Goal: Task Accomplishment & Management: Use online tool/utility

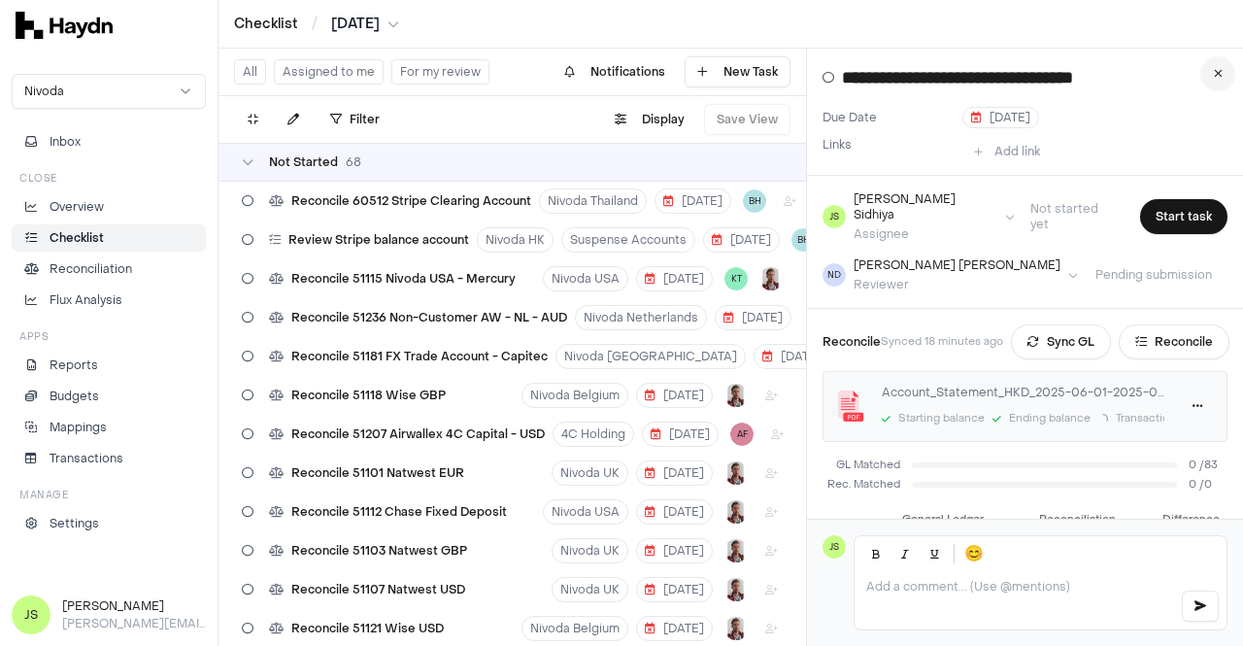
click at [1212, 76] on button at bounding box center [1217, 73] width 35 height 35
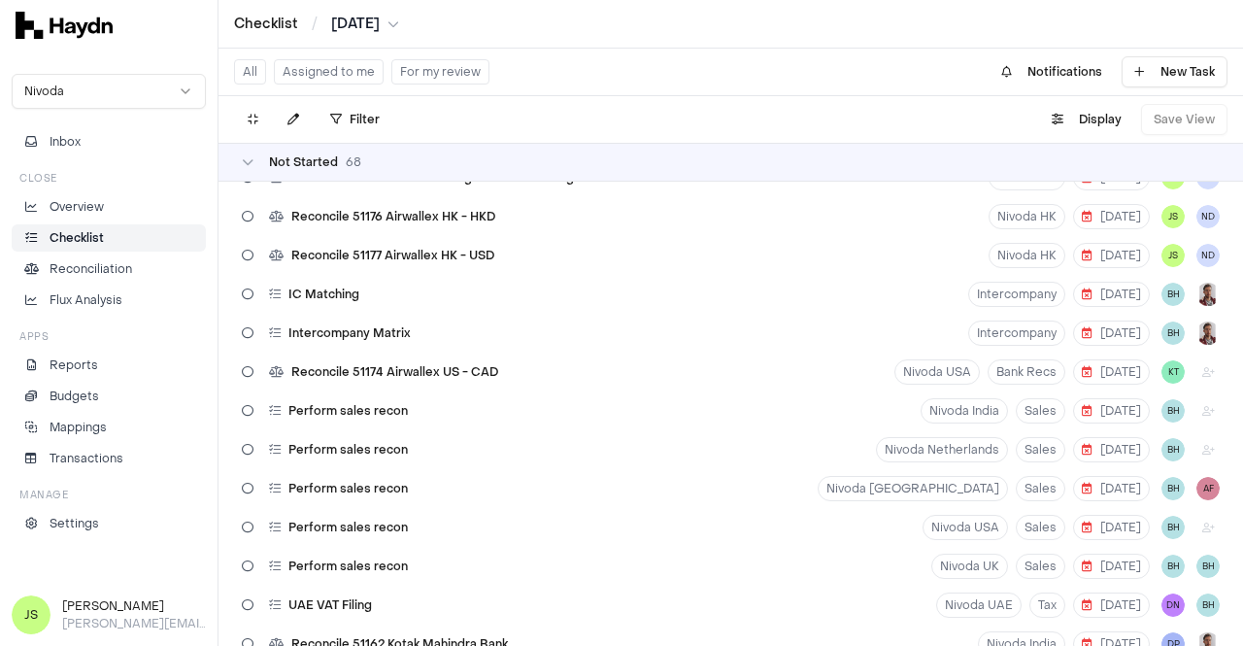
scroll to position [2137, 0]
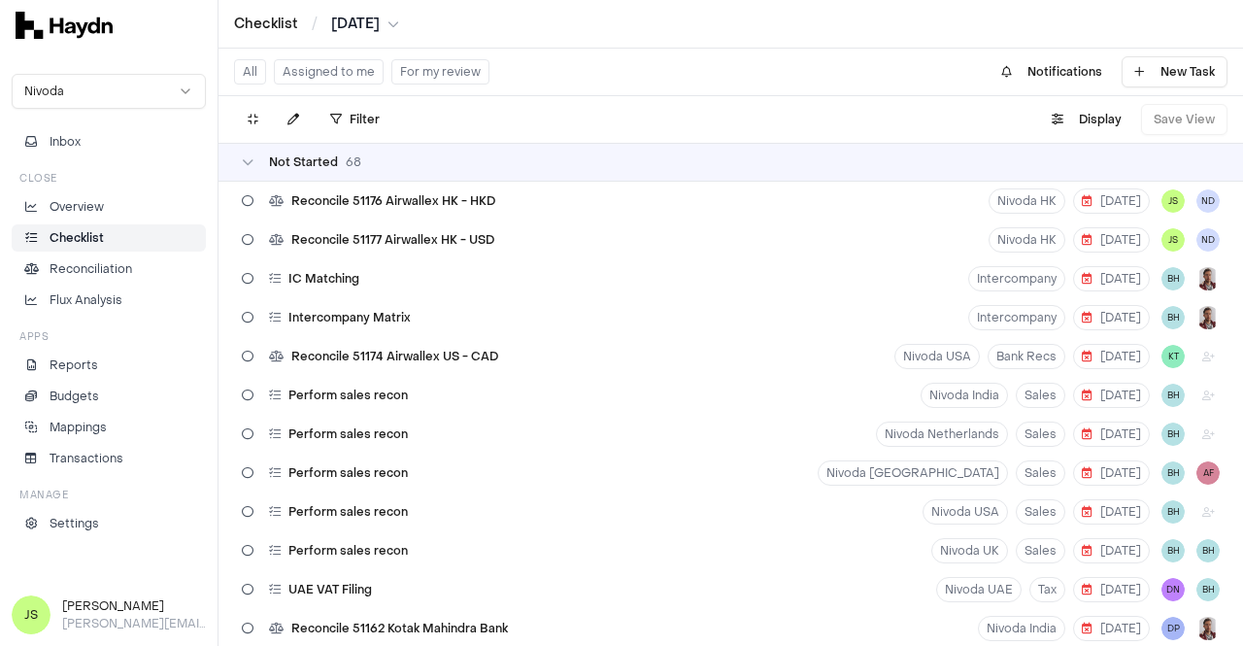
click at [340, 20] on html "Checklist / [DATE] Nivoda Inbox Close Overview Checklist Reconciliation Flux An…" at bounding box center [621, 323] width 1243 height 646
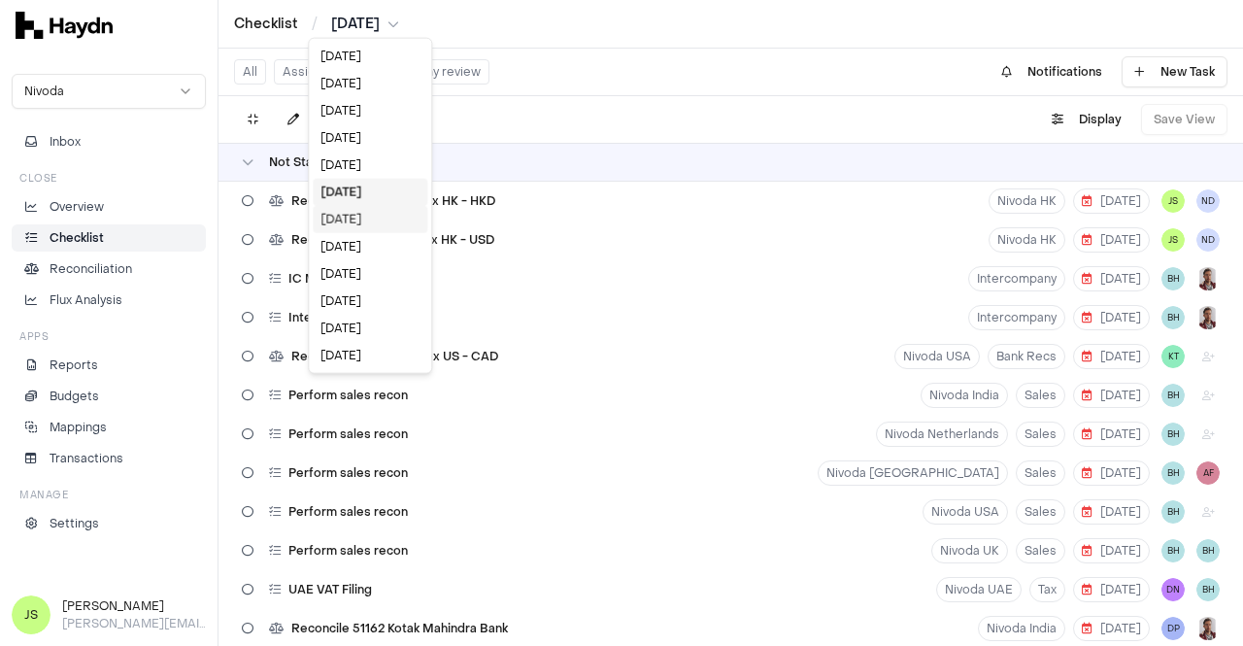
click at [362, 225] on div "[DATE]" at bounding box center [370, 219] width 115 height 27
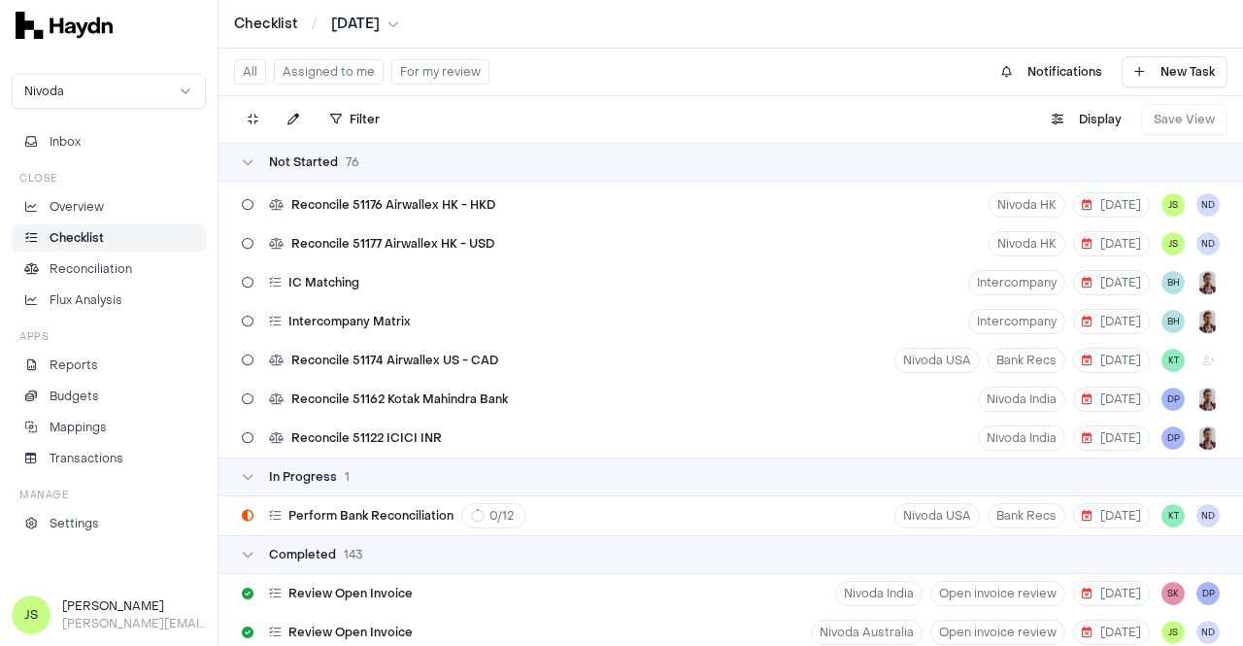
scroll to position [2719, 0]
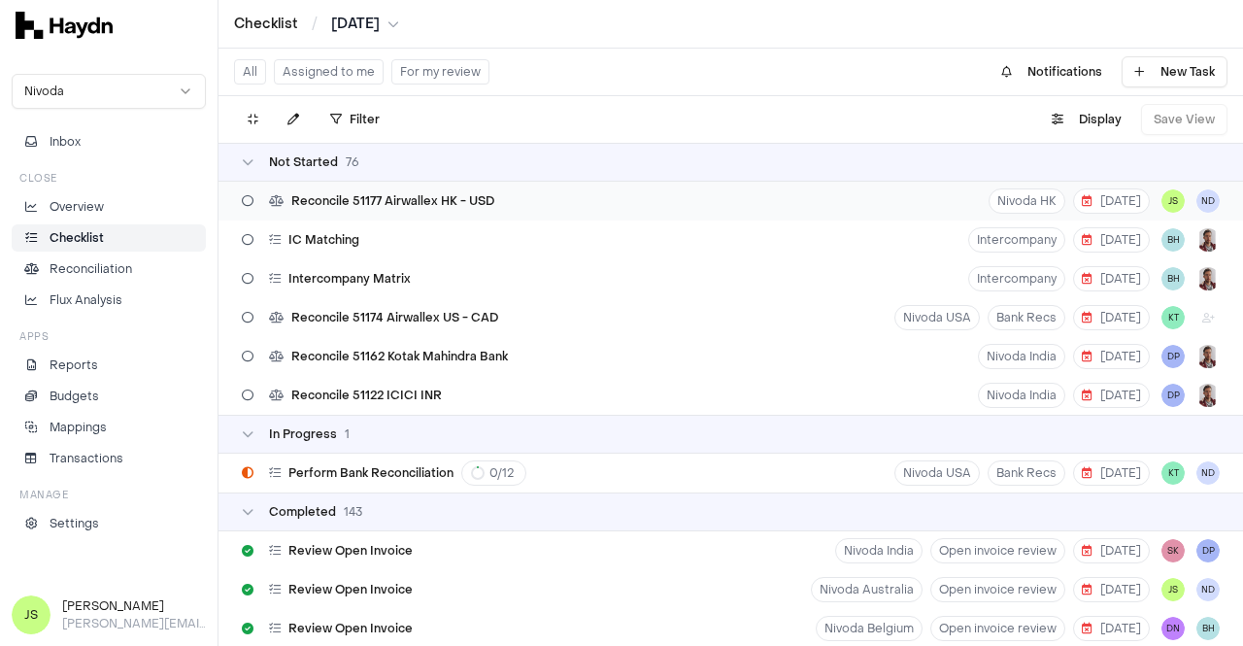
click at [431, 204] on span "Reconcile 51177 Airwallex HK - USD" at bounding box center [392, 201] width 203 height 16
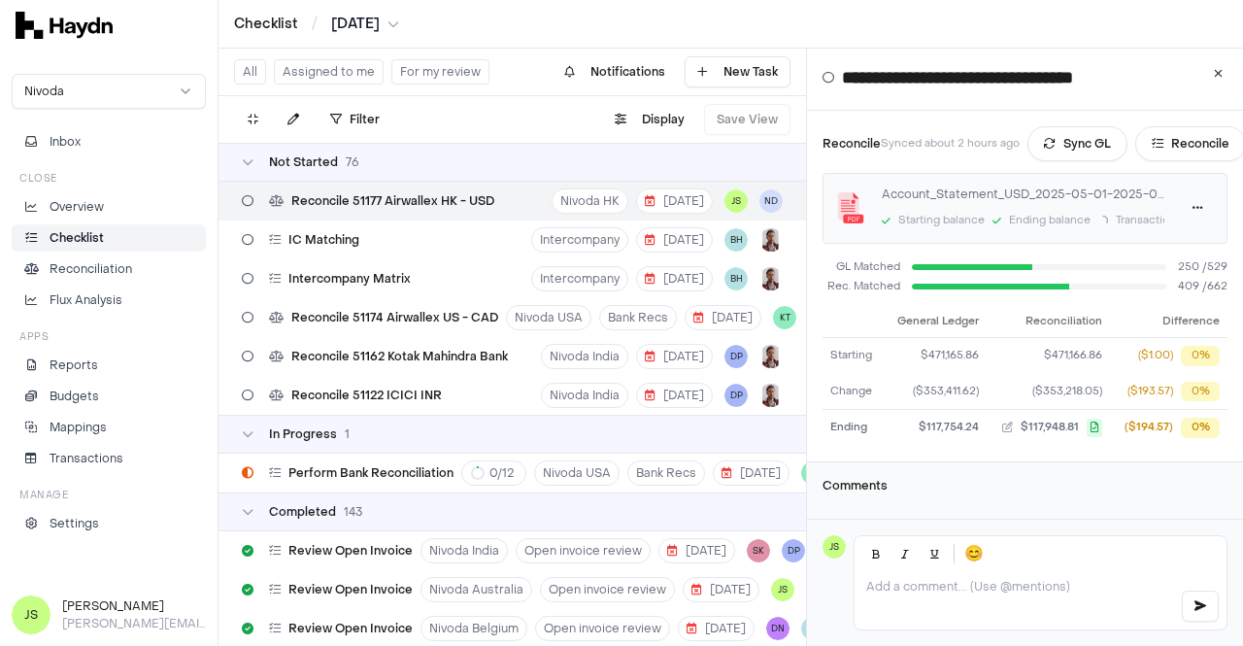
scroll to position [198, 0]
click at [1155, 384] on div "($193.57)" at bounding box center [1151, 392] width 46 height 17
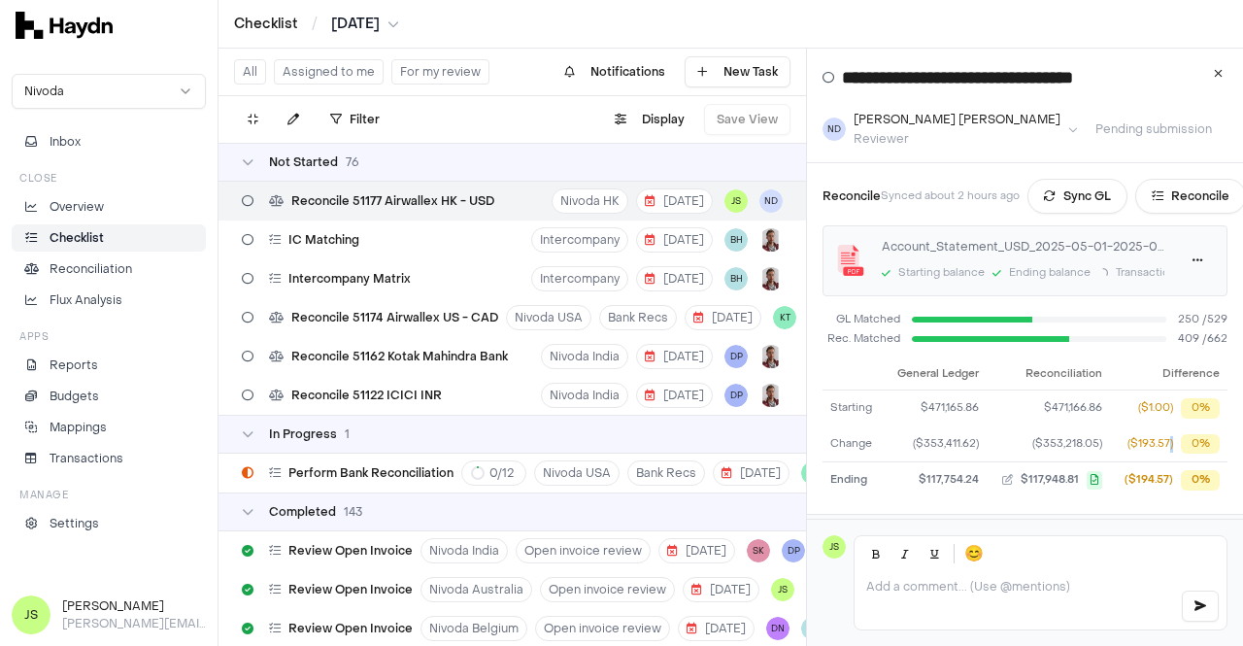
scroll to position [101, 0]
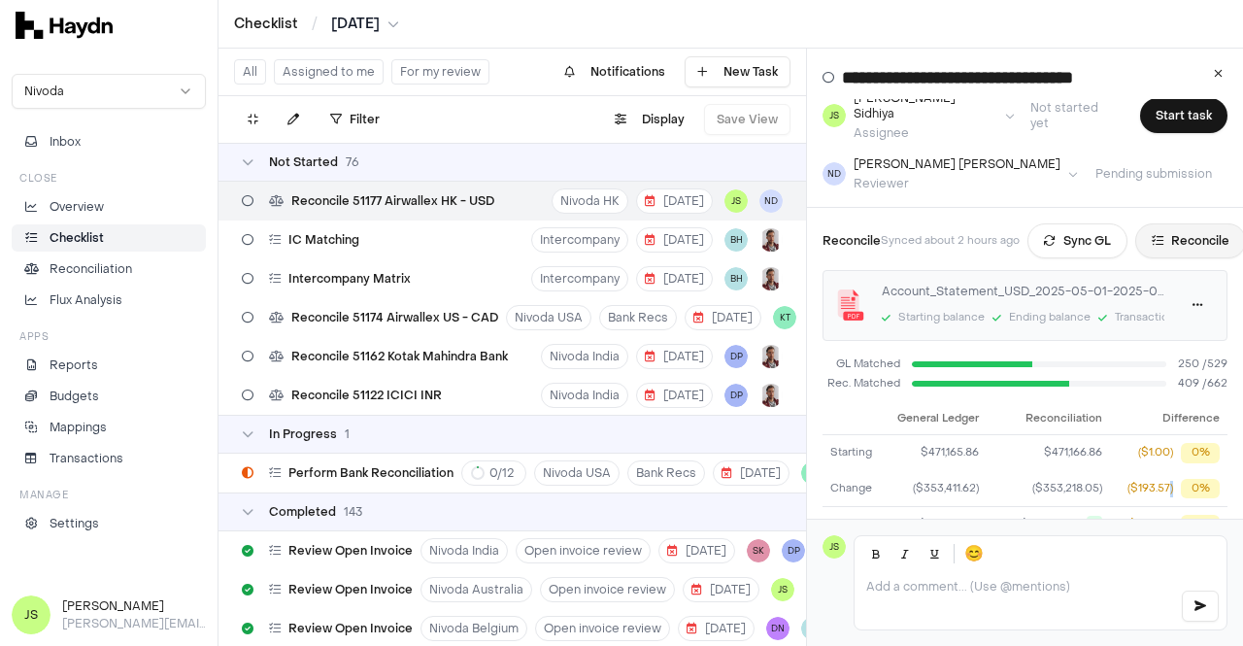
click at [1189, 223] on button "Reconcile" at bounding box center [1190, 240] width 111 height 35
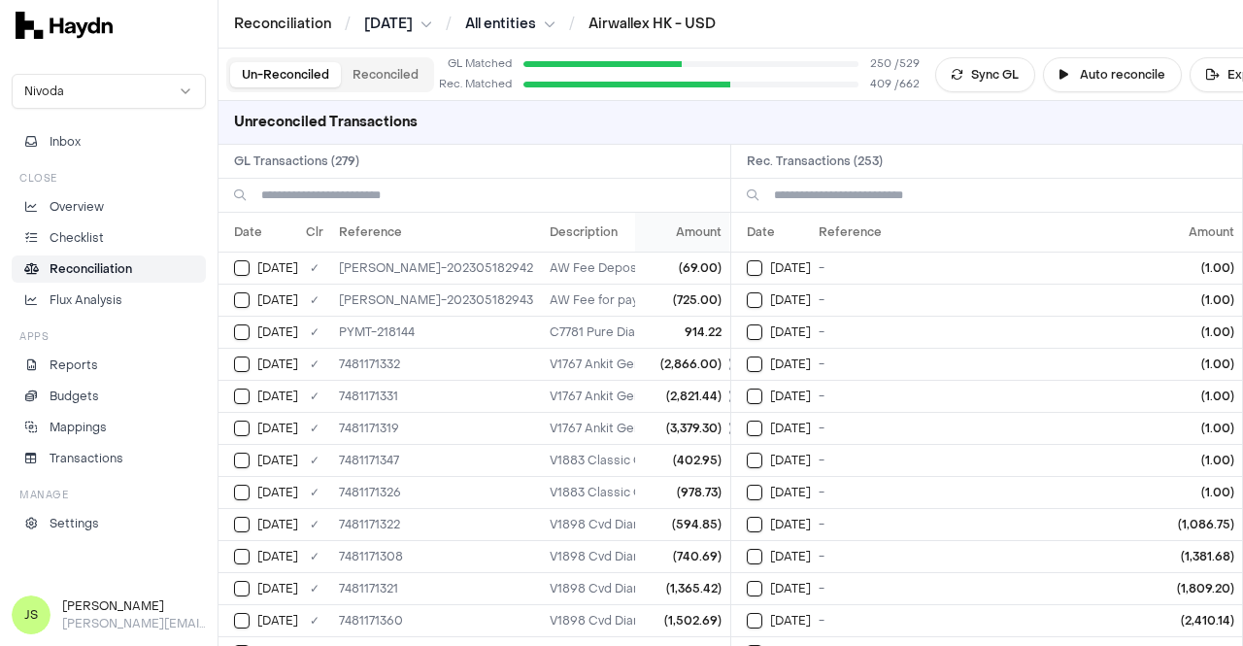
click at [644, 227] on th "Amount" at bounding box center [683, 232] width 94 height 39
click at [1204, 220] on th "Amount" at bounding box center [1197, 232] width 90 height 39
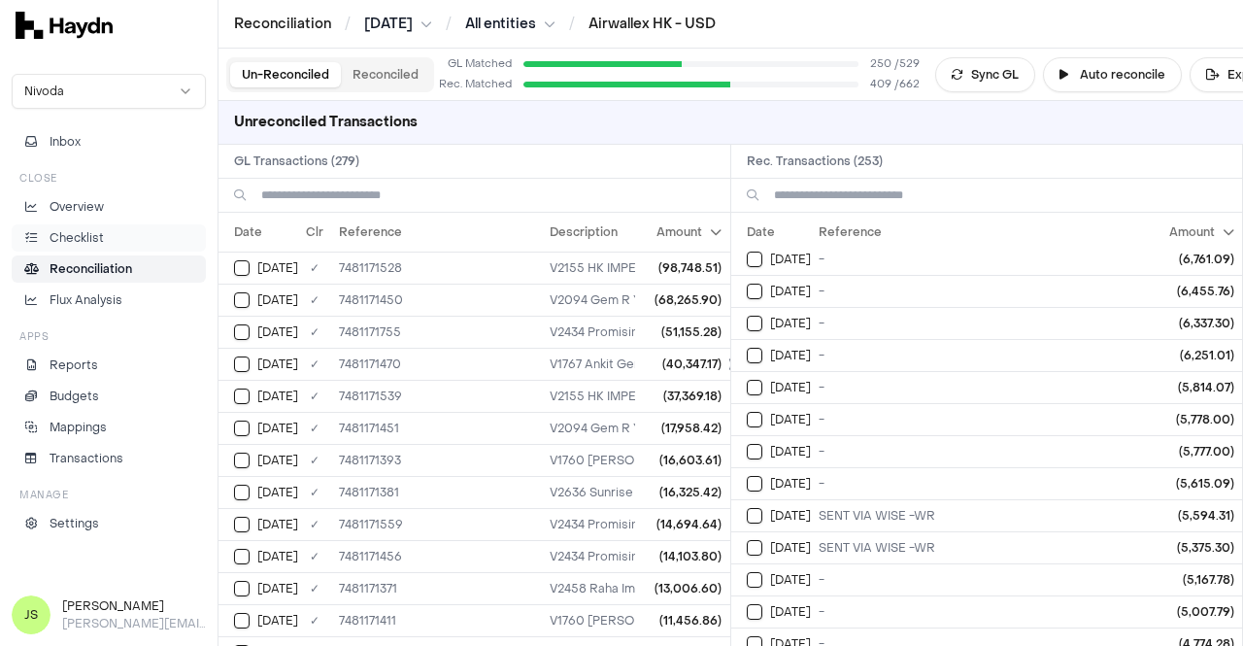
click at [82, 229] on p "Checklist" at bounding box center [77, 237] width 54 height 17
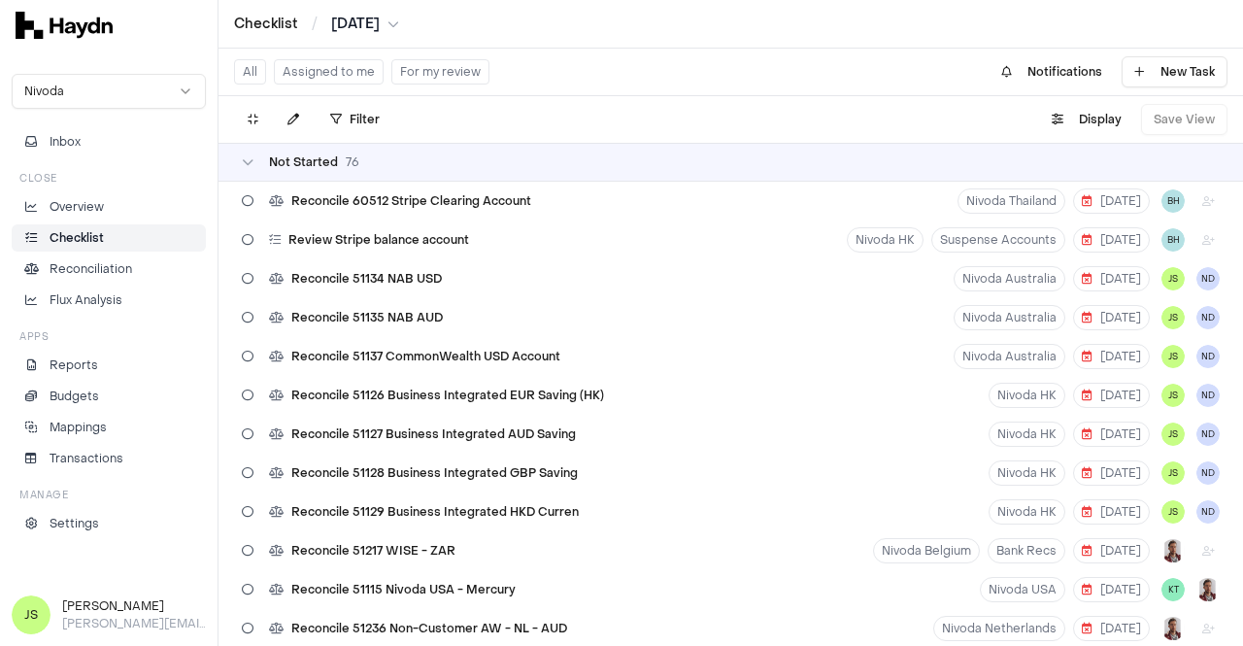
click at [398, 30] on html "Checklist / [DATE] Nivoda Inbox Close Overview Checklist Reconciliation Flux An…" at bounding box center [621, 323] width 1243 height 646
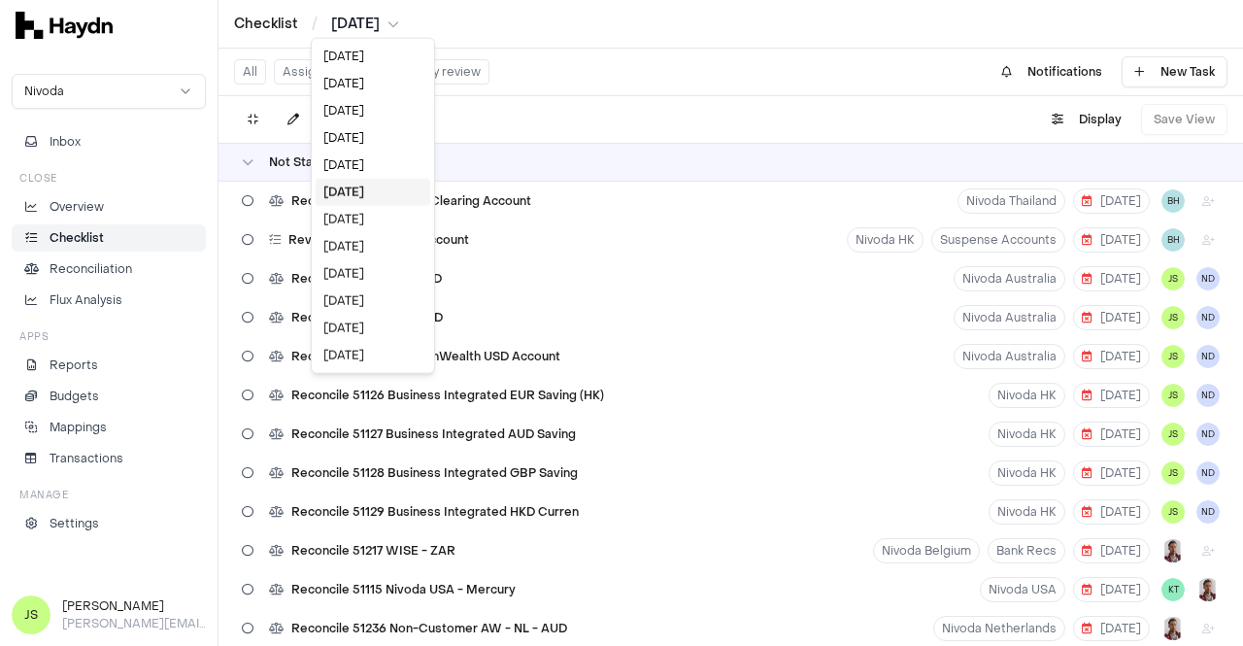
click at [359, 199] on div "[DATE]" at bounding box center [373, 192] width 115 height 27
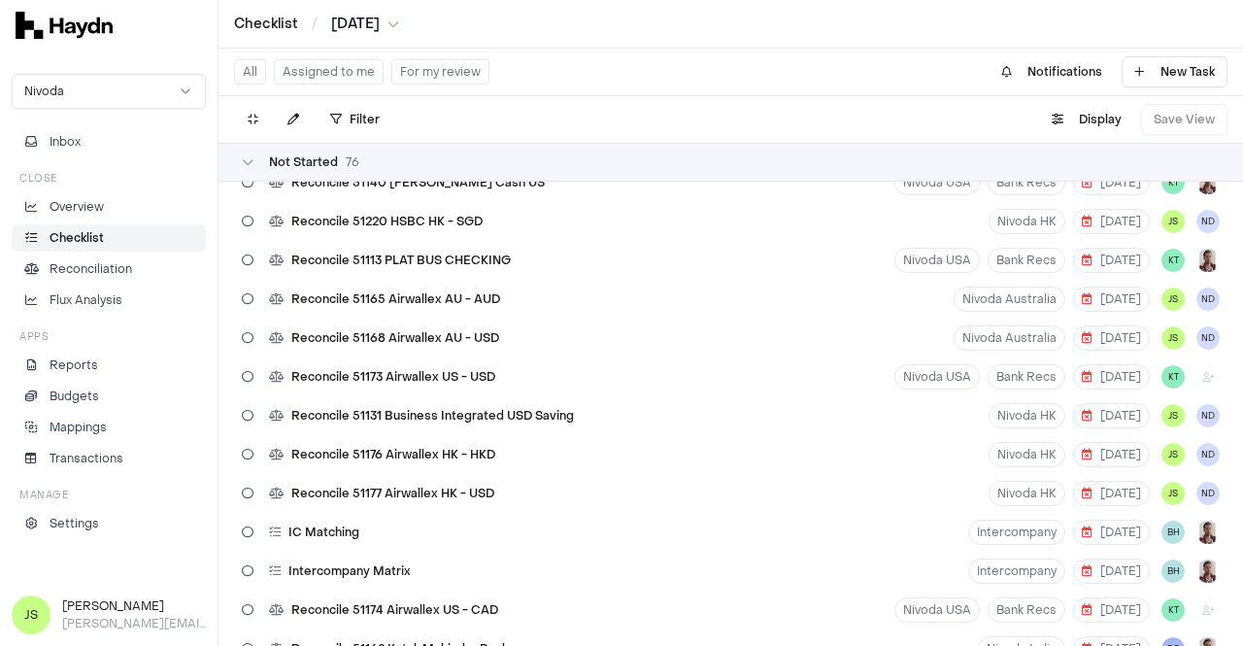
scroll to position [2428, 0]
click at [463, 371] on span "Reconcile 51173 Airwallex US - USD" at bounding box center [393, 376] width 204 height 16
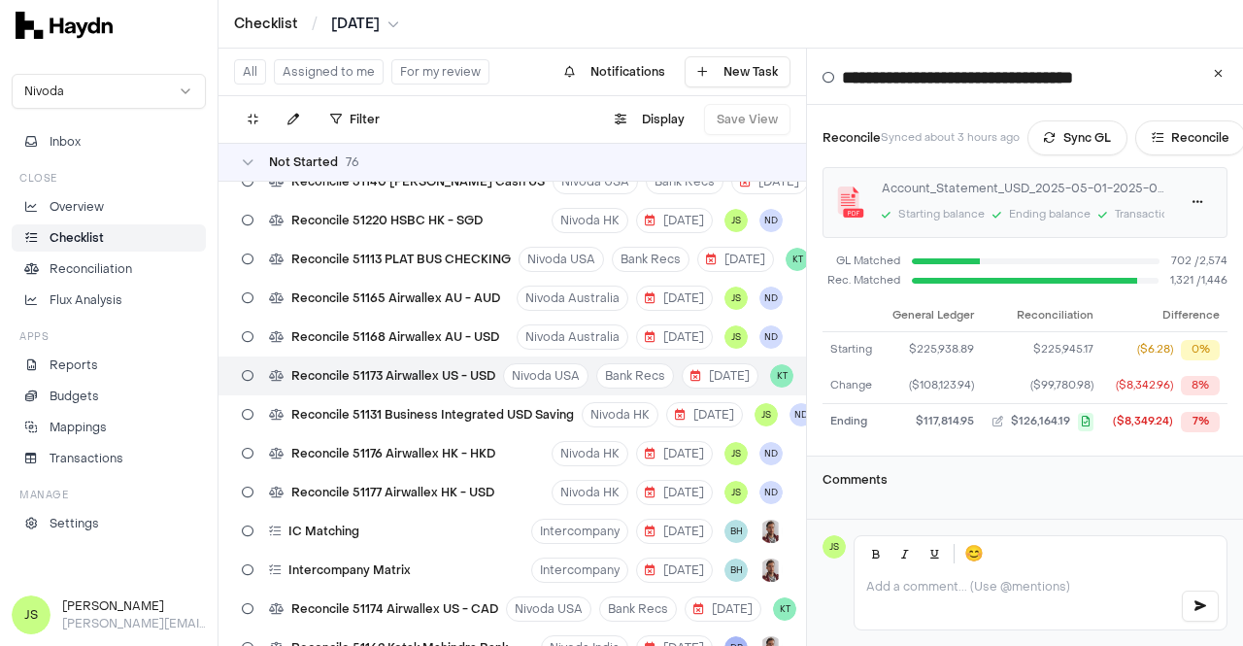
scroll to position [97, 0]
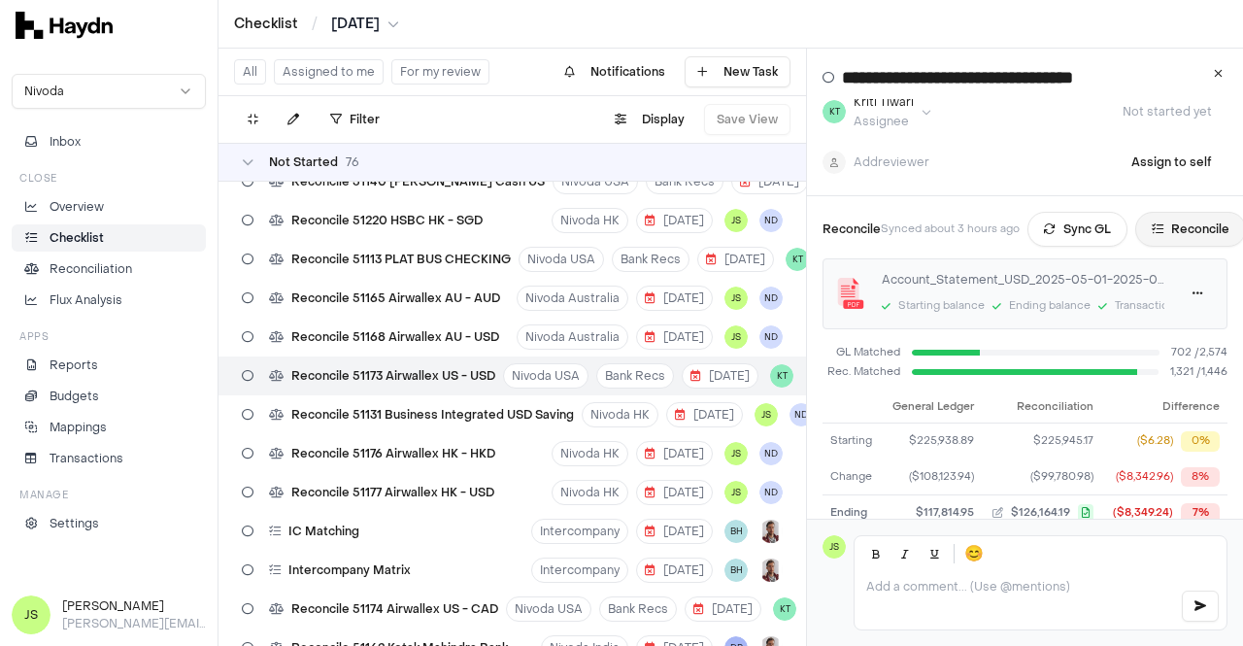
click at [1210, 235] on button "Reconcile" at bounding box center [1190, 229] width 111 height 35
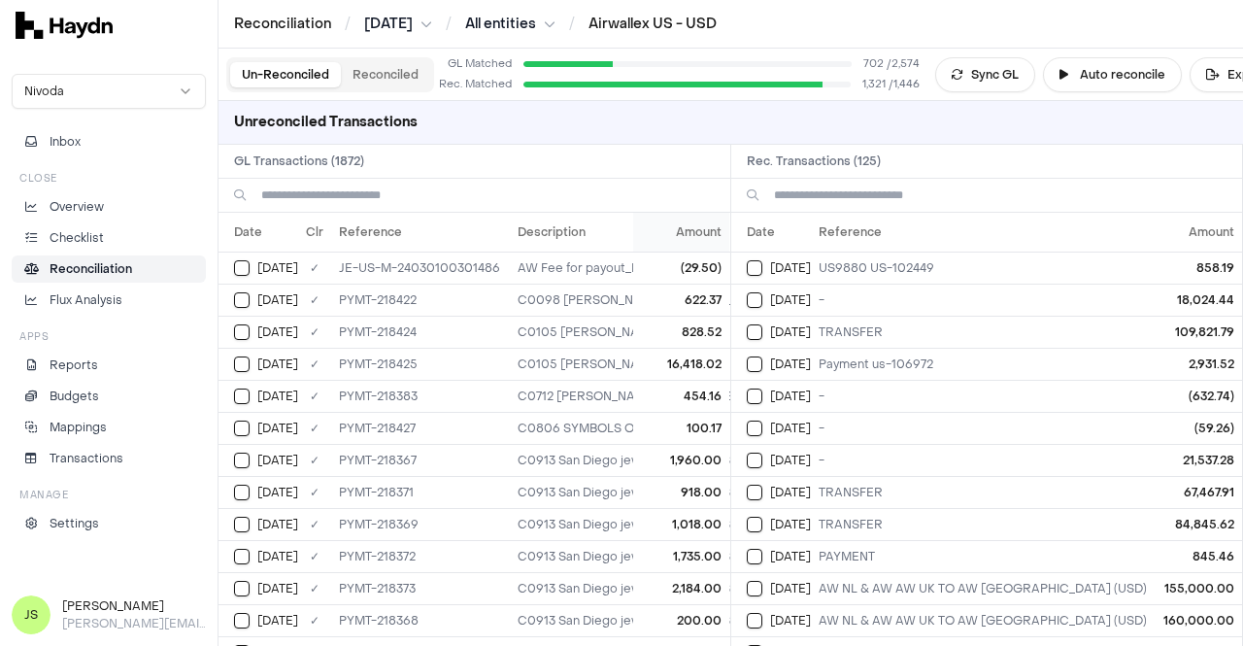
click at [670, 232] on th "Amount" at bounding box center [682, 232] width 96 height 39
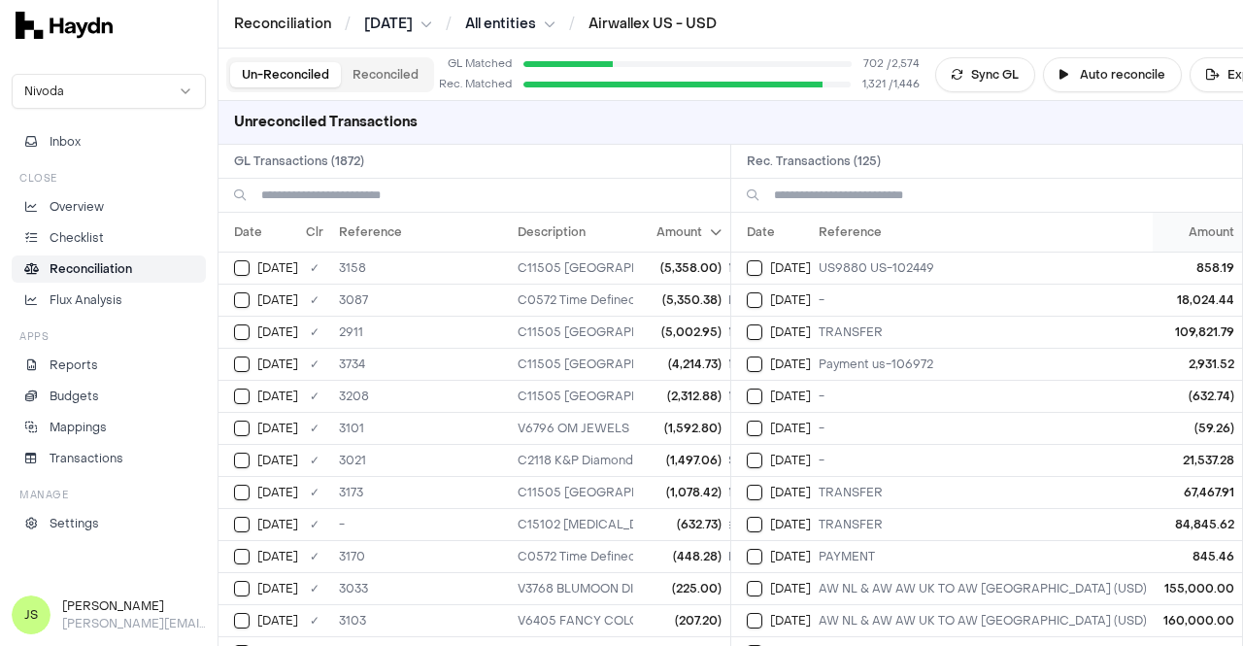
click at [1211, 236] on th "Amount" at bounding box center [1197, 232] width 89 height 39
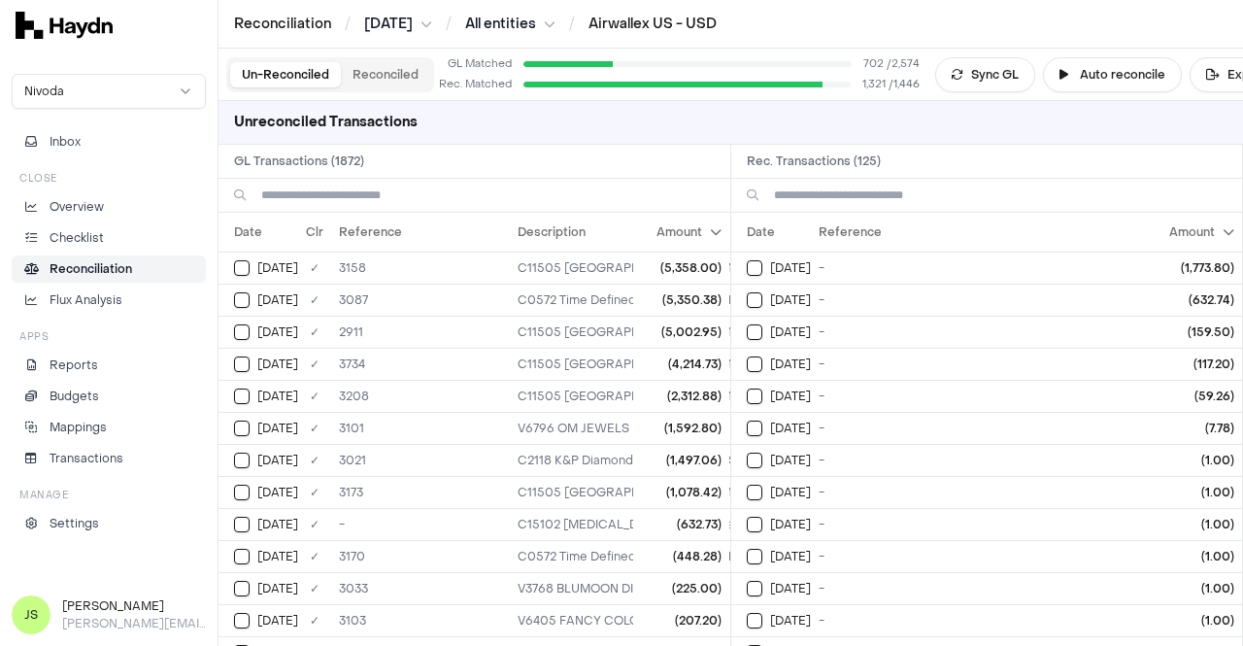
click at [1211, 236] on th "Amount" at bounding box center [1197, 232] width 89 height 39
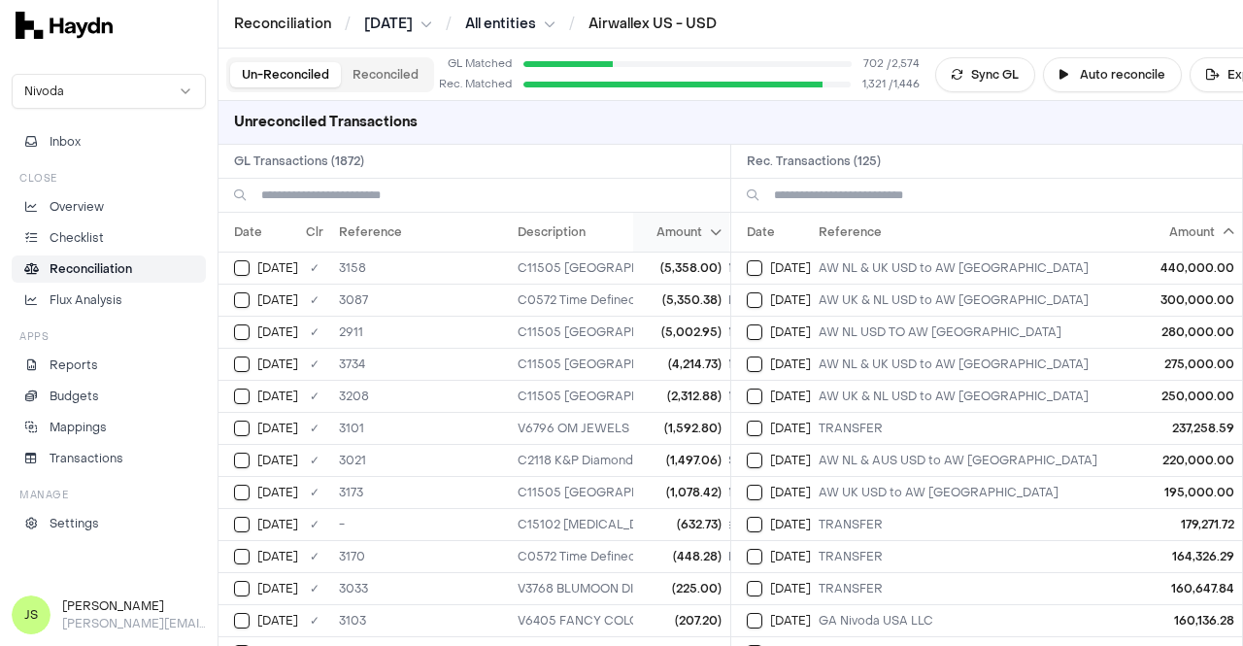
click at [682, 242] on th "Amount" at bounding box center [682, 232] width 96 height 39
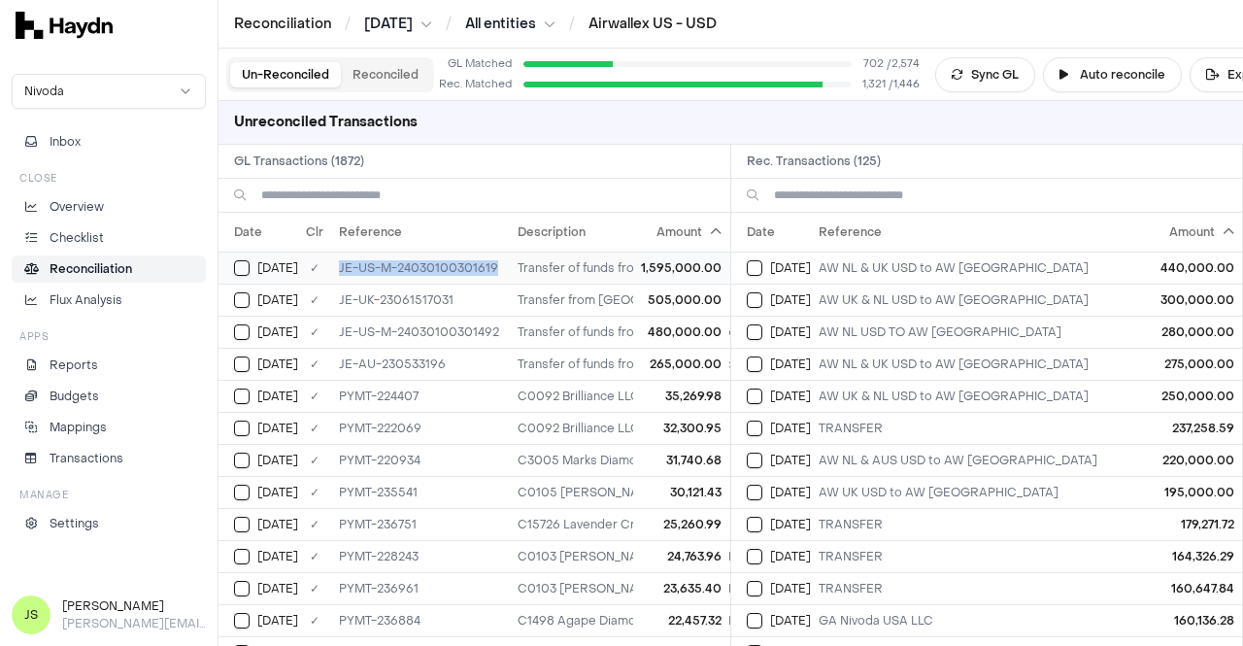
drag, startPoint x: 501, startPoint y: 267, endPoint x: 342, endPoint y: 267, distance: 159.3
click at [342, 267] on td "JE-US-M-24030100301619" at bounding box center [420, 268] width 179 height 32
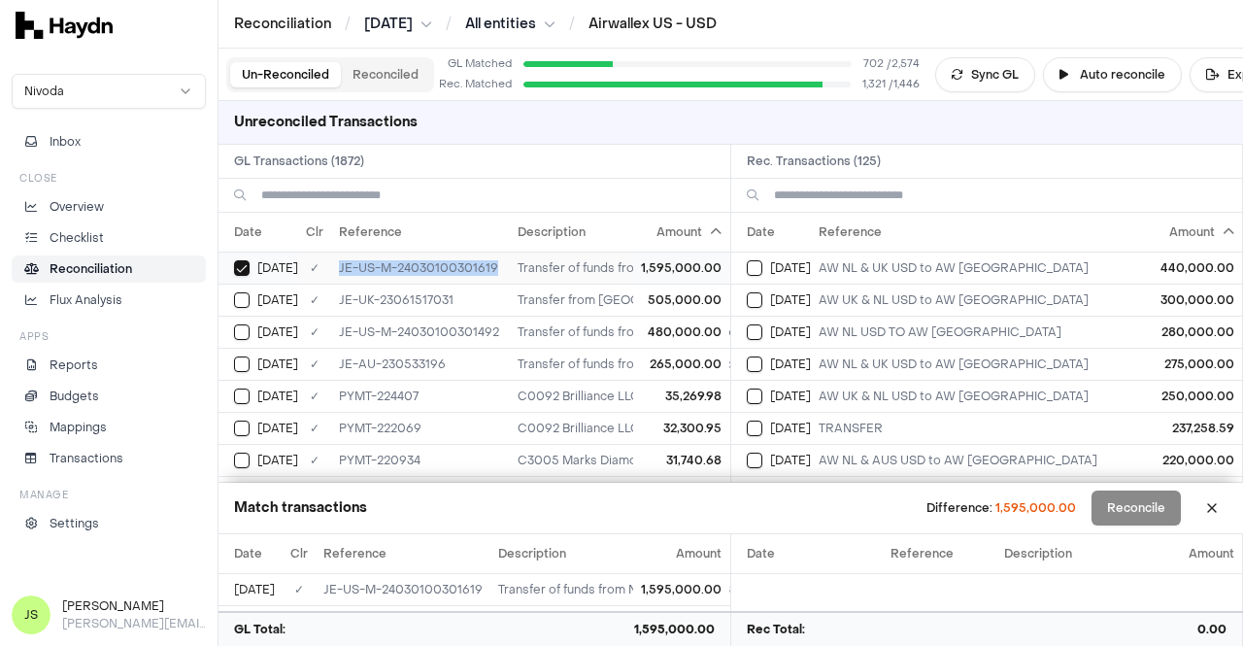
copy td "JE-US-M-24030100301619"
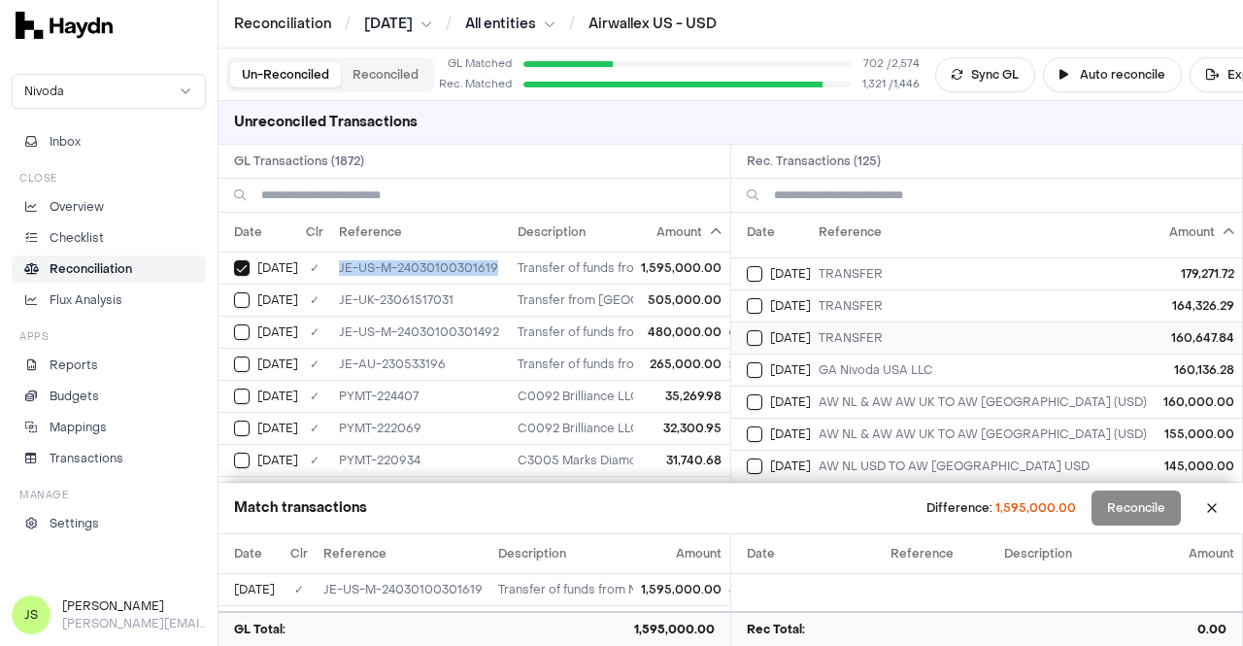
scroll to position [291, 0]
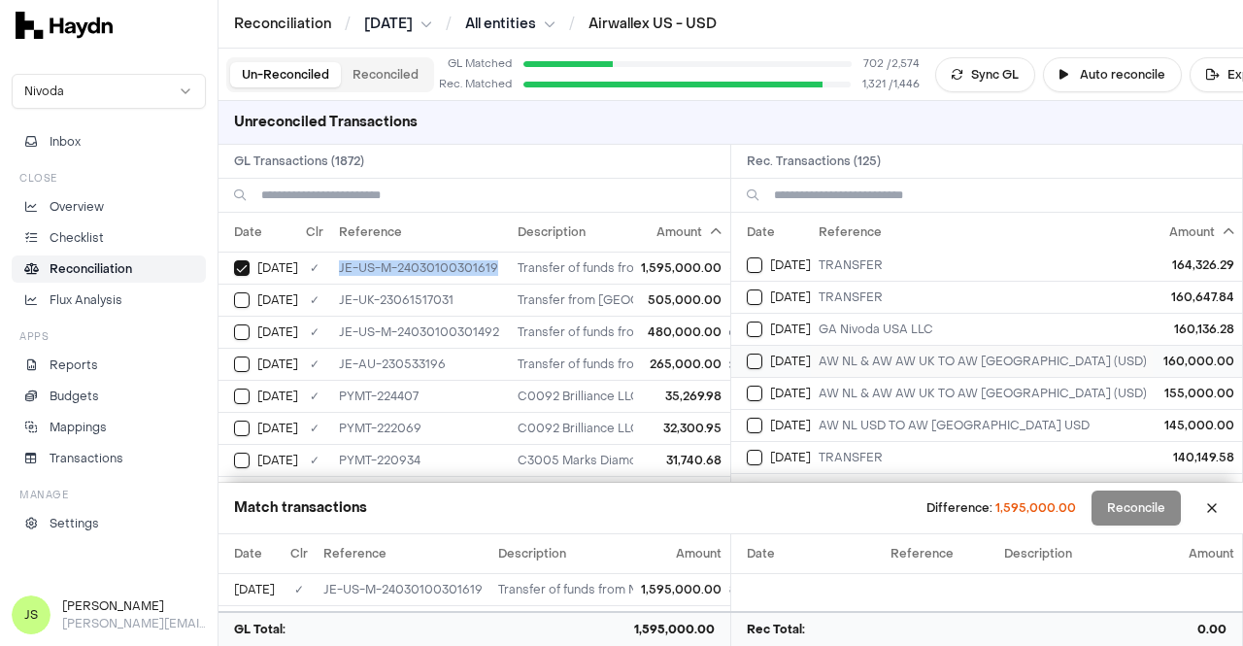
click at [760, 360] on button "Select reconciliation transaction 46881" at bounding box center [755, 362] width 16 height 16
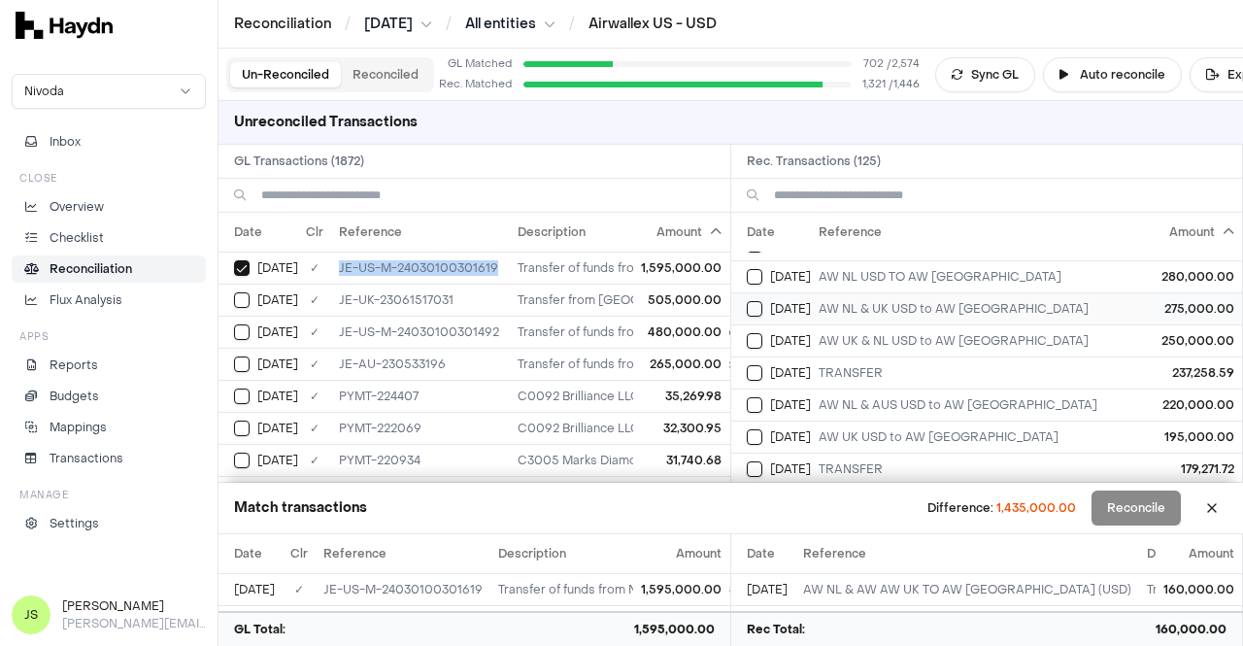
scroll to position [97, 0]
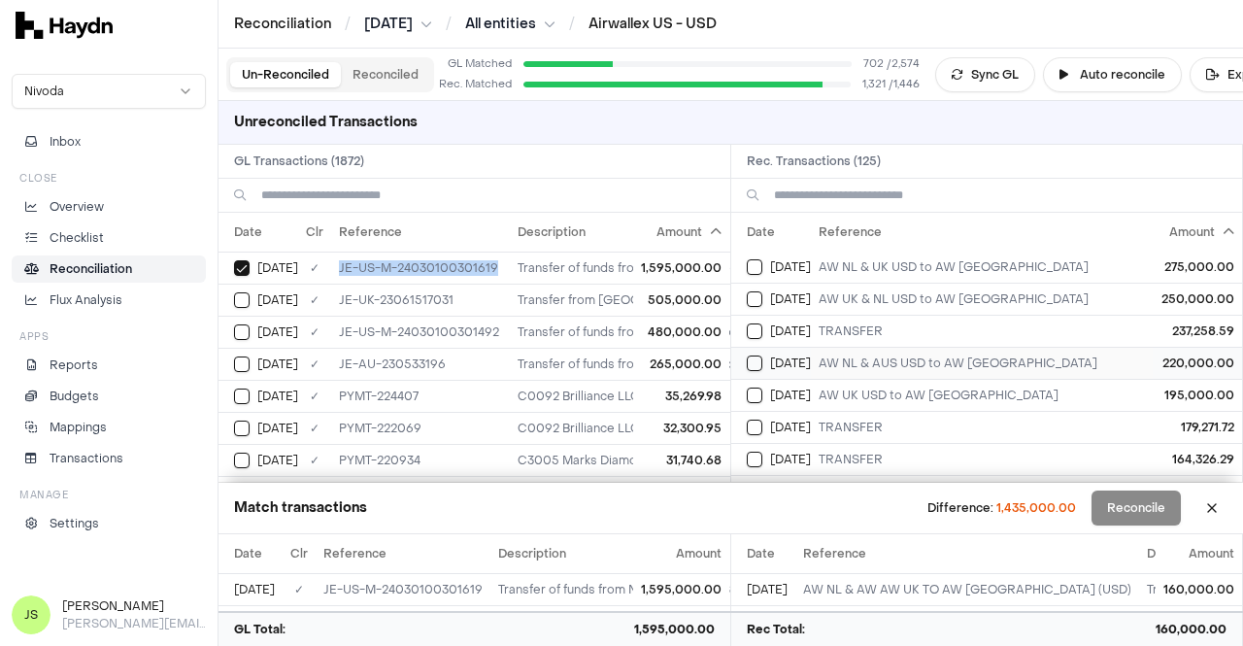
click at [754, 359] on button "Select reconciliation transaction 46902" at bounding box center [755, 363] width 16 height 16
type button "on"
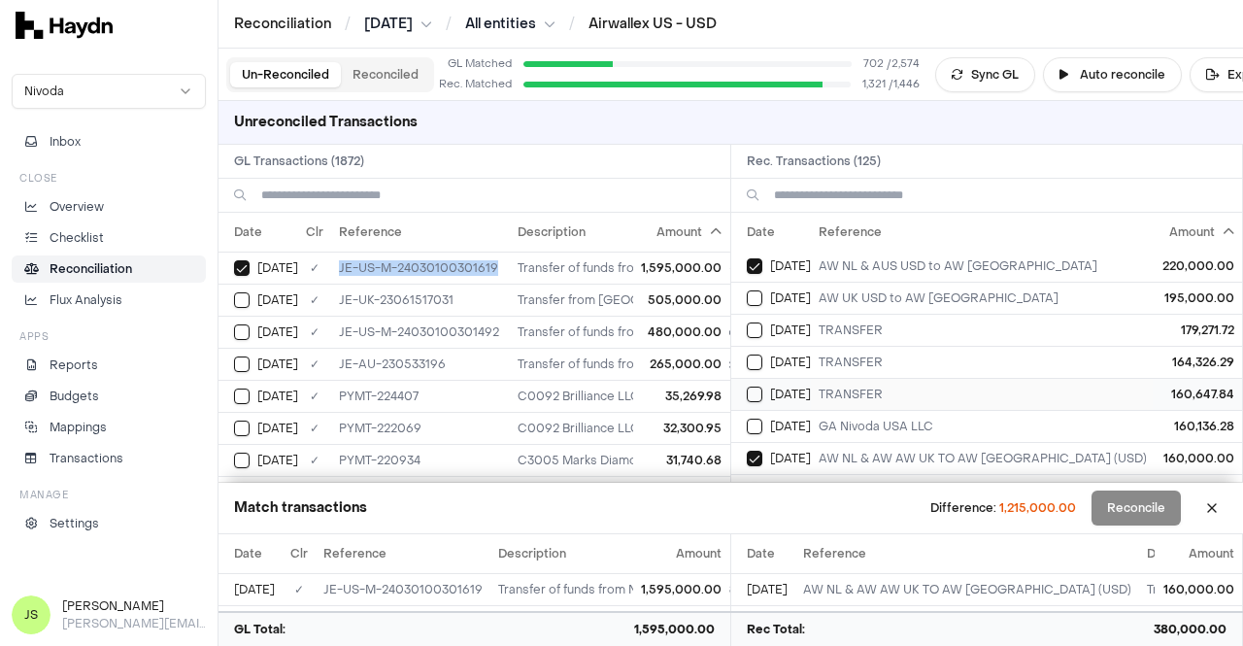
scroll to position [291, 0]
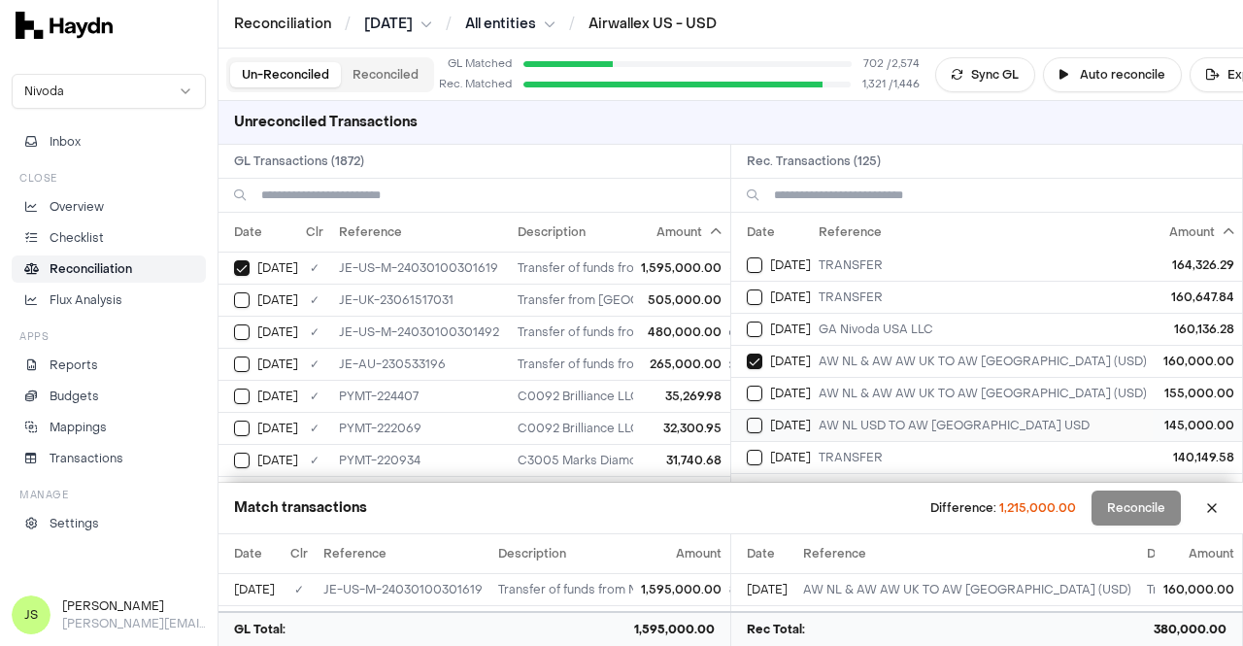
click at [770, 418] on span "[DATE]" at bounding box center [790, 426] width 41 height 16
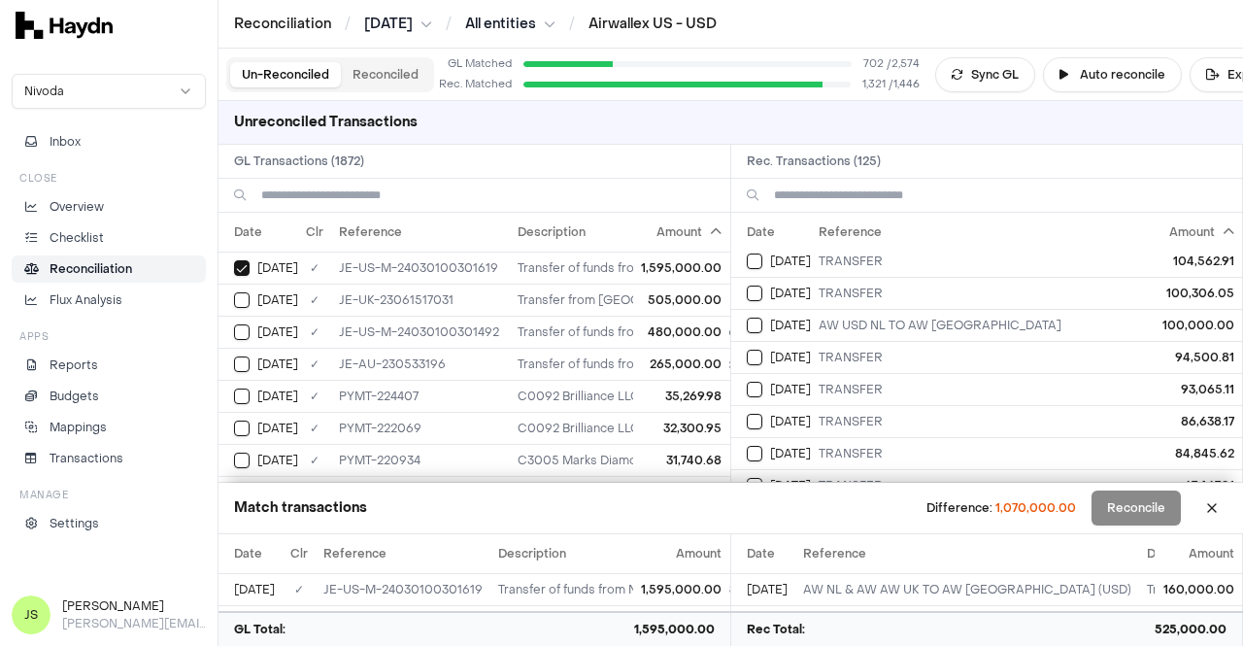
scroll to position [777, 0]
click at [749, 317] on button "Select reconciliation transaction 47101" at bounding box center [755, 325] width 16 height 16
type button "on"
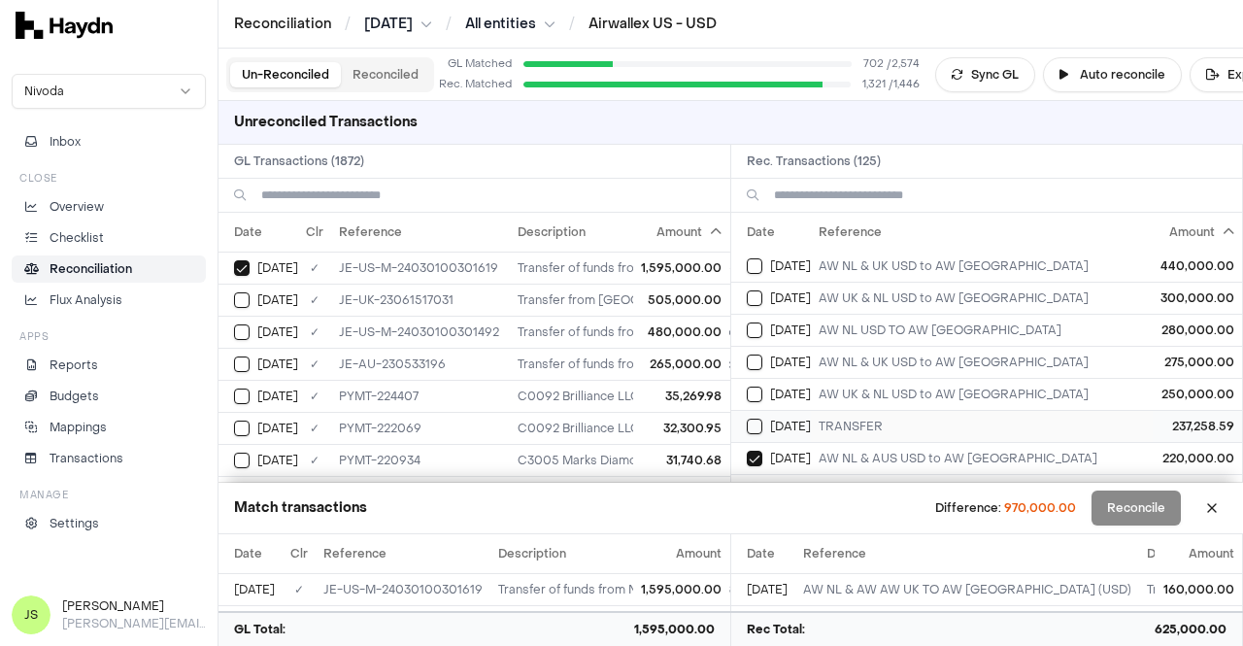
scroll to position [0, 0]
click at [749, 329] on button "Select reconciliation transaction 47303" at bounding box center [755, 332] width 16 height 16
type button "on"
click at [747, 267] on button "Select reconciliation transaction 47535" at bounding box center [755, 268] width 16 height 16
type button "on"
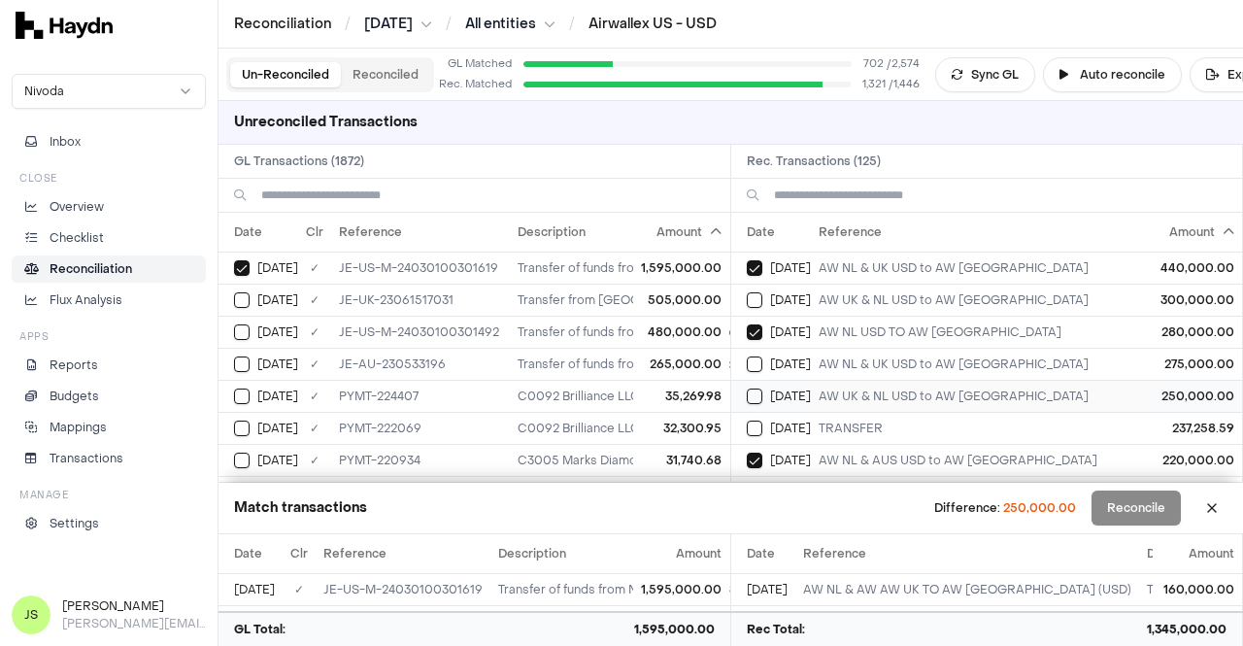
click at [762, 389] on div "[DATE]" at bounding box center [779, 396] width 64 height 16
click at [1122, 500] on button "Reconcile" at bounding box center [1136, 507] width 89 height 35
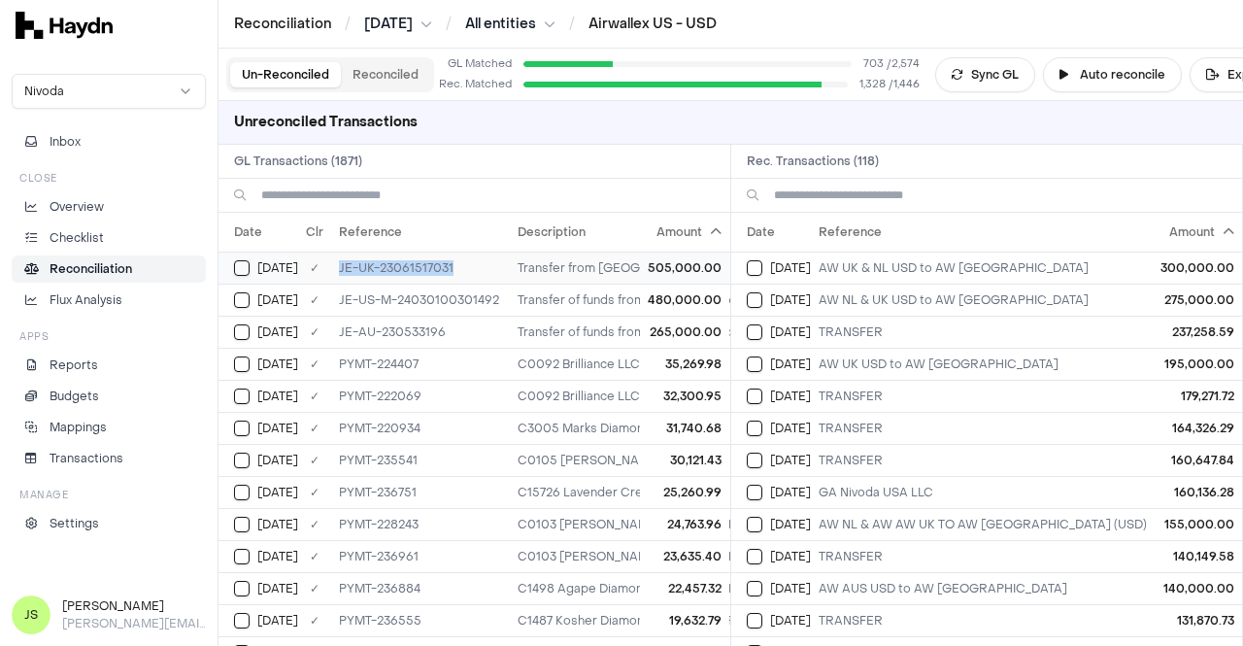
drag, startPoint x: 458, startPoint y: 263, endPoint x: 339, endPoint y: 267, distance: 119.5
click at [339, 267] on td "JE-UK-23061517031" at bounding box center [420, 268] width 179 height 32
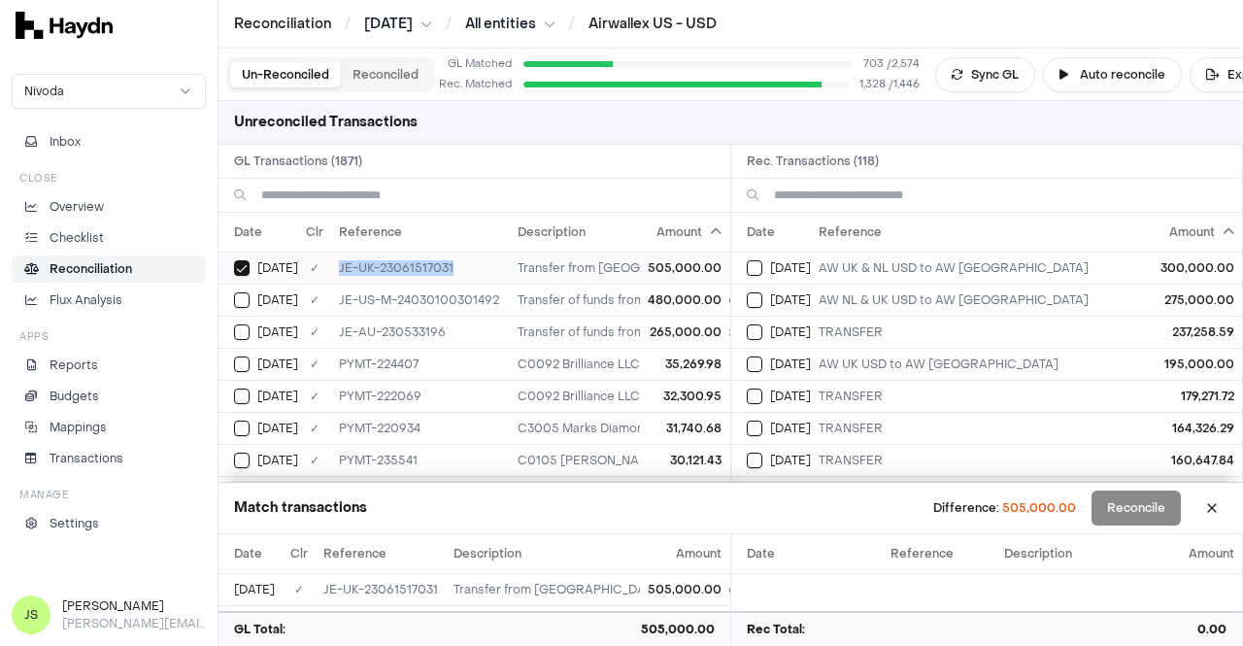
copy td "JE-UK-23061517031"
click at [750, 265] on button "Select reconciliation transaction 47660" at bounding box center [755, 268] width 16 height 16
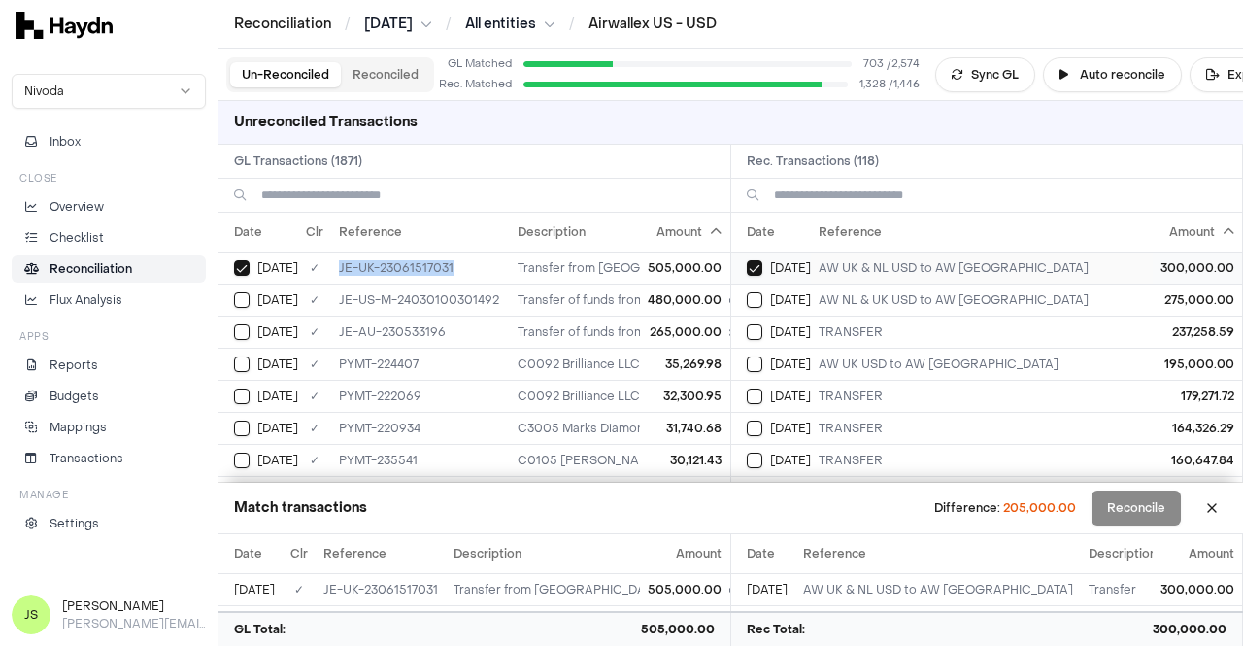
type button "on"
click at [756, 356] on button "Select reconciliation transaction 47894" at bounding box center [755, 364] width 16 height 16
type button "on"
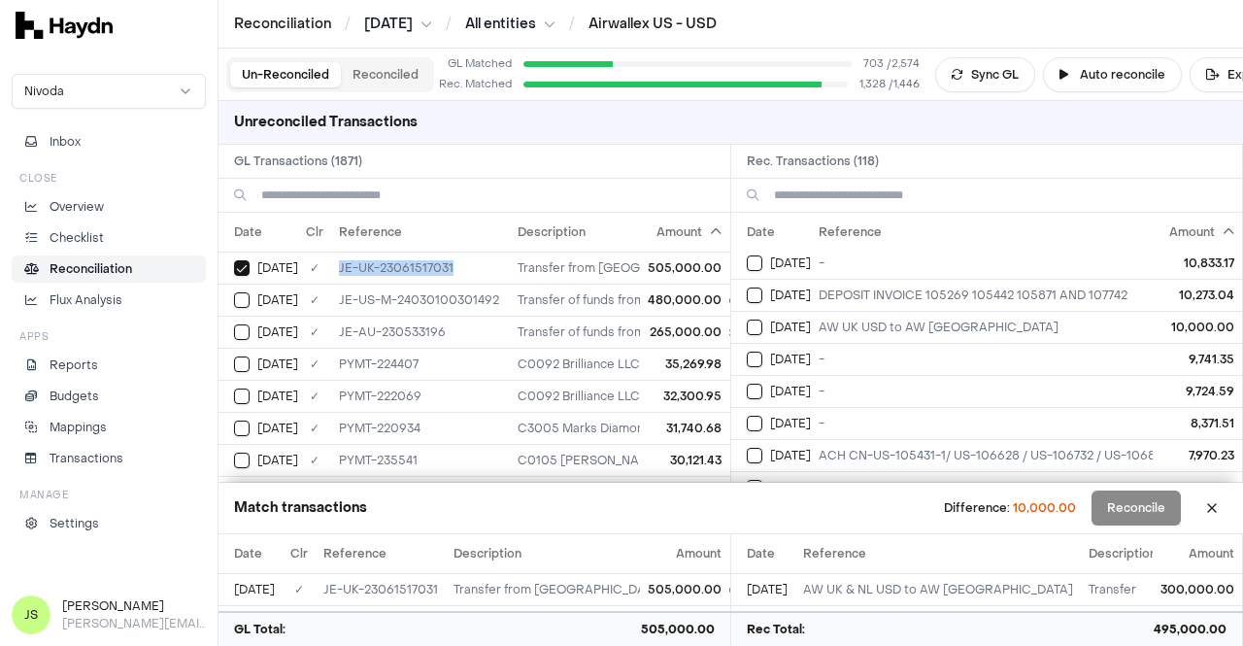
scroll to position [1360, 0]
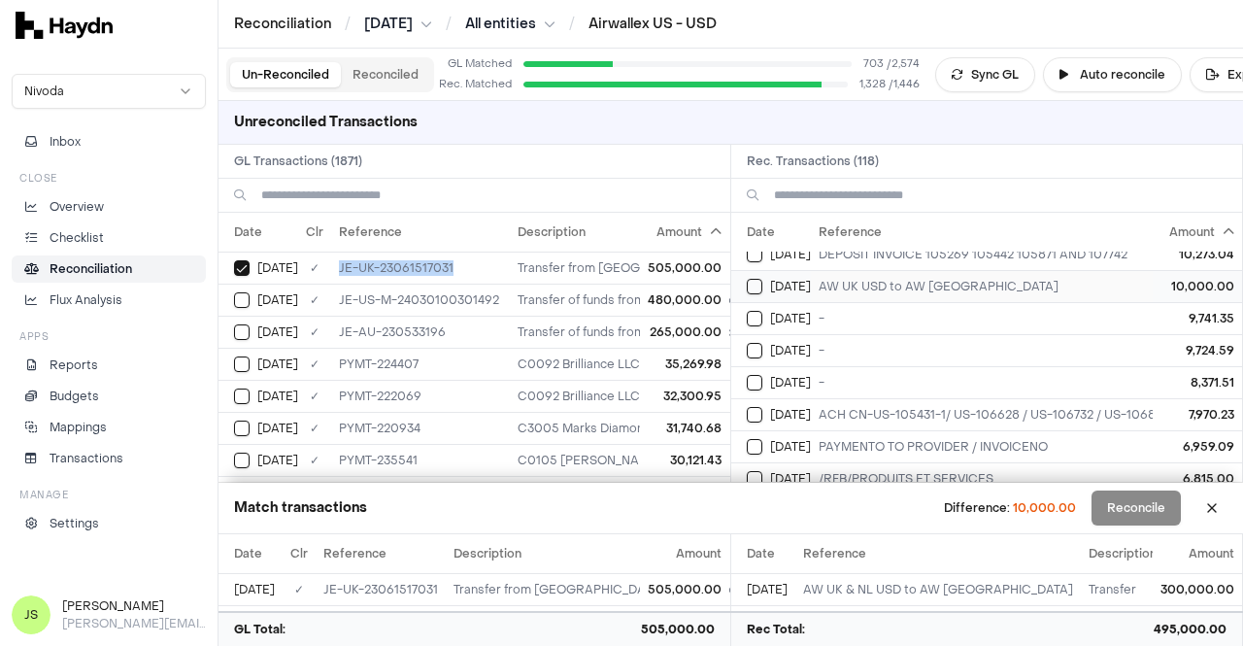
click at [758, 279] on button "Select reconciliation transaction 47907" at bounding box center [755, 287] width 16 height 16
click at [1140, 494] on button "Reconcile" at bounding box center [1136, 507] width 89 height 35
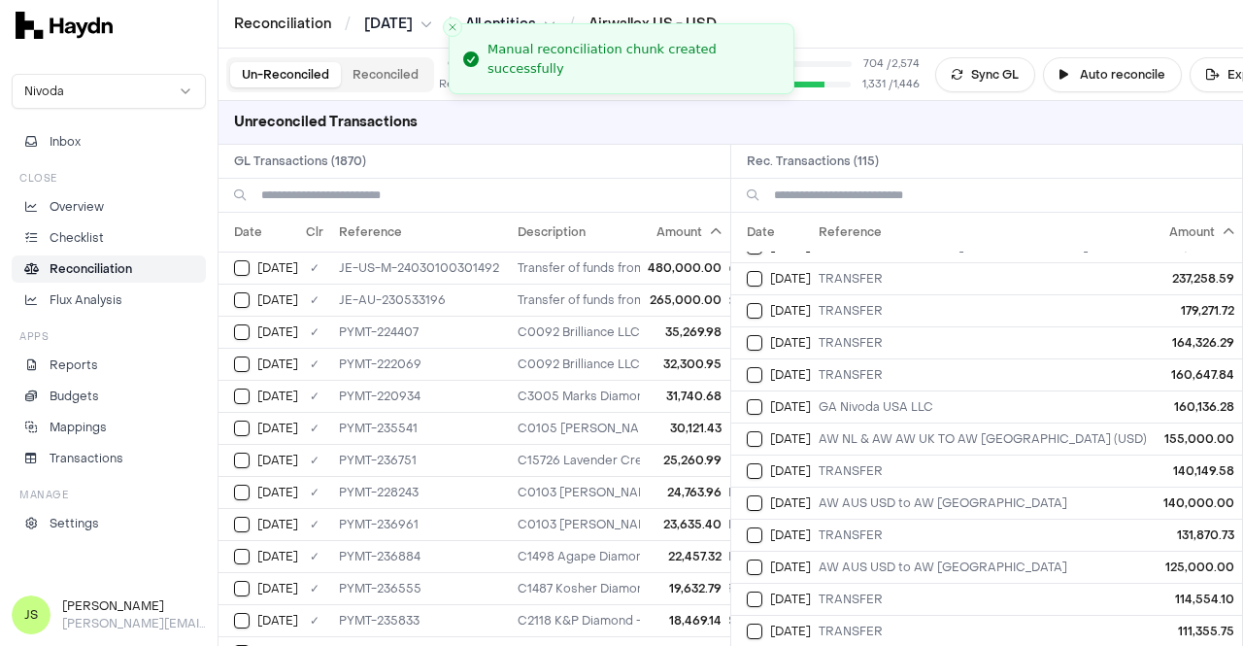
scroll to position [0, 0]
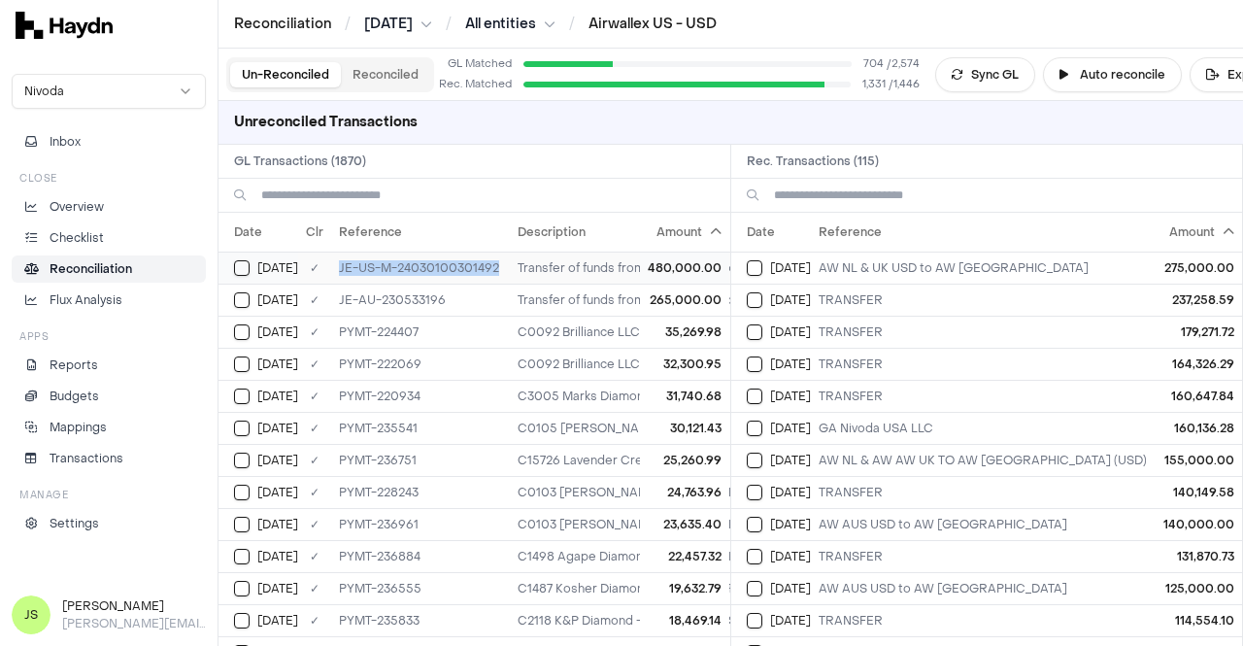
drag, startPoint x: 499, startPoint y: 269, endPoint x: 338, endPoint y: 256, distance: 161.7
click at [338, 256] on td "JE-US-M-24030100301492" at bounding box center [420, 268] width 179 height 32
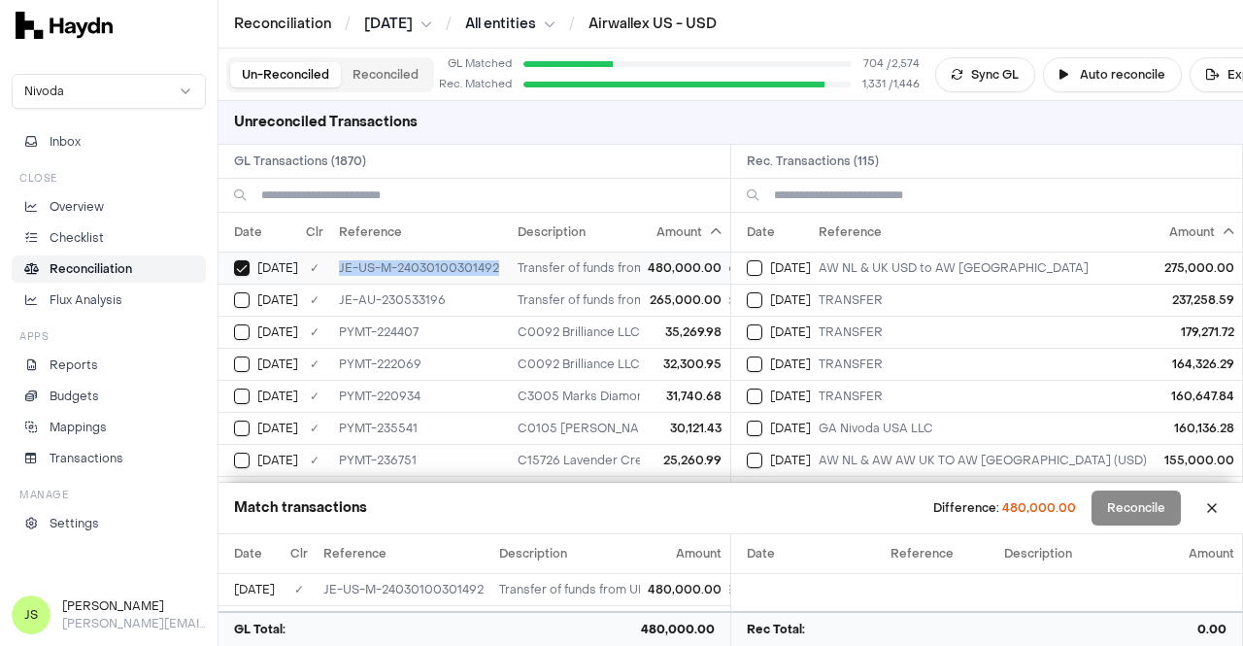
copy td "JE-US-M-24030100301492"
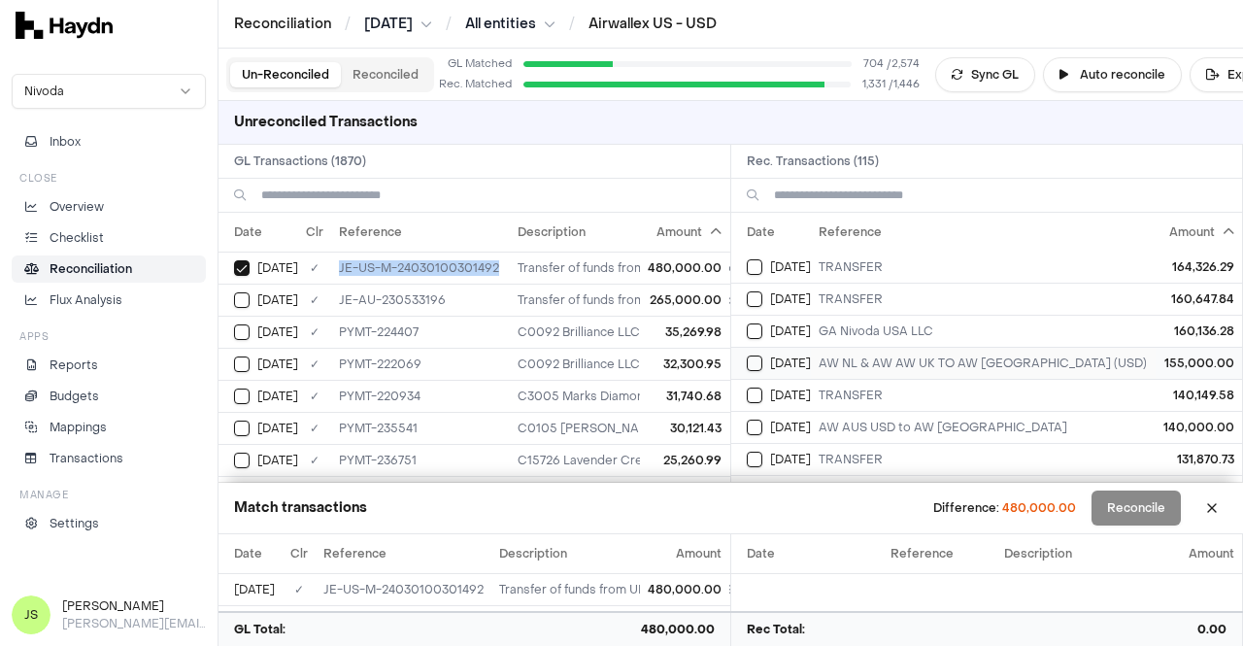
click at [757, 359] on button "Select reconciliation transaction 46882" at bounding box center [755, 363] width 16 height 16
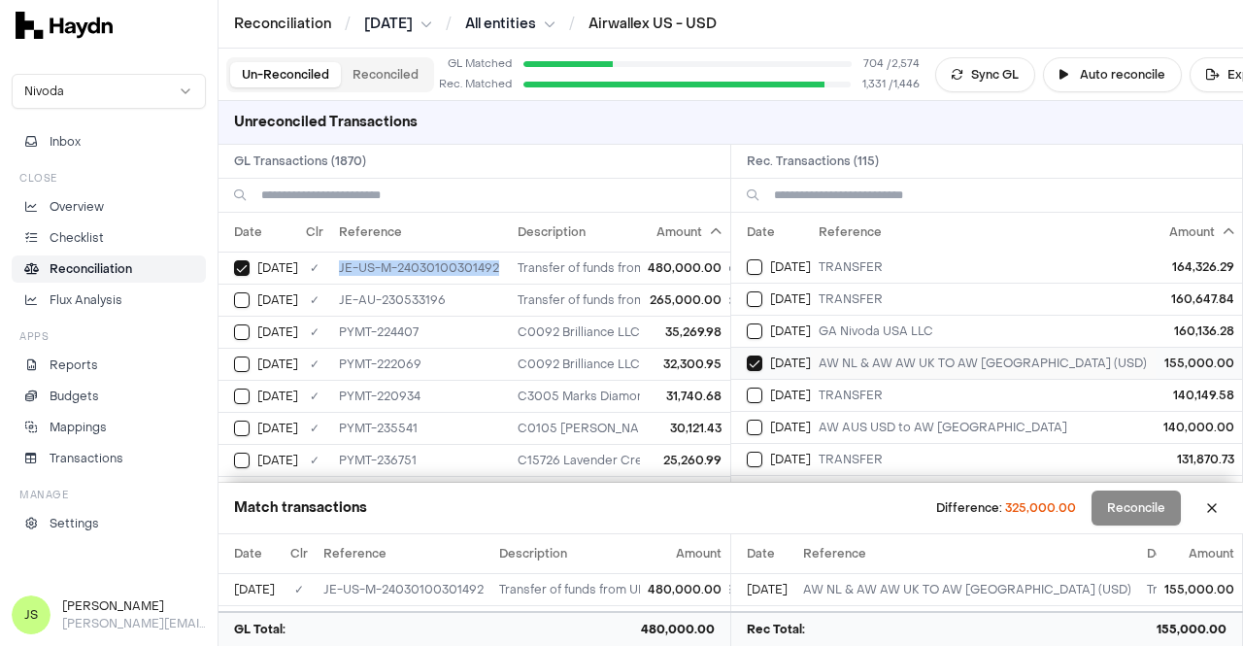
scroll to position [0, 0]
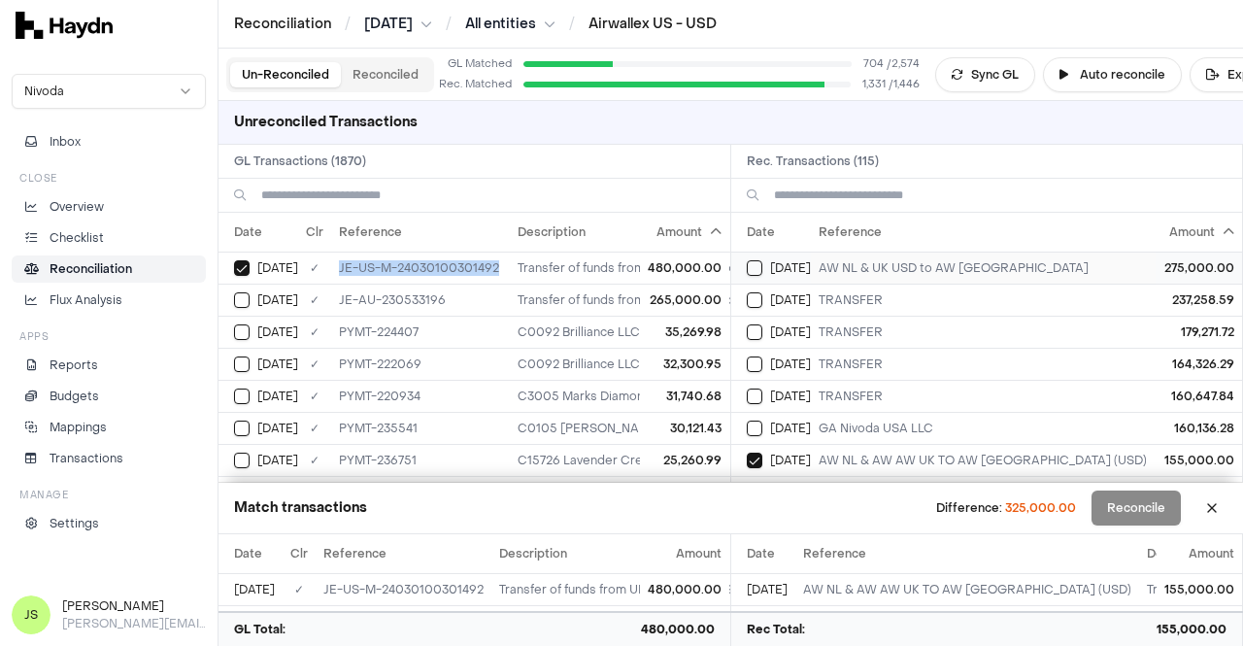
click at [751, 271] on button "Select reconciliation transaction 47536" at bounding box center [755, 268] width 16 height 16
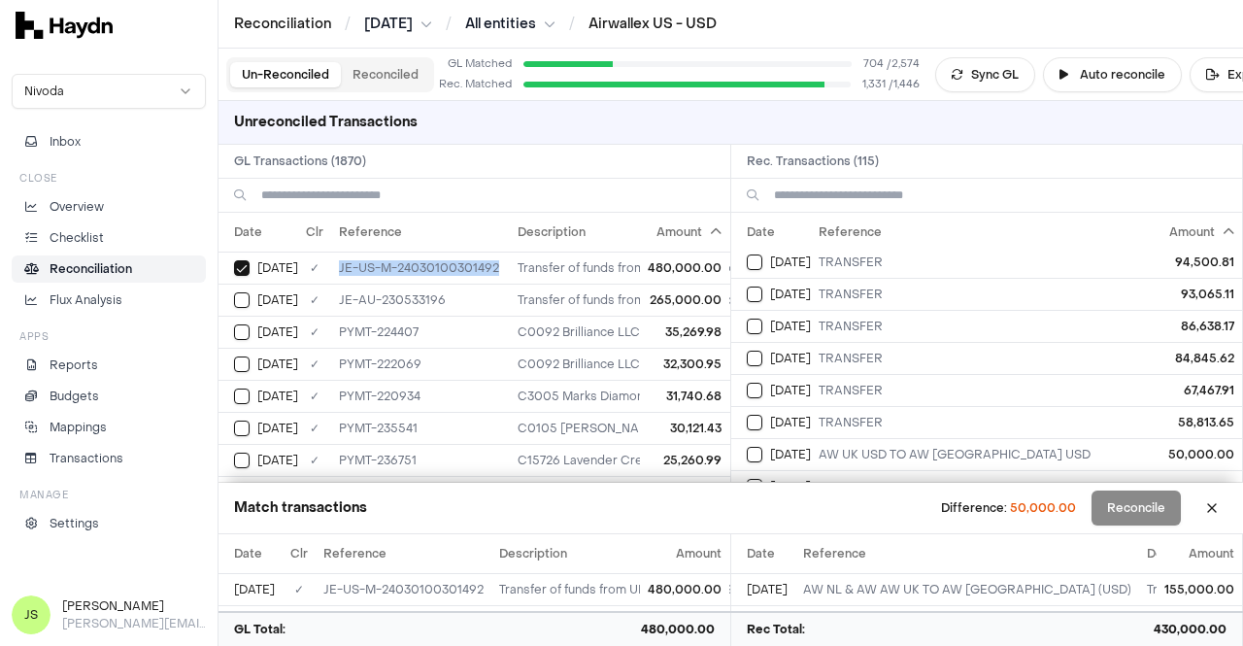
scroll to position [680, 0]
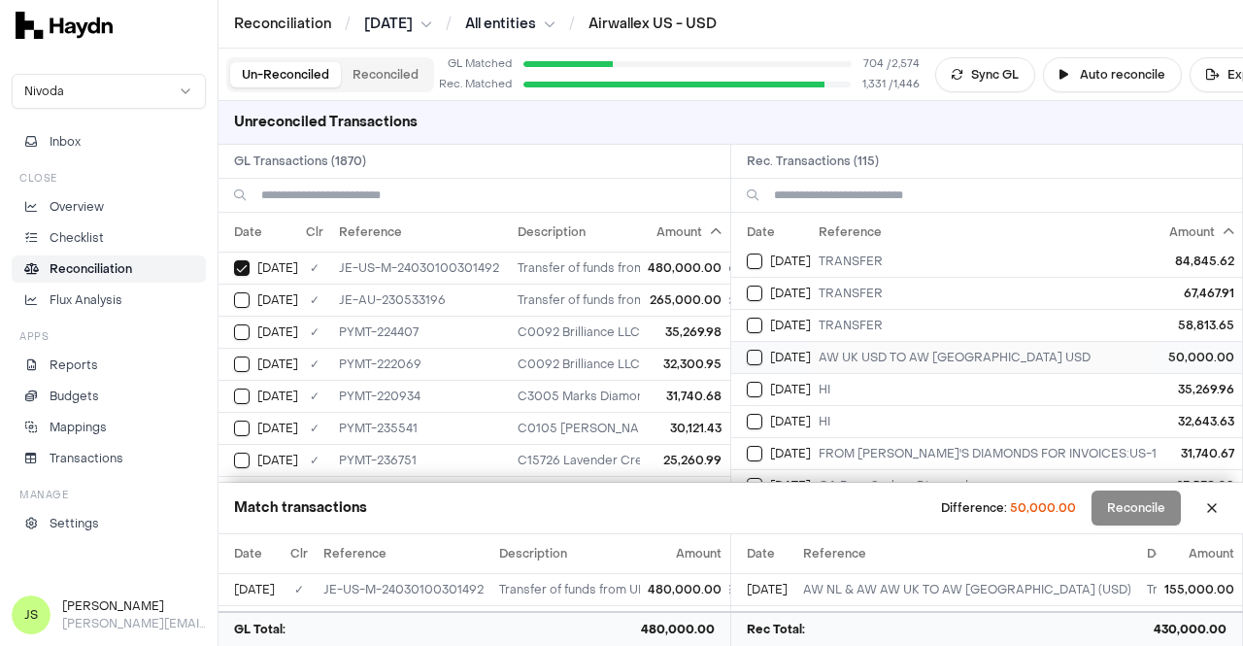
click at [773, 350] on span "[DATE]" at bounding box center [790, 358] width 41 height 16
click at [1115, 503] on button "Reconcile" at bounding box center [1136, 507] width 89 height 35
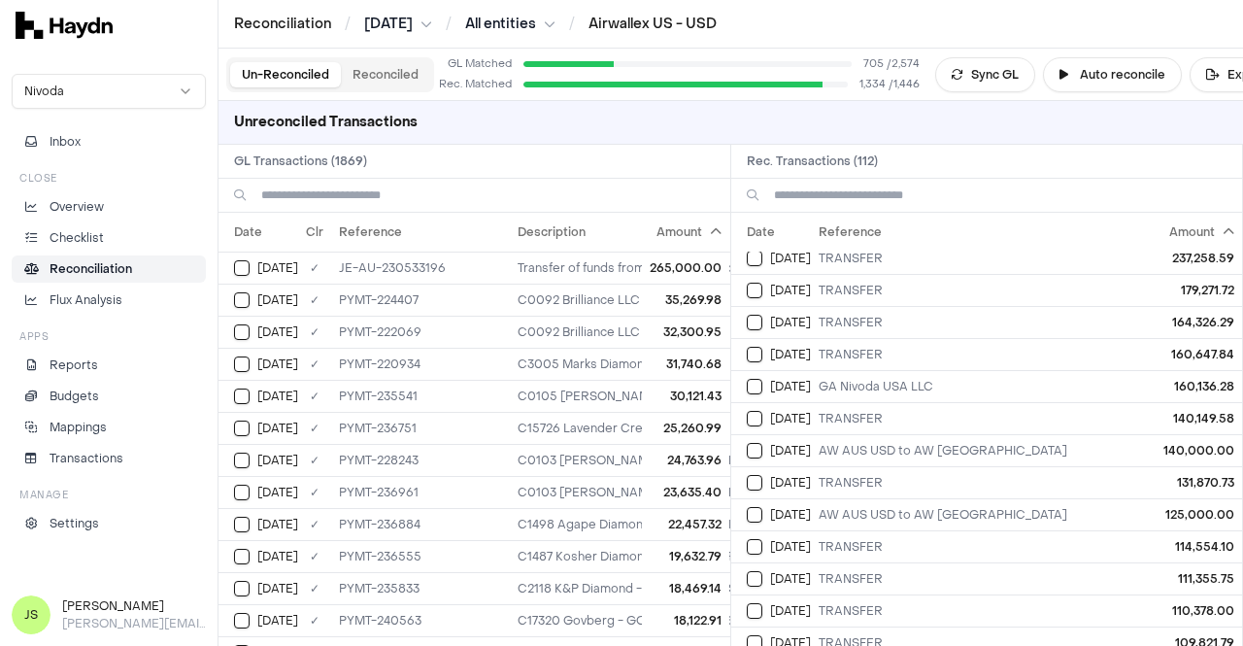
scroll to position [0, 0]
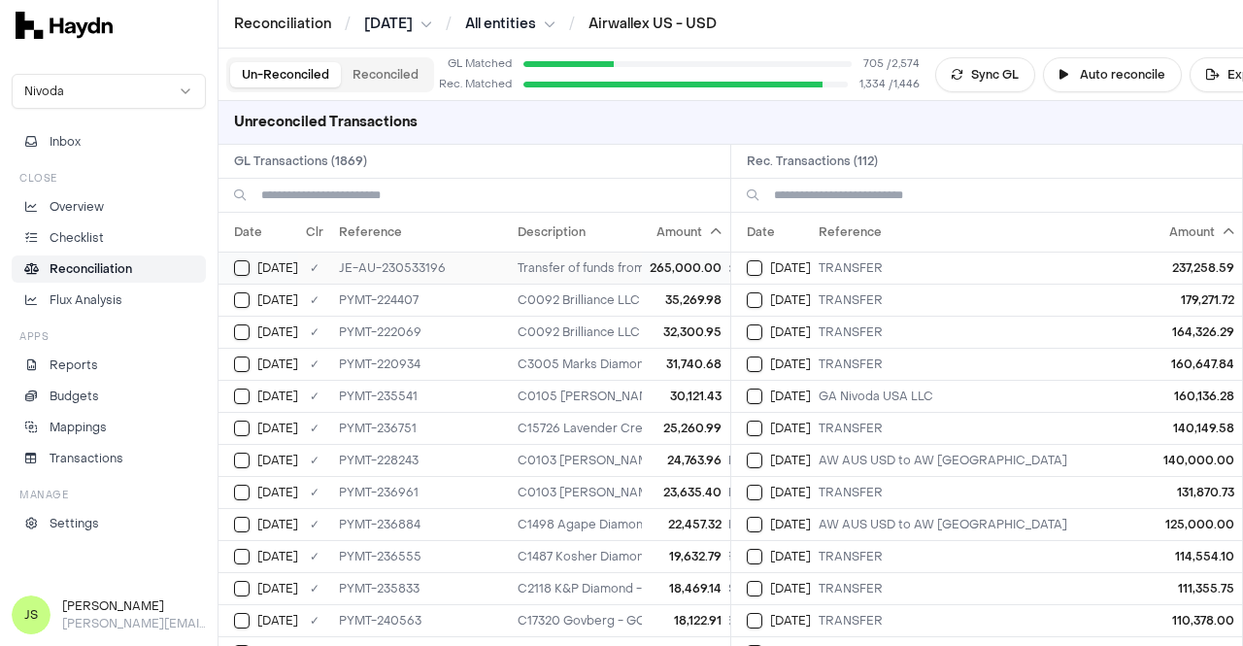
click at [243, 267] on button "Select GL transaction 8195804" at bounding box center [242, 268] width 16 height 16
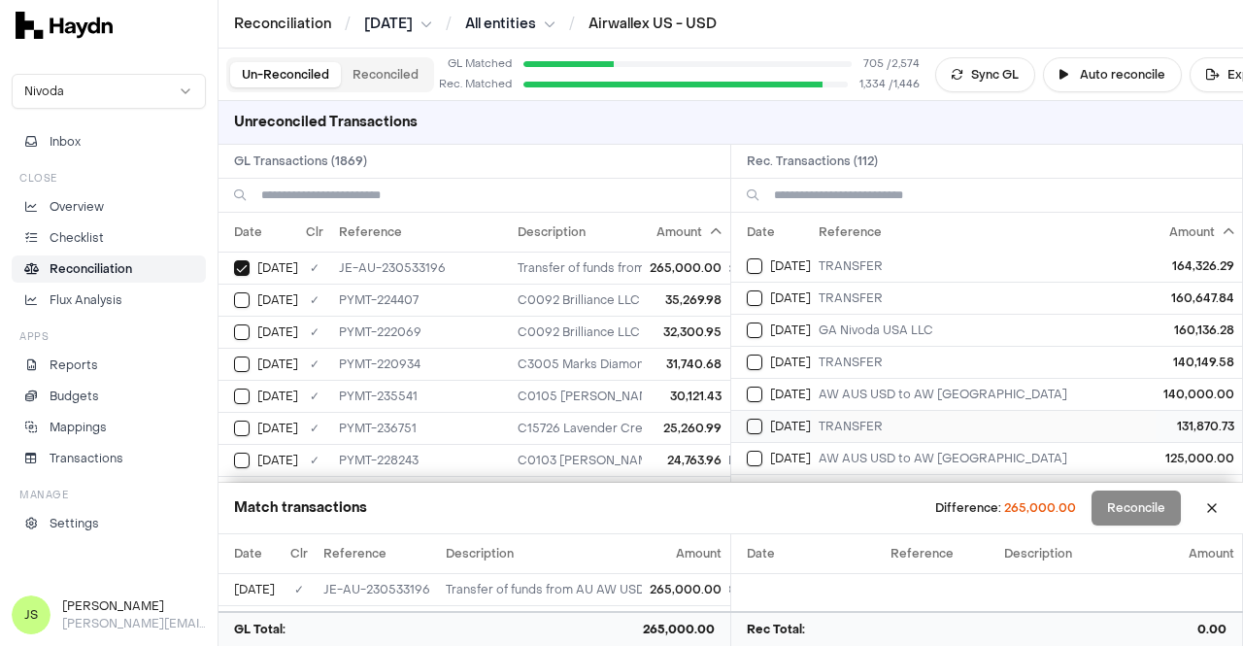
scroll to position [97, 0]
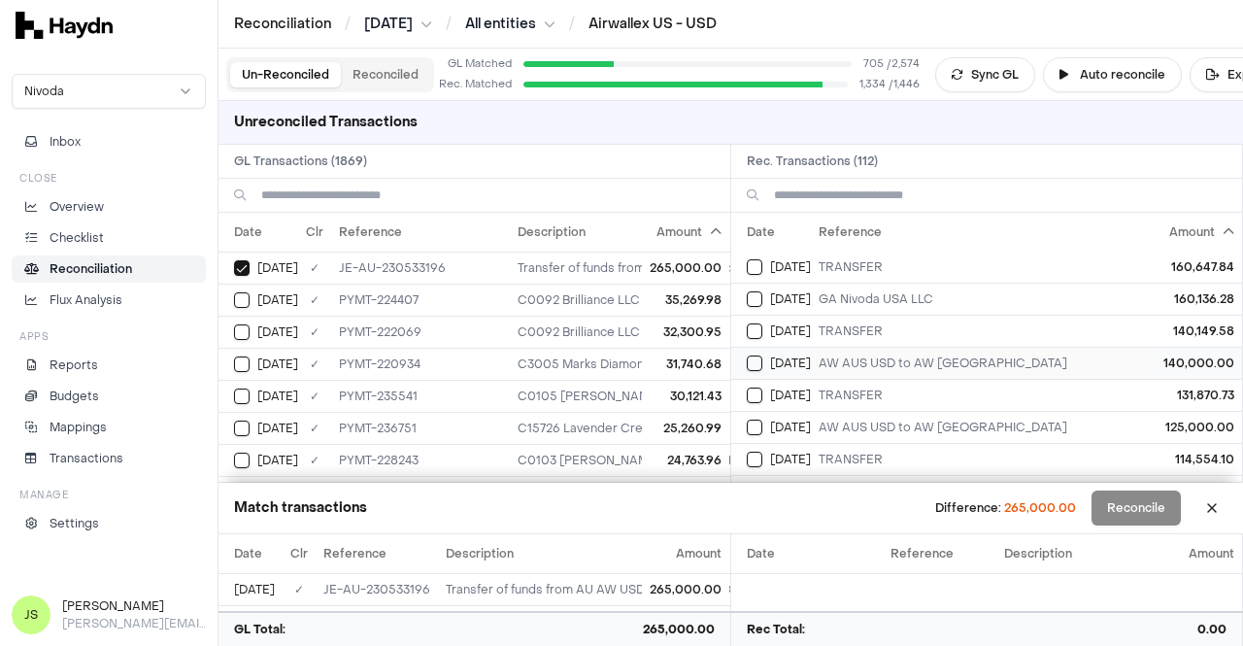
click at [754, 366] on button "Select reconciliation transaction 47760" at bounding box center [755, 363] width 16 height 16
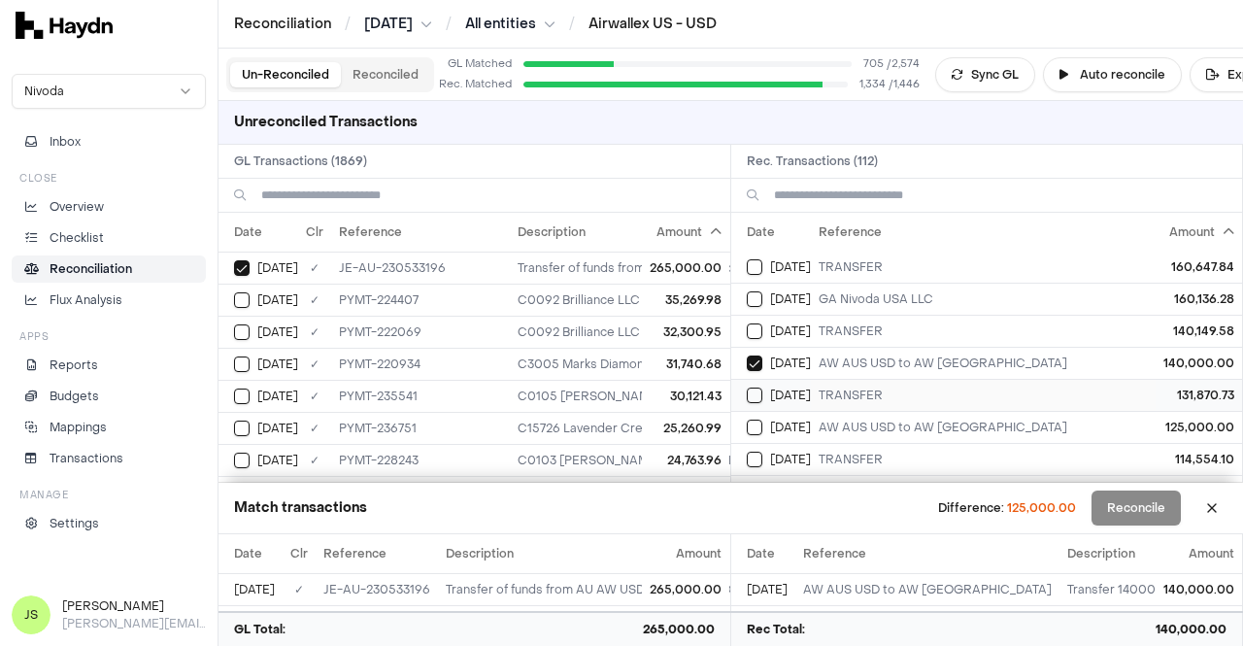
scroll to position [194, 0]
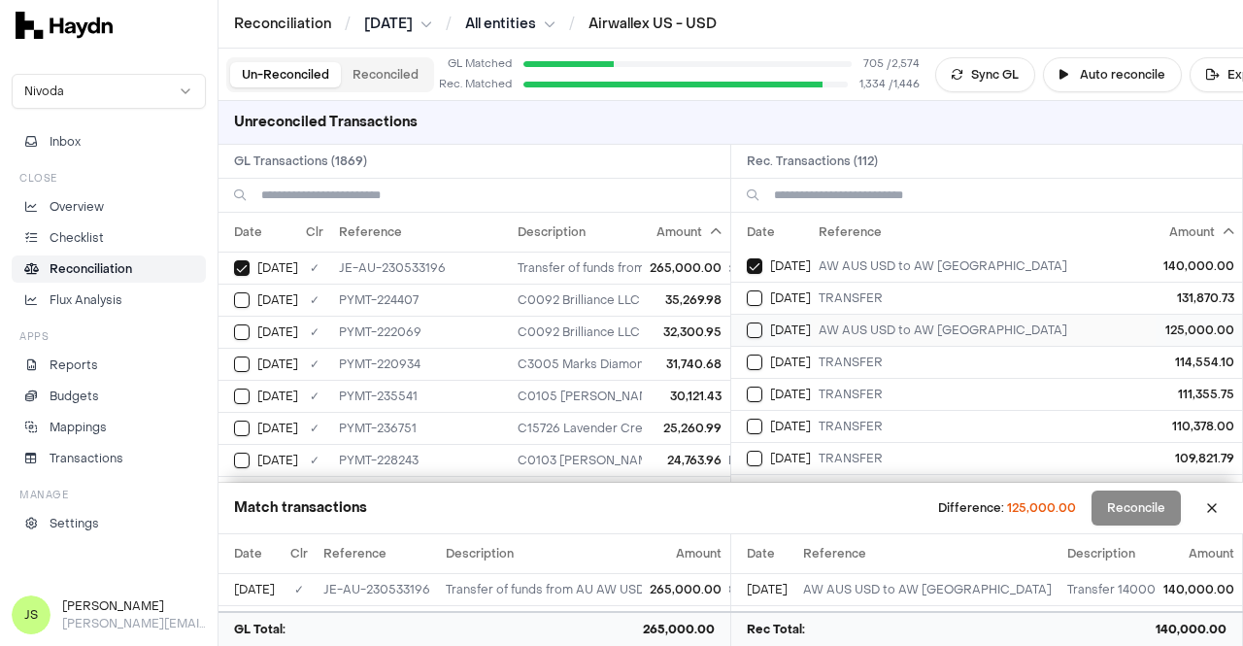
click at [758, 333] on td "[DATE]" at bounding box center [771, 330] width 80 height 32
click at [1147, 491] on button "Reconcile" at bounding box center [1136, 507] width 89 height 35
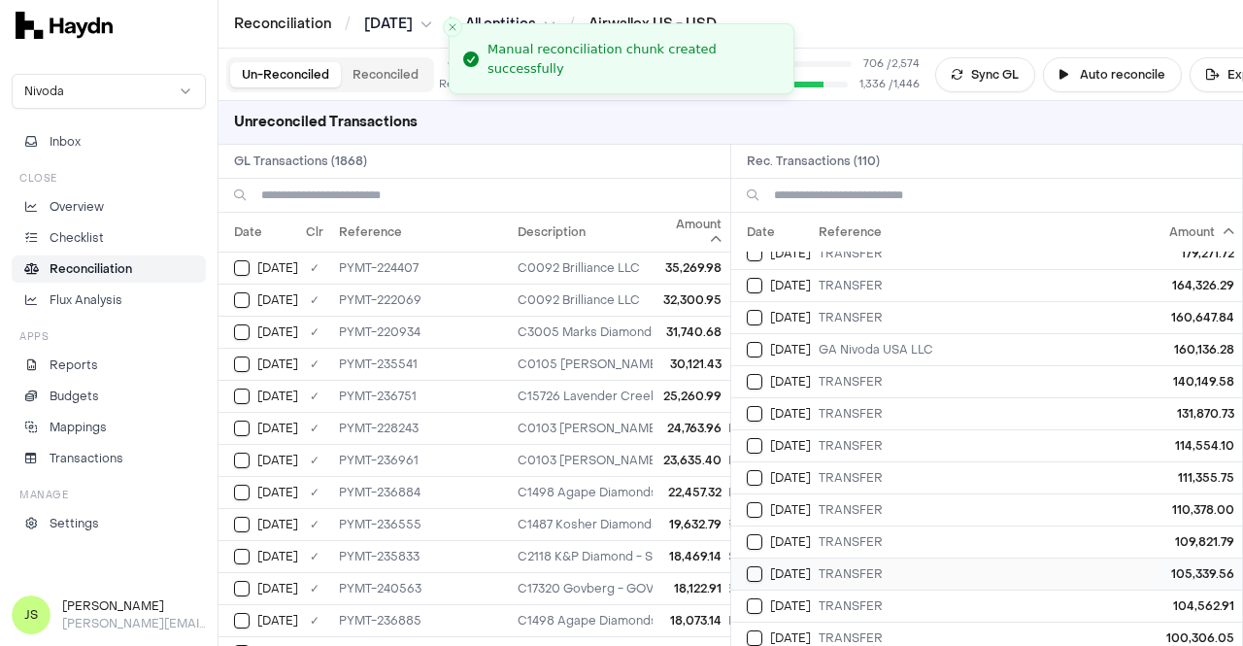
scroll to position [0, 0]
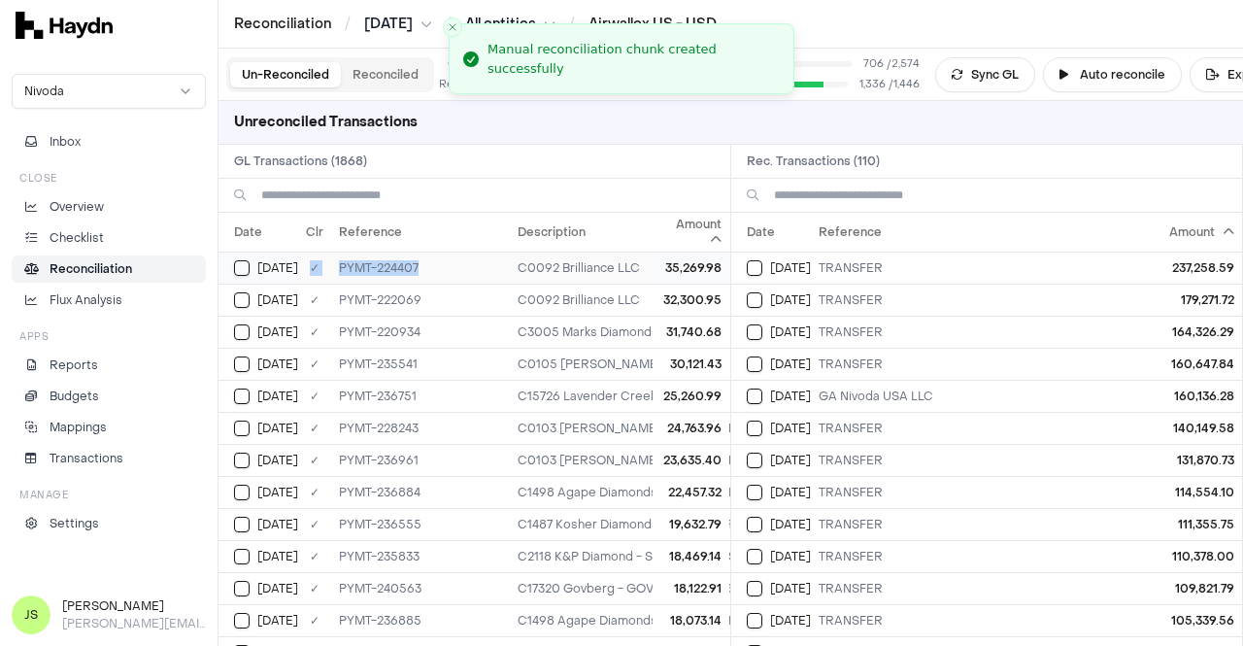
drag, startPoint x: 435, startPoint y: 263, endPoint x: 311, endPoint y: 263, distance: 124.3
click at [311, 263] on tr "[DATE] ✓ PYMT-224407 C0092 Brilliance LLC 35,269.98" at bounding box center [974, 268] width 1511 height 32
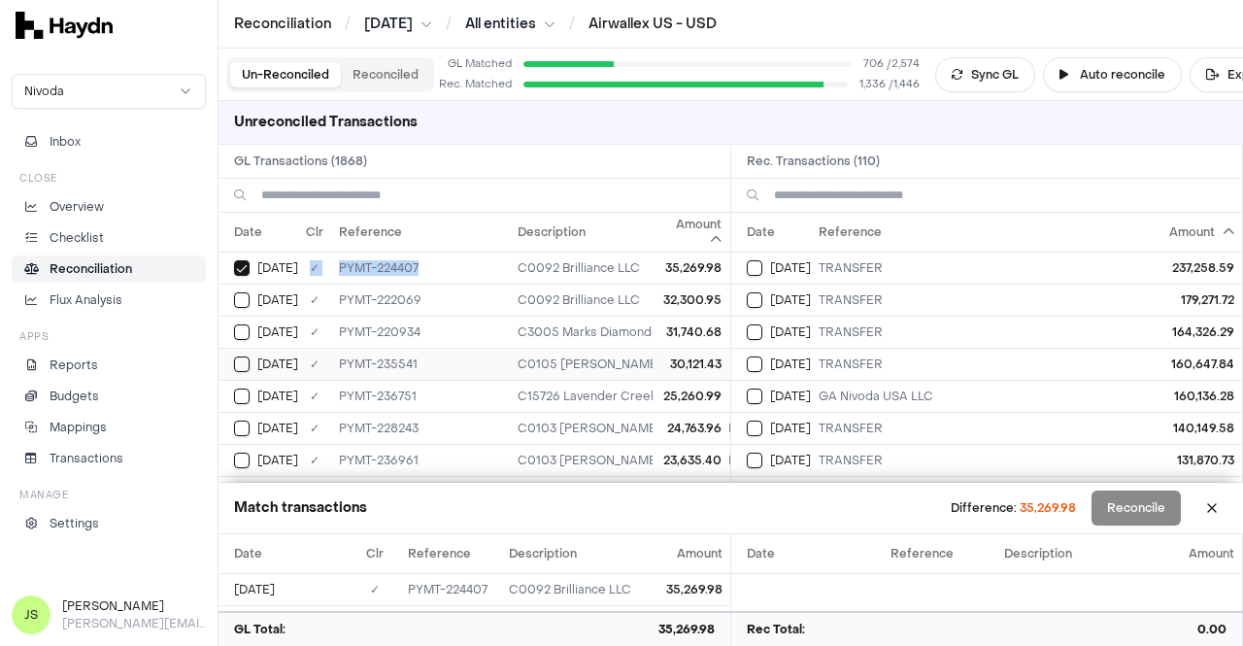
copy tr "✓ PYMT-224407"
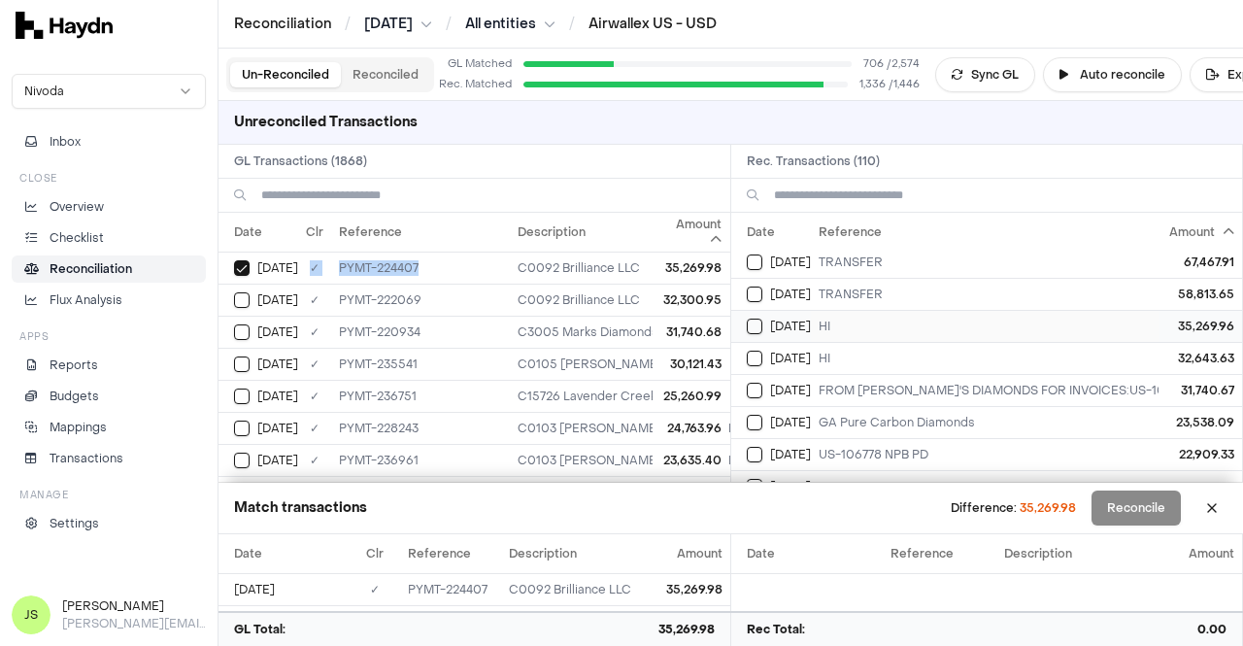
click at [754, 319] on button "Select reconciliation transaction 47581" at bounding box center [755, 327] width 16 height 16
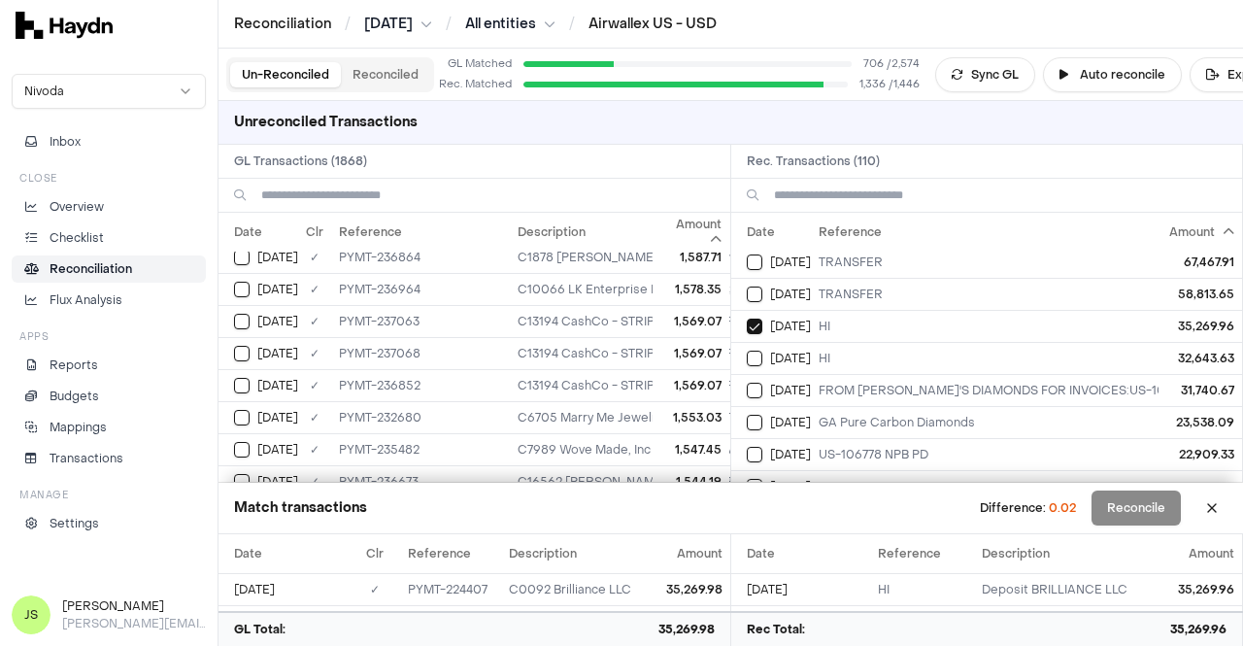
scroll to position [54513, 0]
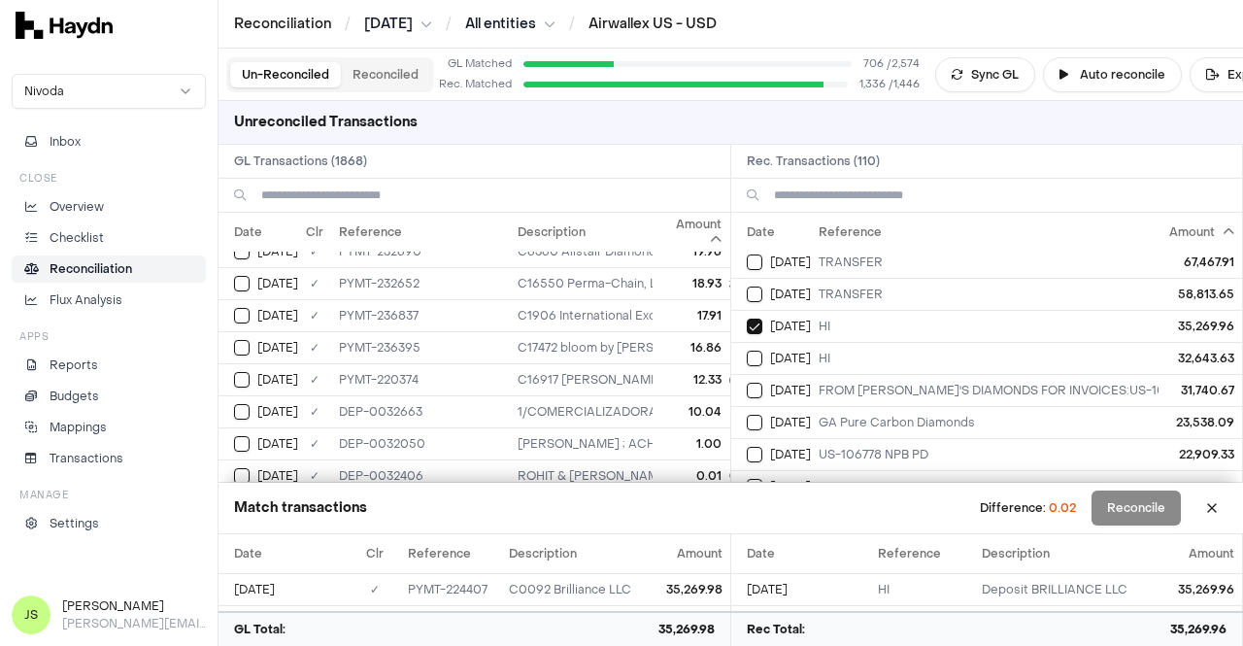
scroll to position [58085, 0]
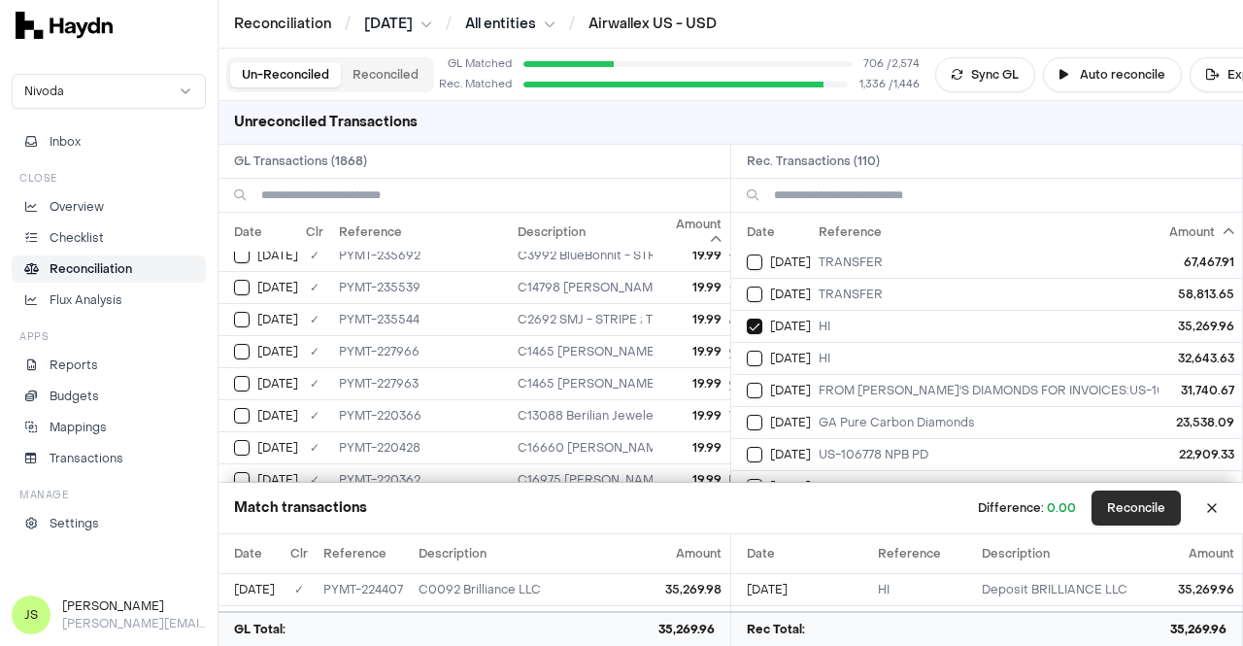
click at [1117, 502] on button "Reconcile" at bounding box center [1136, 507] width 89 height 35
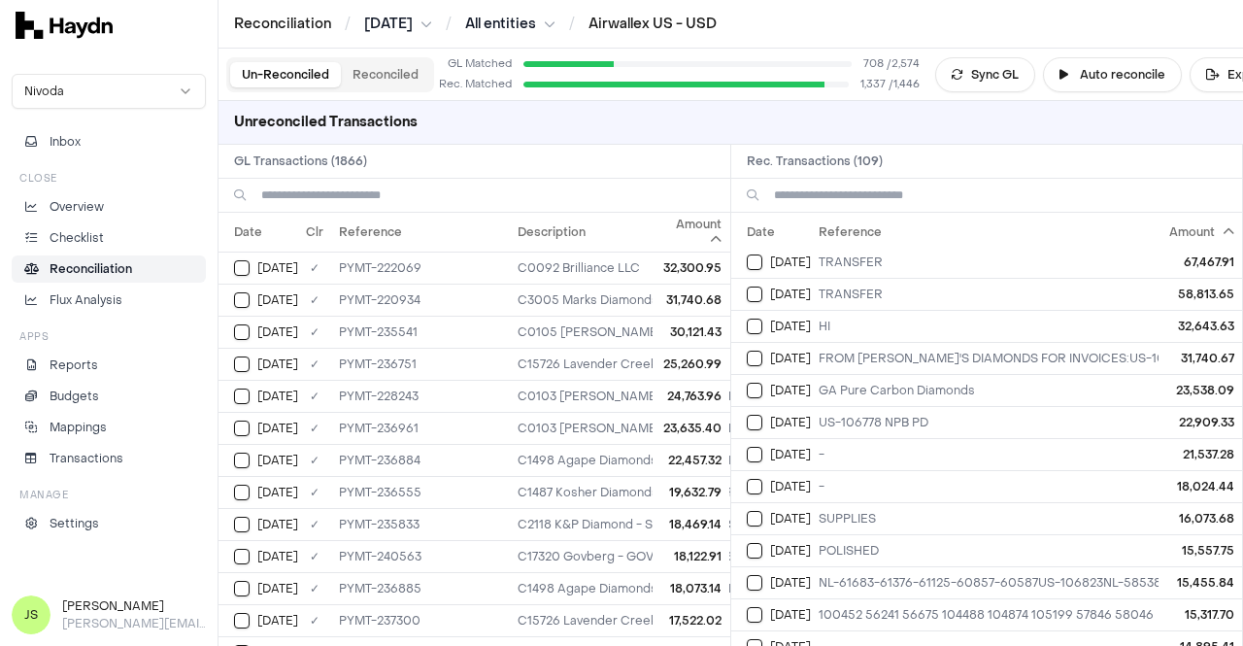
scroll to position [0, 0]
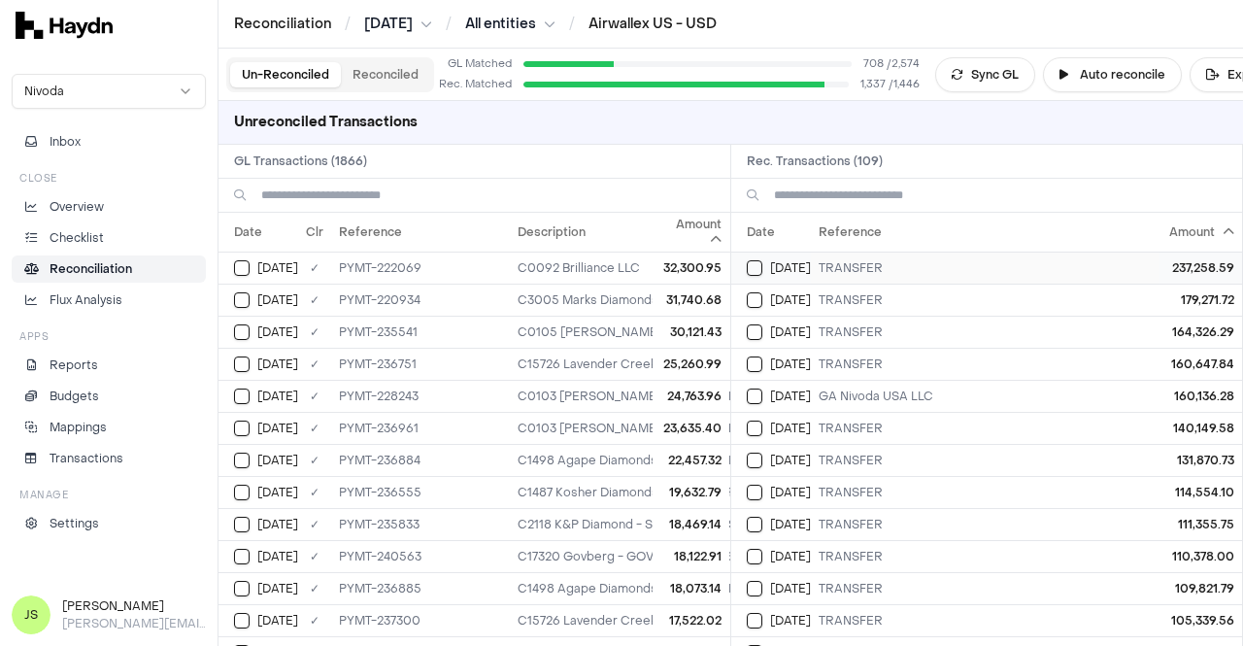
click at [854, 263] on td "TRANSFER" at bounding box center [1240, 268] width 859 height 32
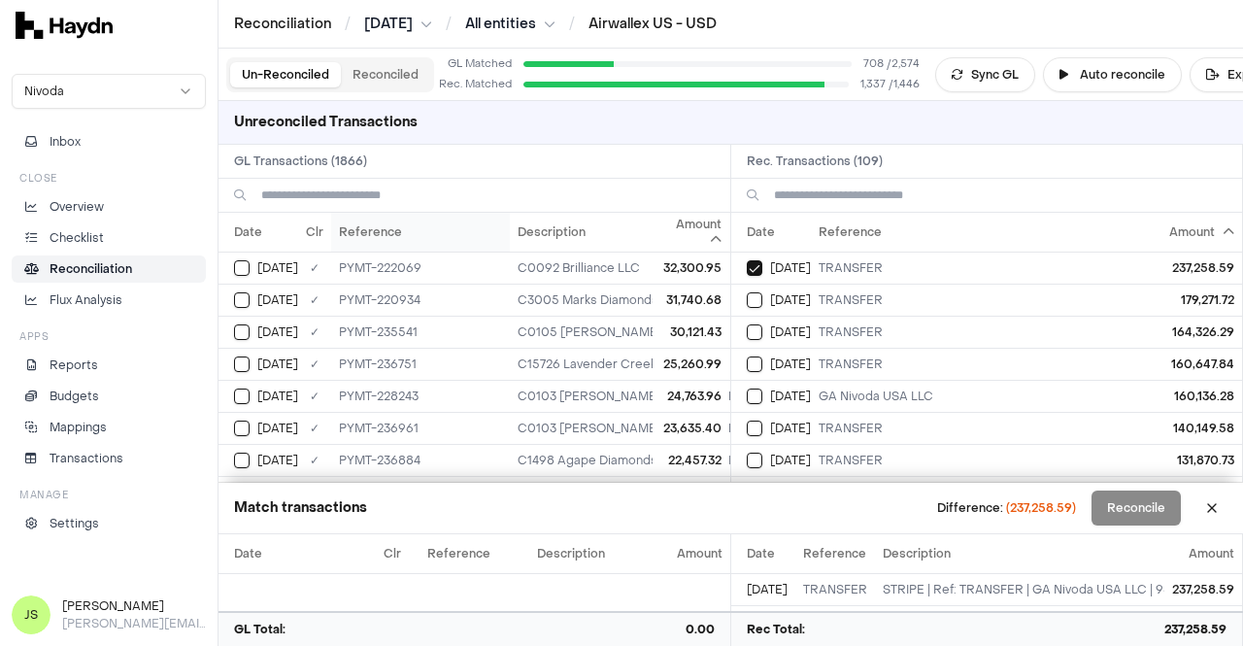
drag, startPoint x: 1217, startPoint y: 494, endPoint x: 415, endPoint y: 246, distance: 839.8
click at [1217, 494] on button at bounding box center [1211, 507] width 31 height 31
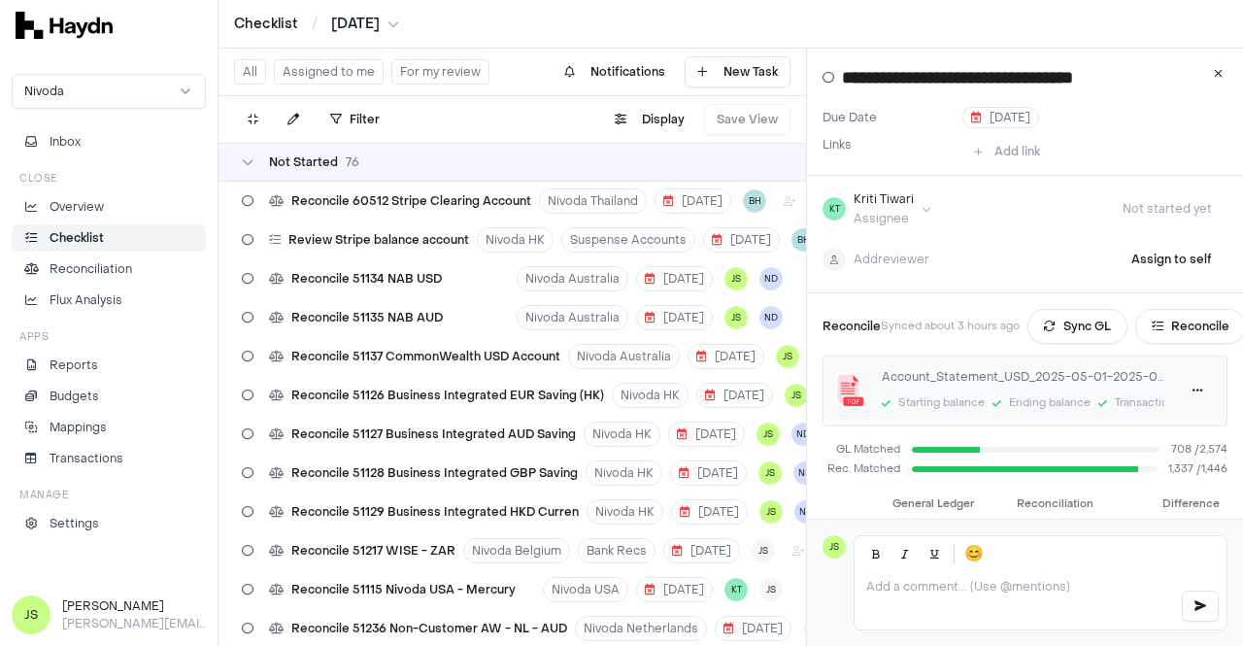
click at [395, 24] on html "Checklist / May 2025 Nivoda Inbox Close Overview Checklist Reconciliation Flux …" at bounding box center [621, 323] width 1243 height 646
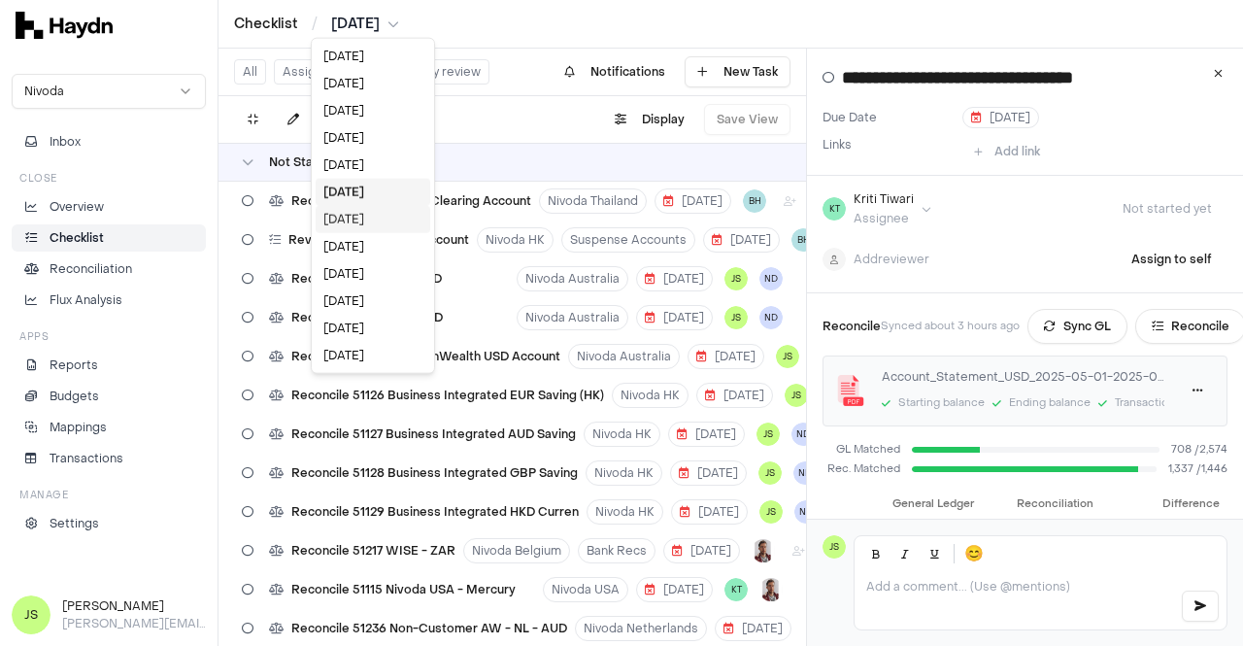
click at [352, 213] on div "[DATE]" at bounding box center [373, 219] width 115 height 27
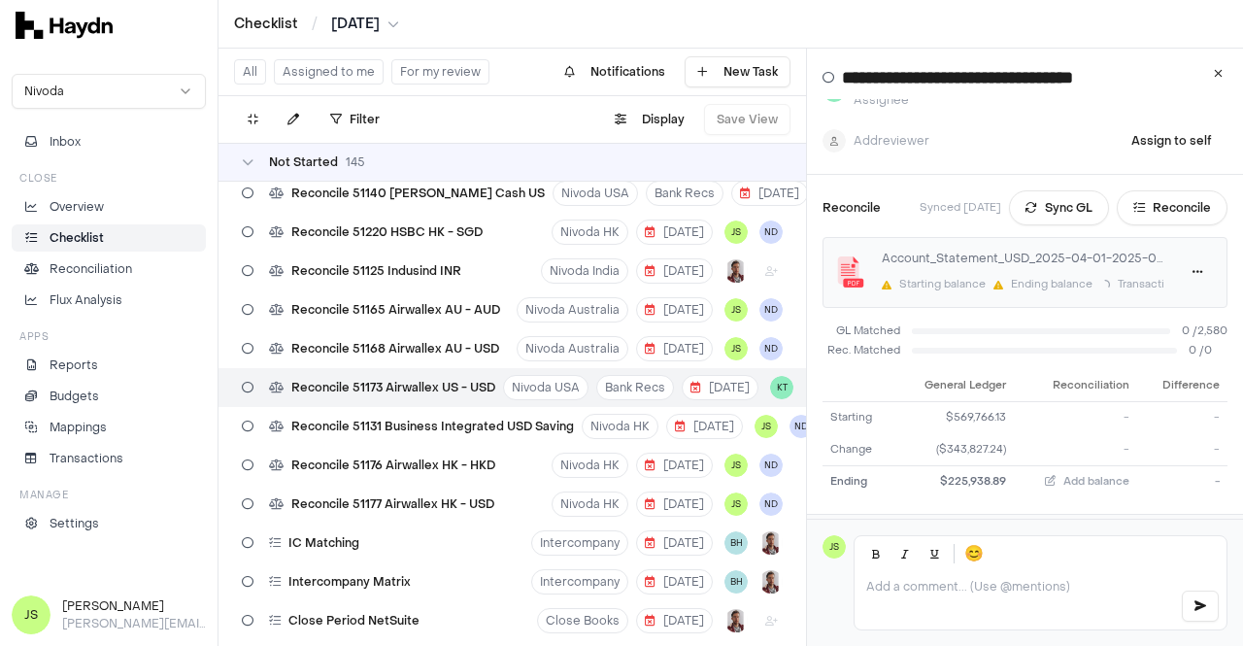
scroll to position [186, 0]
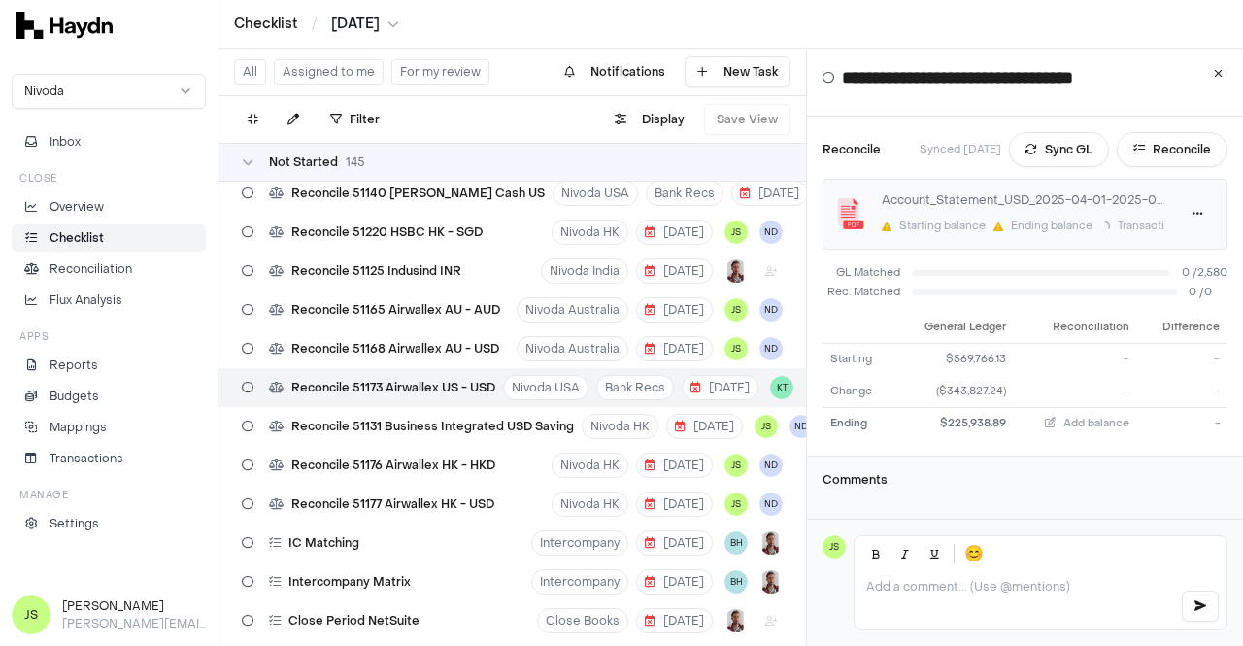
click at [1055, 158] on div "Reconcile Synced 2 days ago Sync GL Reconcile Account_Statement_USD_2025-04-01-…" at bounding box center [1025, 287] width 436 height 340
click at [1049, 139] on button "Sync GL" at bounding box center [1059, 149] width 100 height 35
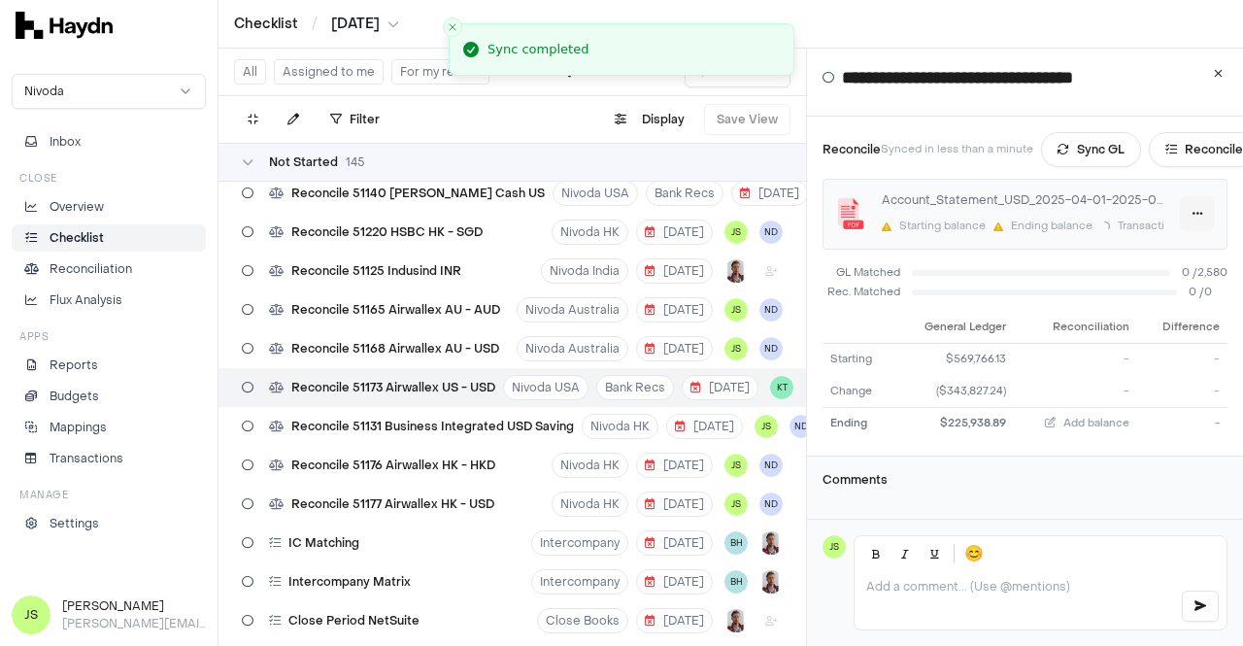
click at [1183, 209] on html "Checklist / Apr 2025 Nivoda Inbox Close Overview Checklist Reconciliation Flux …" at bounding box center [621, 323] width 1243 height 646
click at [1149, 284] on div "Delete" at bounding box center [1138, 296] width 115 height 27
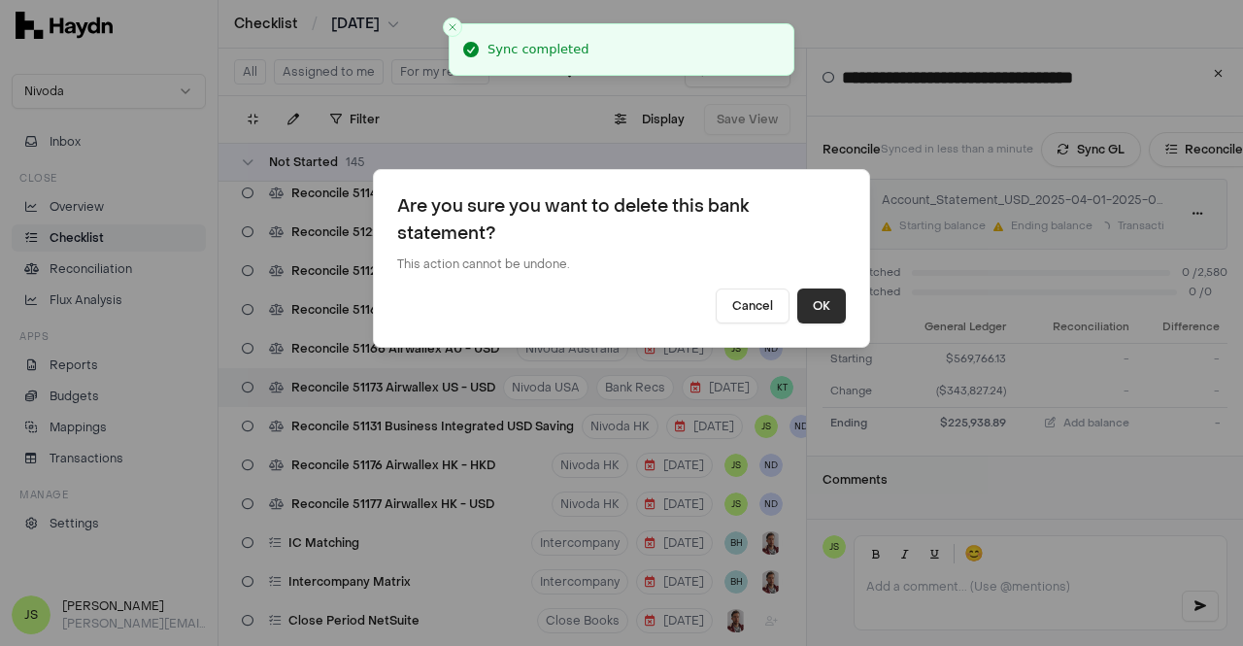
click at [797, 300] on button "OK" at bounding box center [821, 305] width 49 height 35
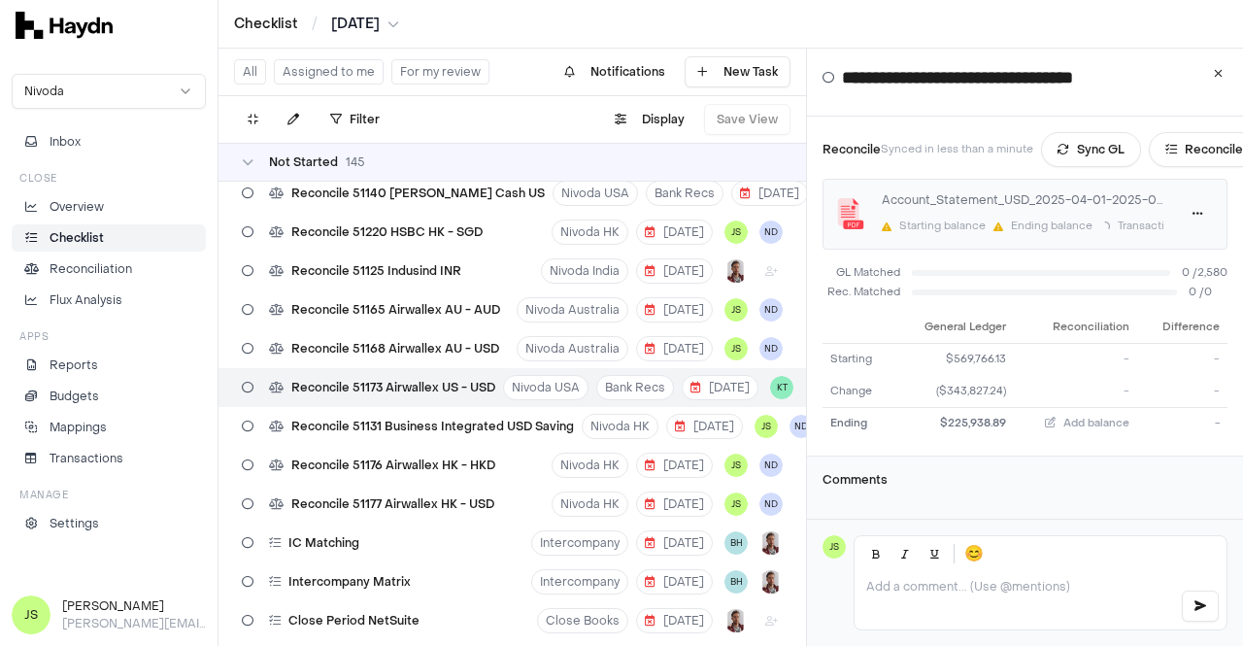
scroll to position [185, 0]
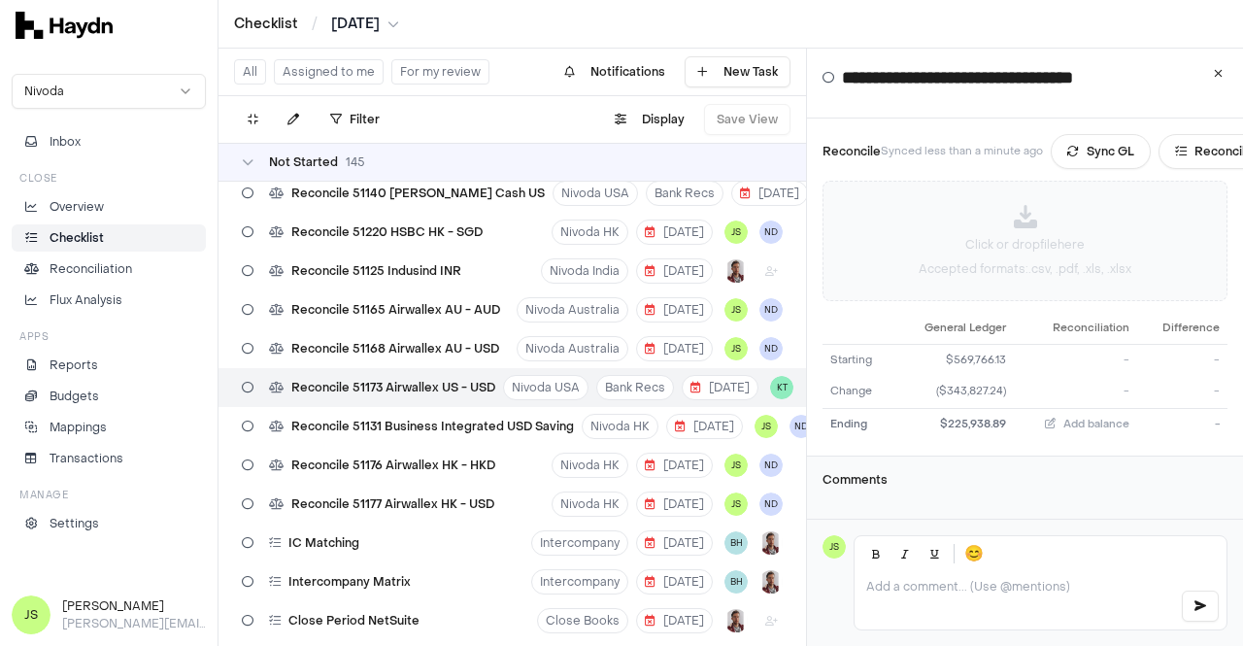
click at [989, 244] on div "Click or drop file here Accepted formats: .csv, .pdf, .xls, .xlsx" at bounding box center [1025, 241] width 403 height 118
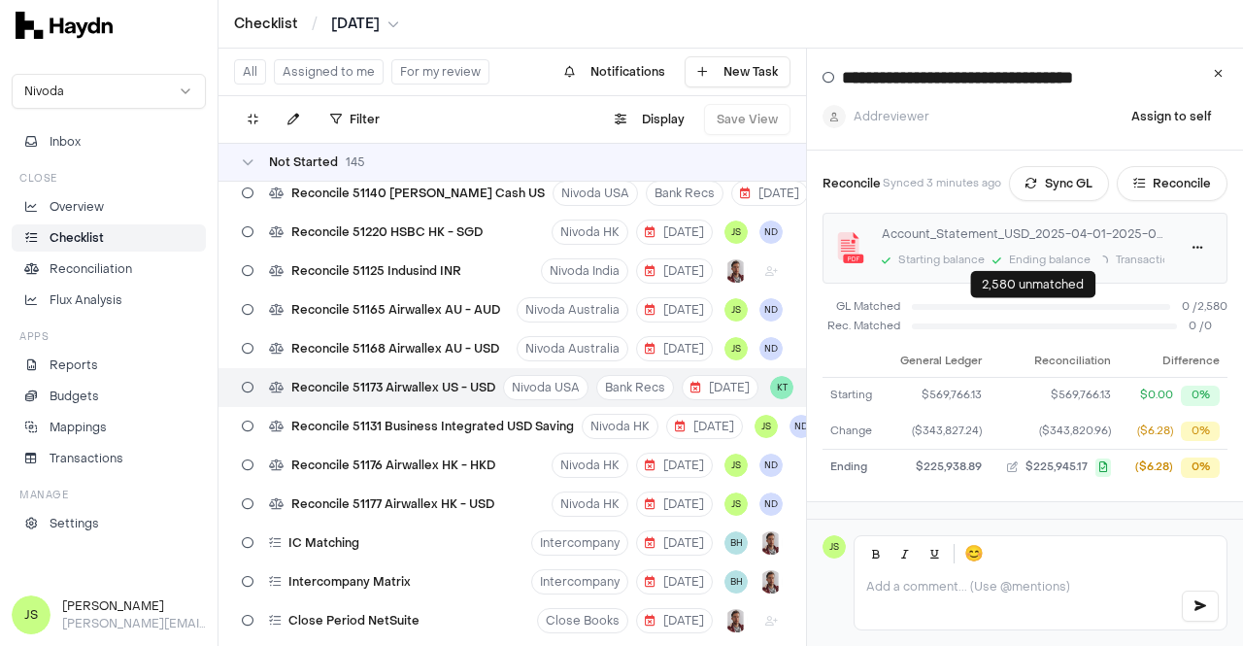
scroll to position [198, 0]
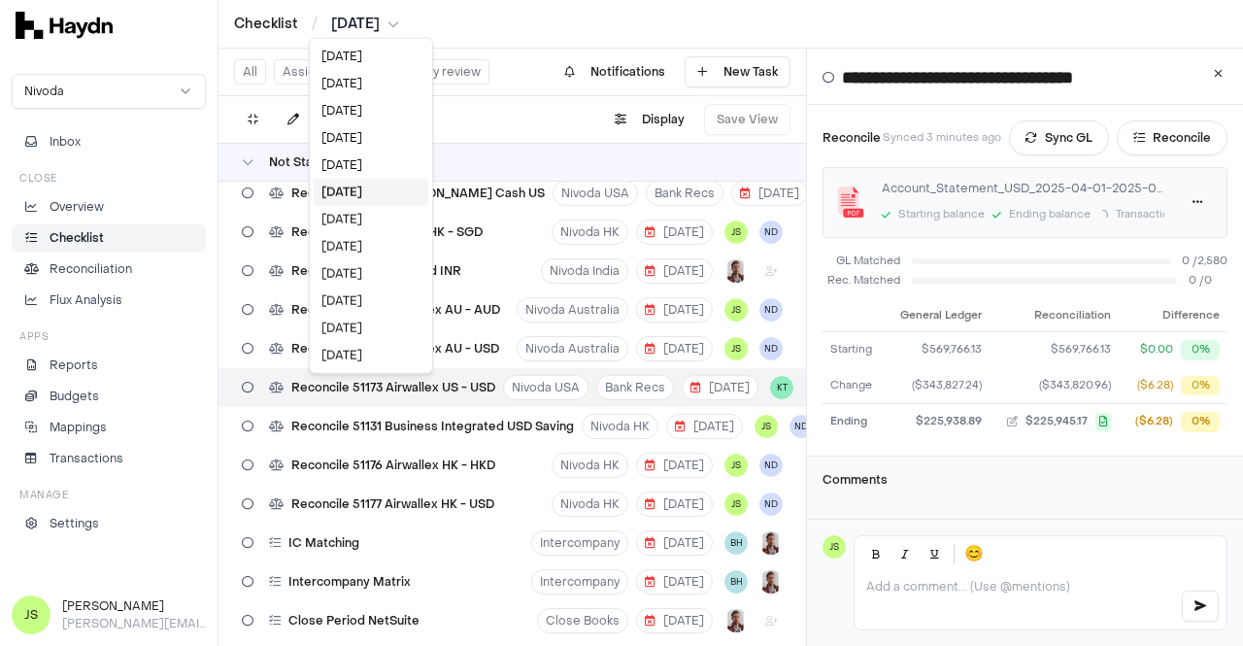
click at [354, 17] on html "Checklist / Apr 2025 Nivoda Inbox Close Overview Checklist Reconciliation Flux …" at bounding box center [621, 323] width 1243 height 646
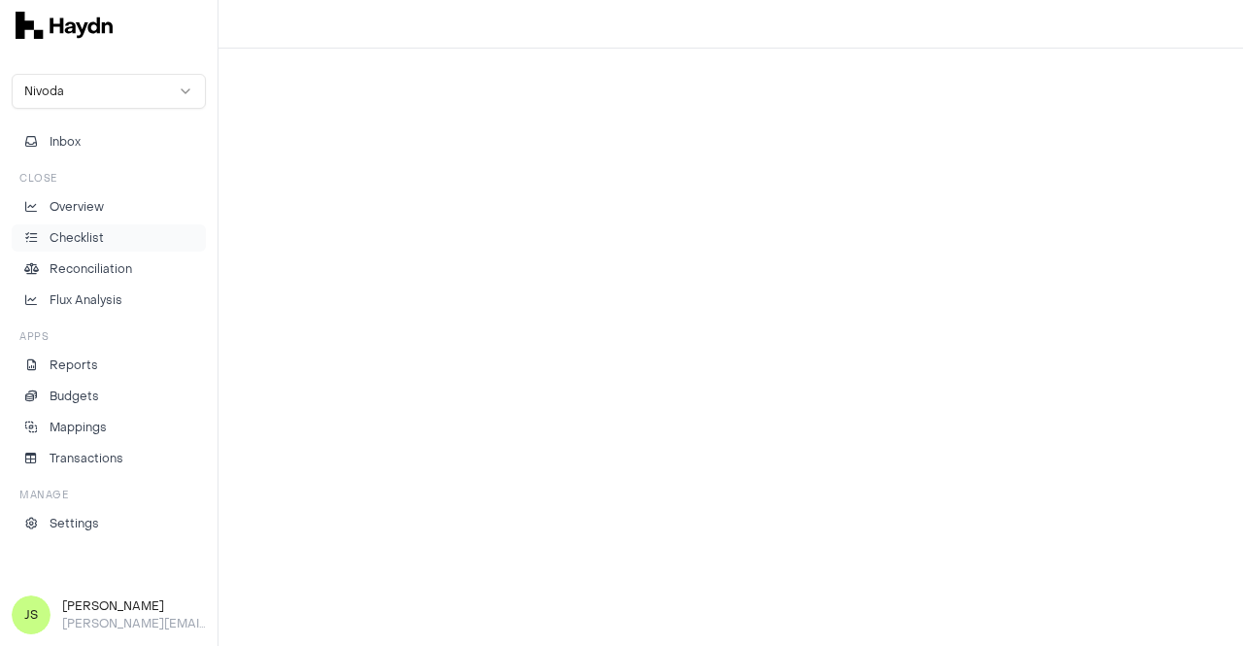
click at [96, 242] on p "Checklist" at bounding box center [77, 237] width 54 height 17
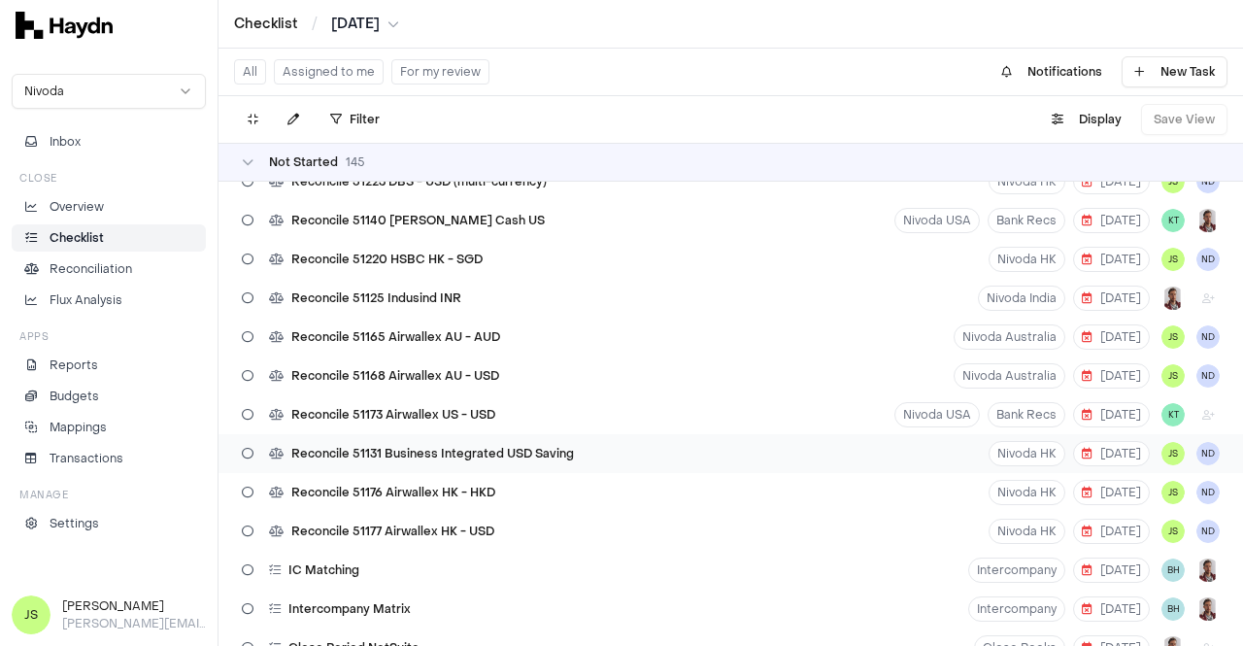
scroll to position [5050, 0]
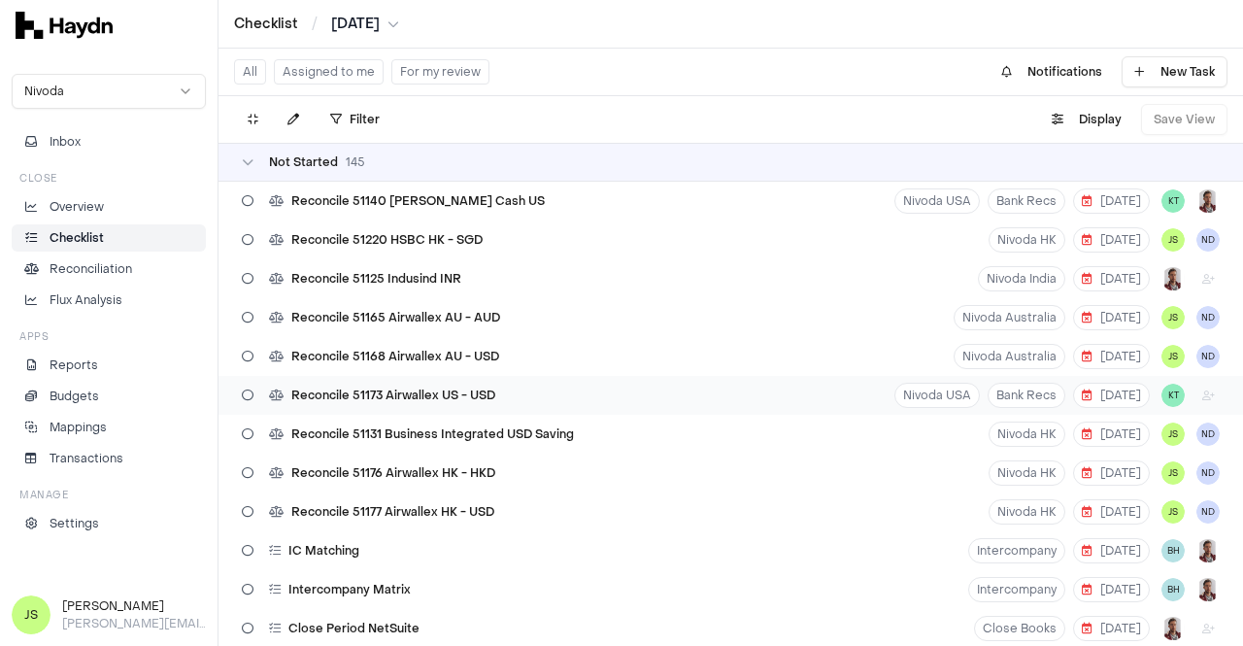
click at [459, 399] on span "Reconcile 51173 Airwallex US - USD" at bounding box center [393, 395] width 204 height 16
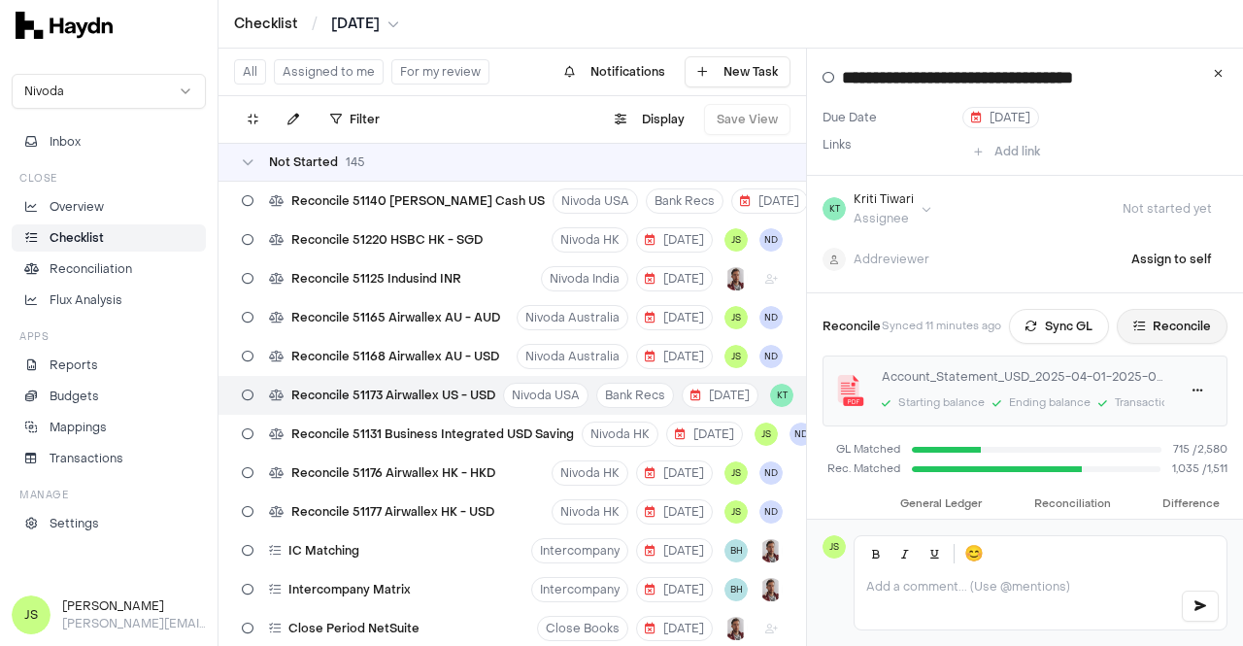
click at [1164, 336] on button "Reconcile" at bounding box center [1172, 326] width 111 height 35
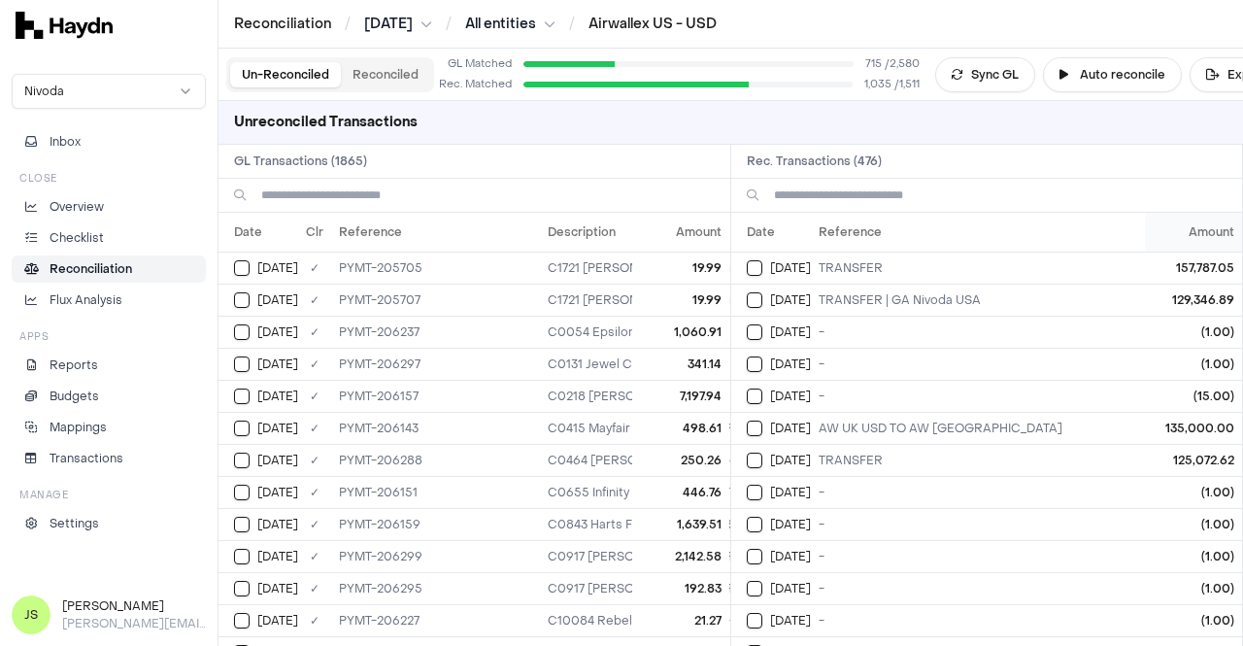
click at [1161, 233] on th "Amount" at bounding box center [1193, 232] width 97 height 39
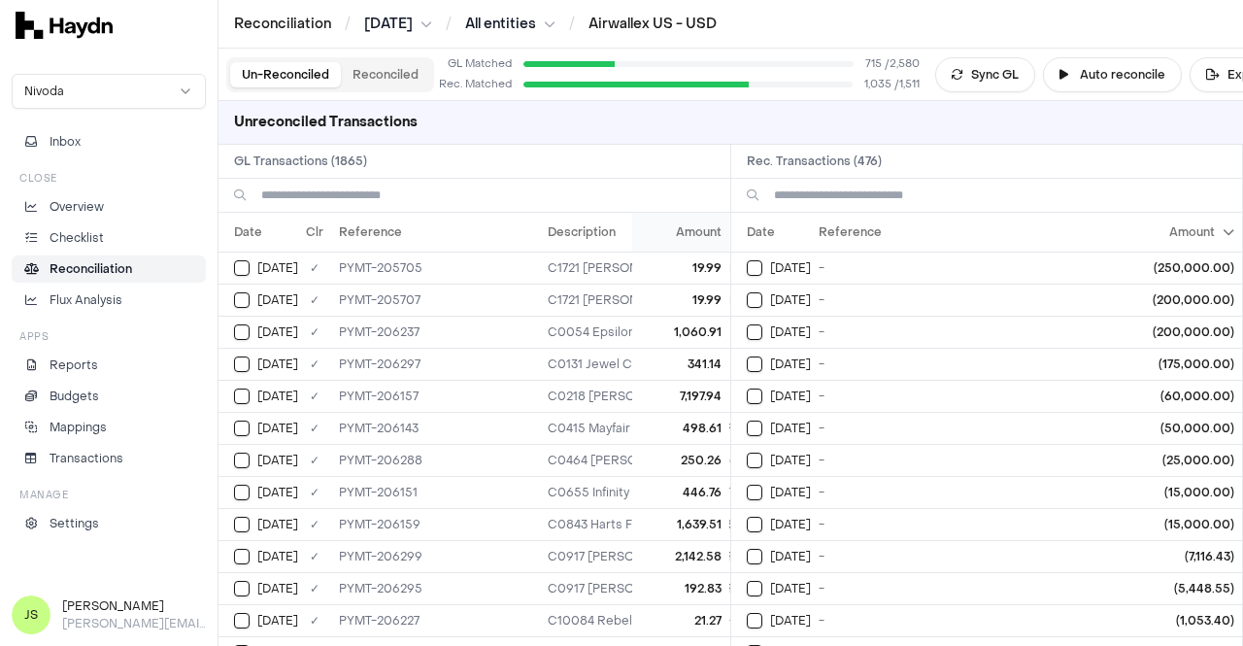
click at [668, 230] on th "Amount" at bounding box center [681, 232] width 97 height 39
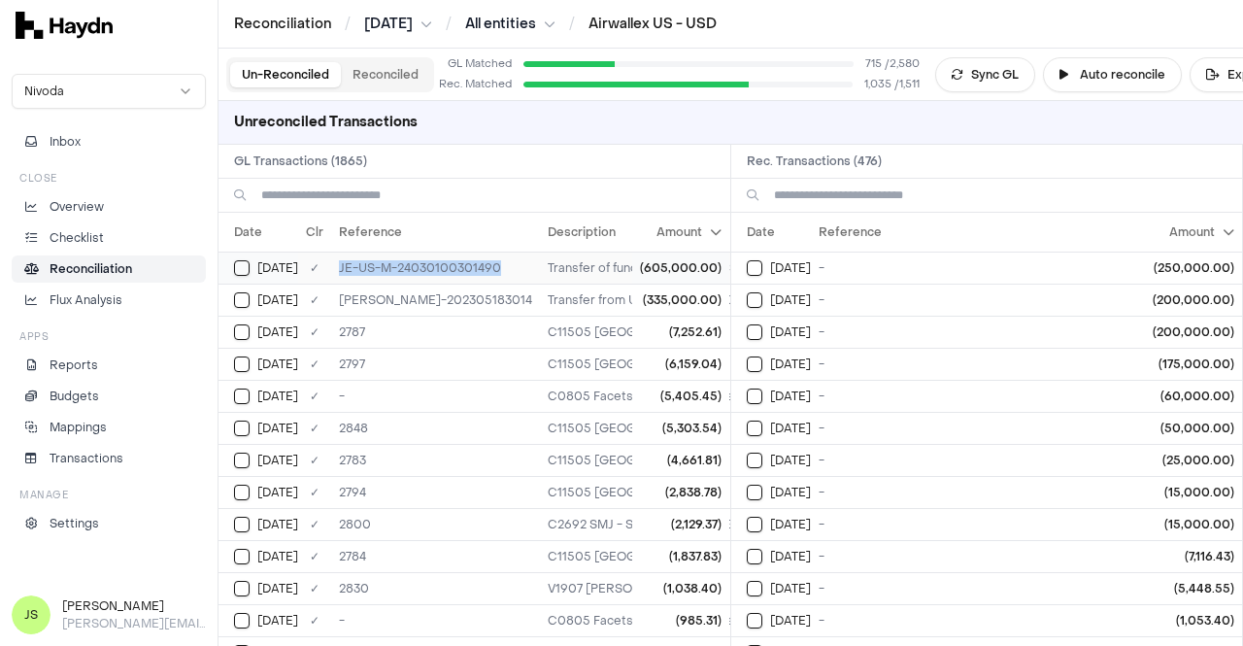
drag, startPoint x: 505, startPoint y: 269, endPoint x: 335, endPoint y: 260, distance: 170.2
click at [335, 260] on td "JE-US-M-24030100301490" at bounding box center [435, 268] width 209 height 32
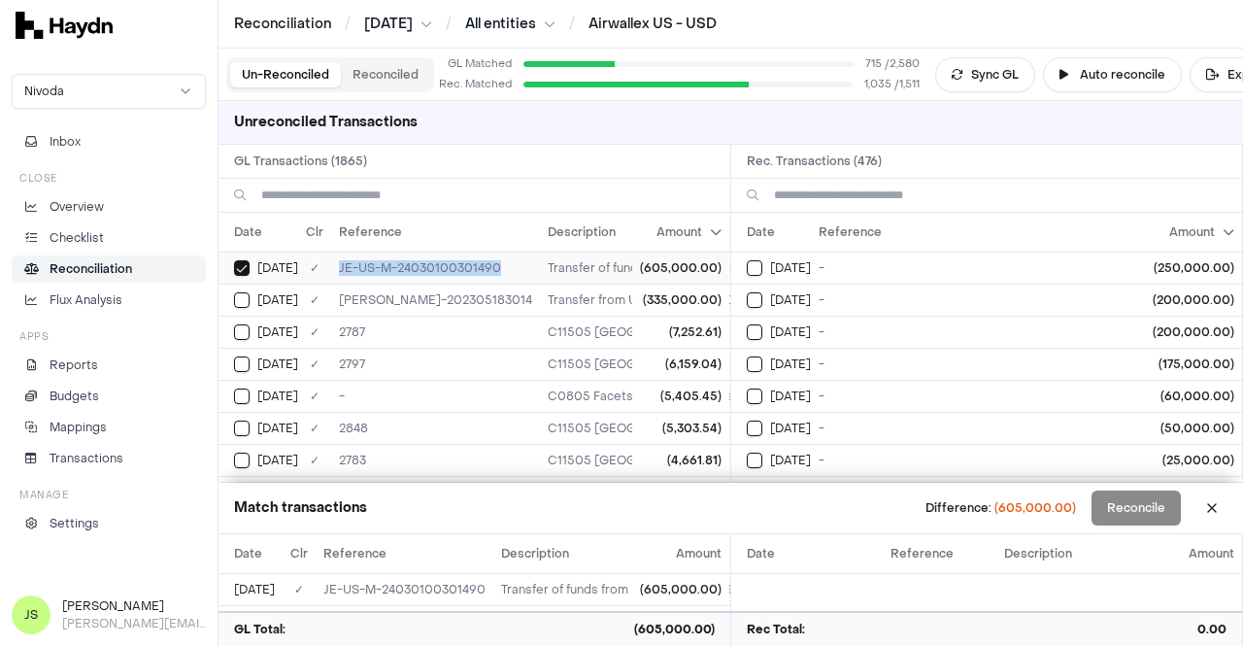
copy td "JE-US-M-24030100301490"
click at [245, 270] on button "Select GL transaction 8036112" at bounding box center [242, 268] width 16 height 16
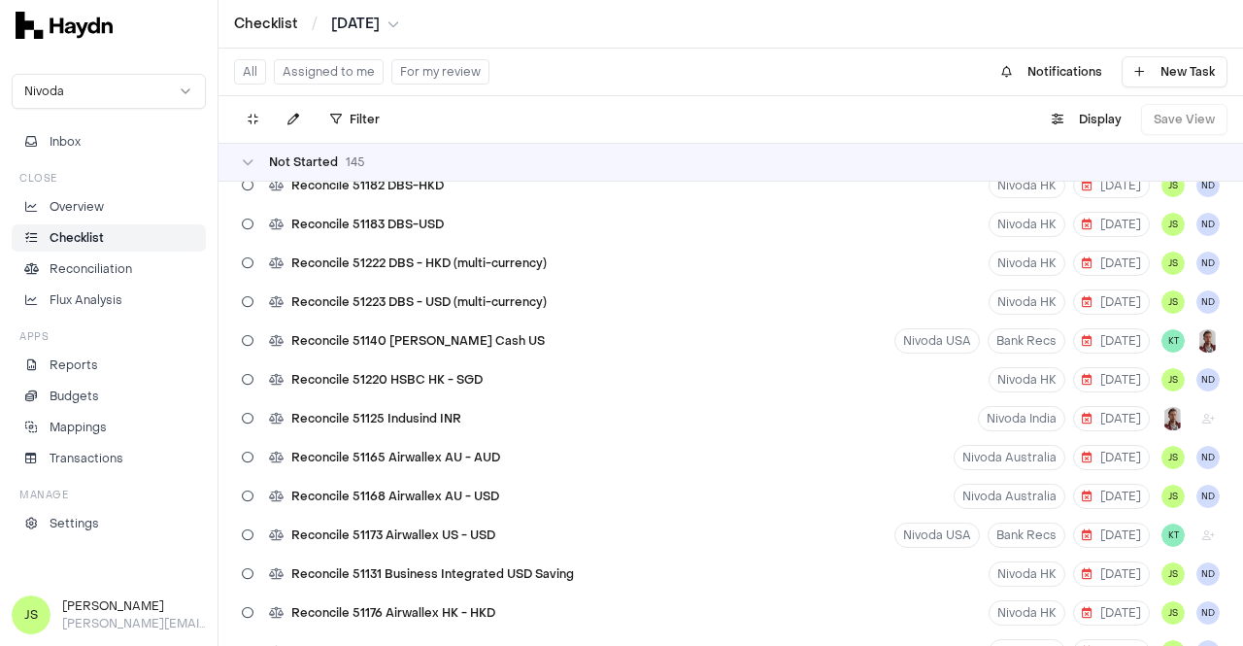
scroll to position [4953, 0]
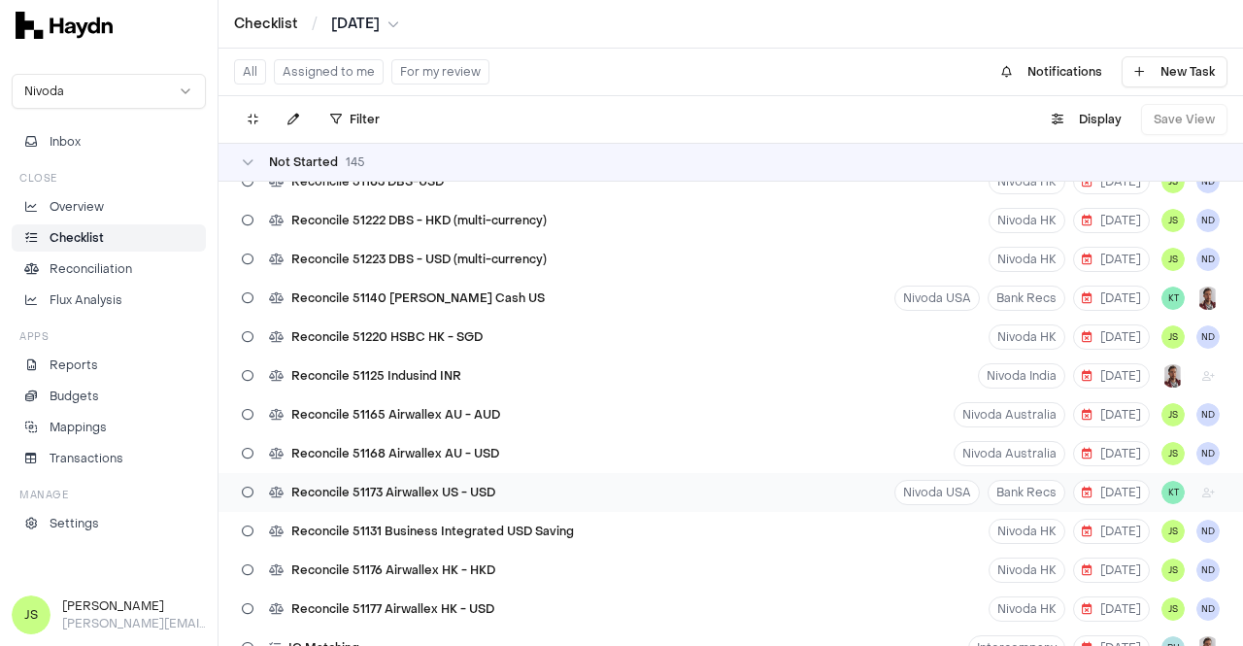
click at [365, 496] on span "Reconcile 51173 Airwallex US - USD" at bounding box center [393, 493] width 204 height 16
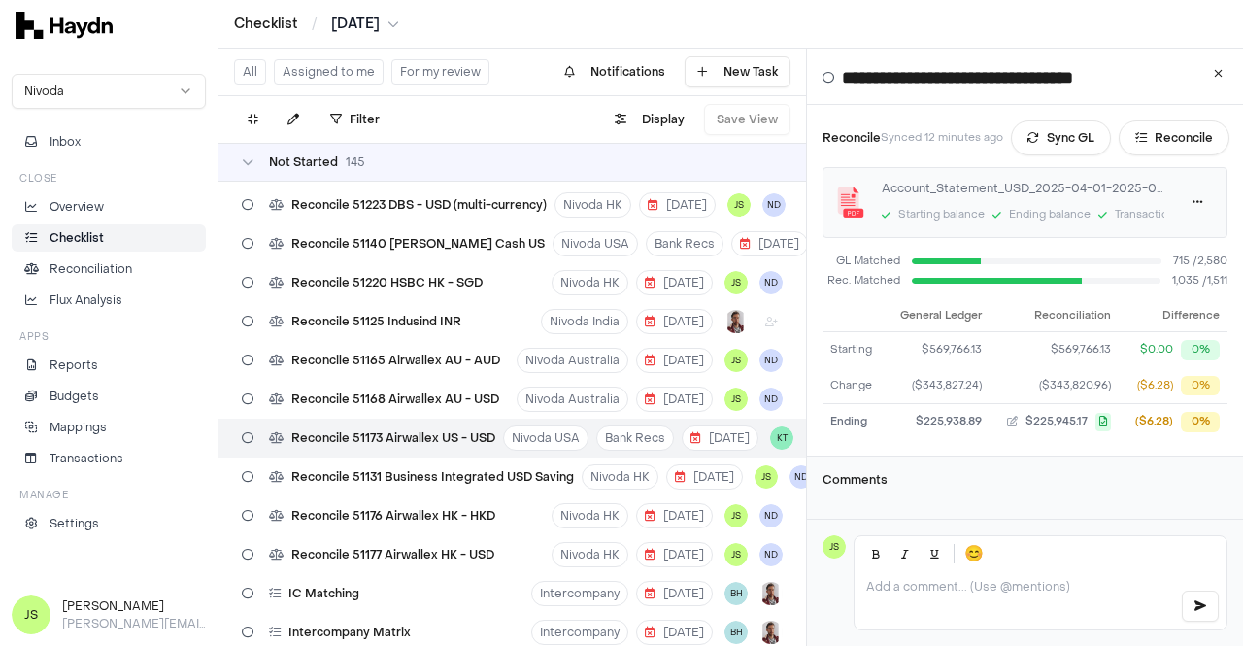
scroll to position [5050, 0]
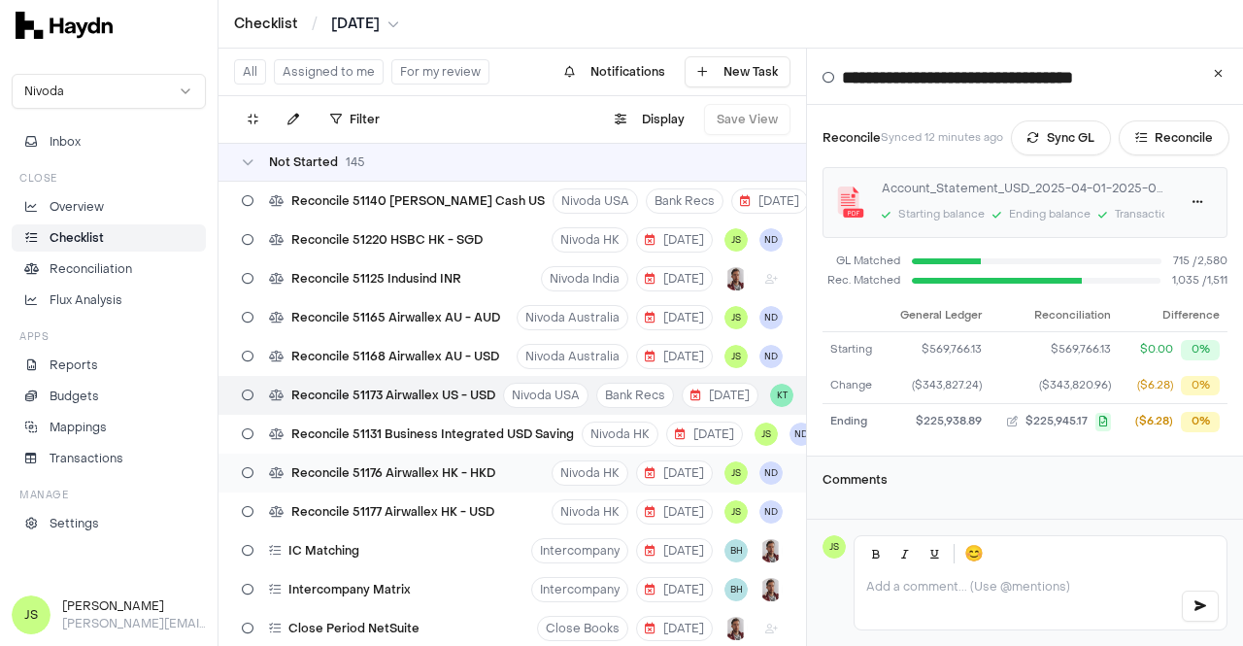
click at [450, 473] on span "Reconcile 51176 Airwallex HK - HKD" at bounding box center [393, 473] width 204 height 16
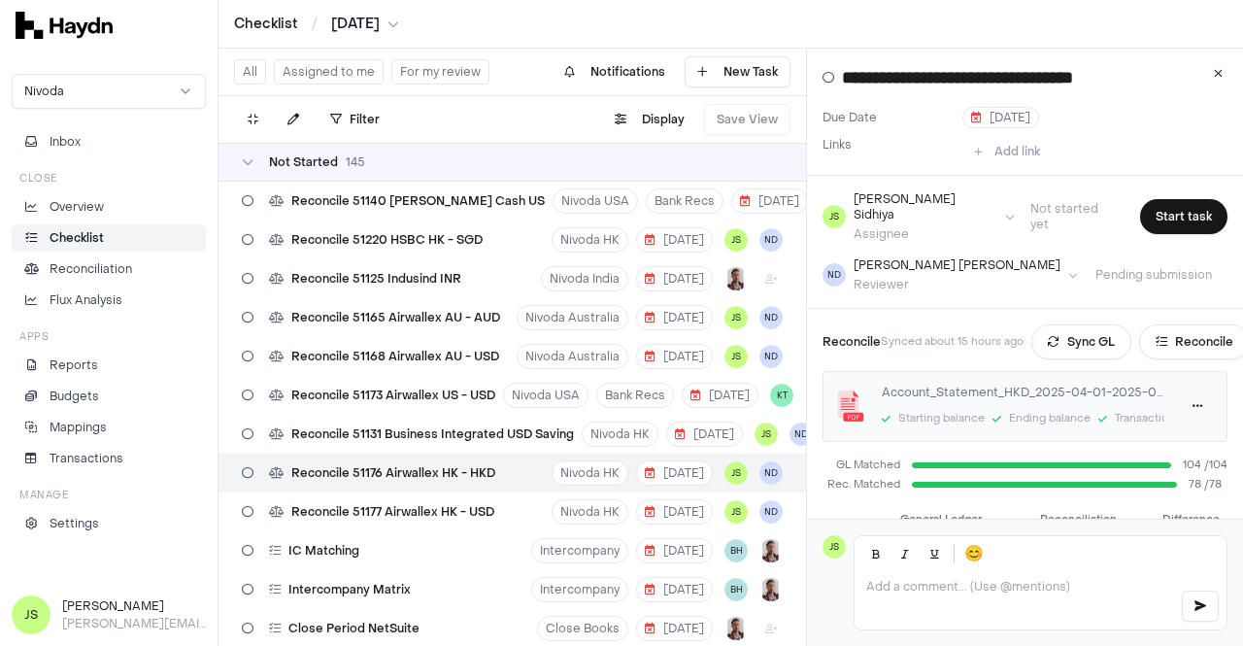
click at [368, 28] on html "Checklist / Apr 2025 Nivoda Inbox Close Overview Checklist Reconciliation Flux …" at bounding box center [621, 323] width 1243 height 646
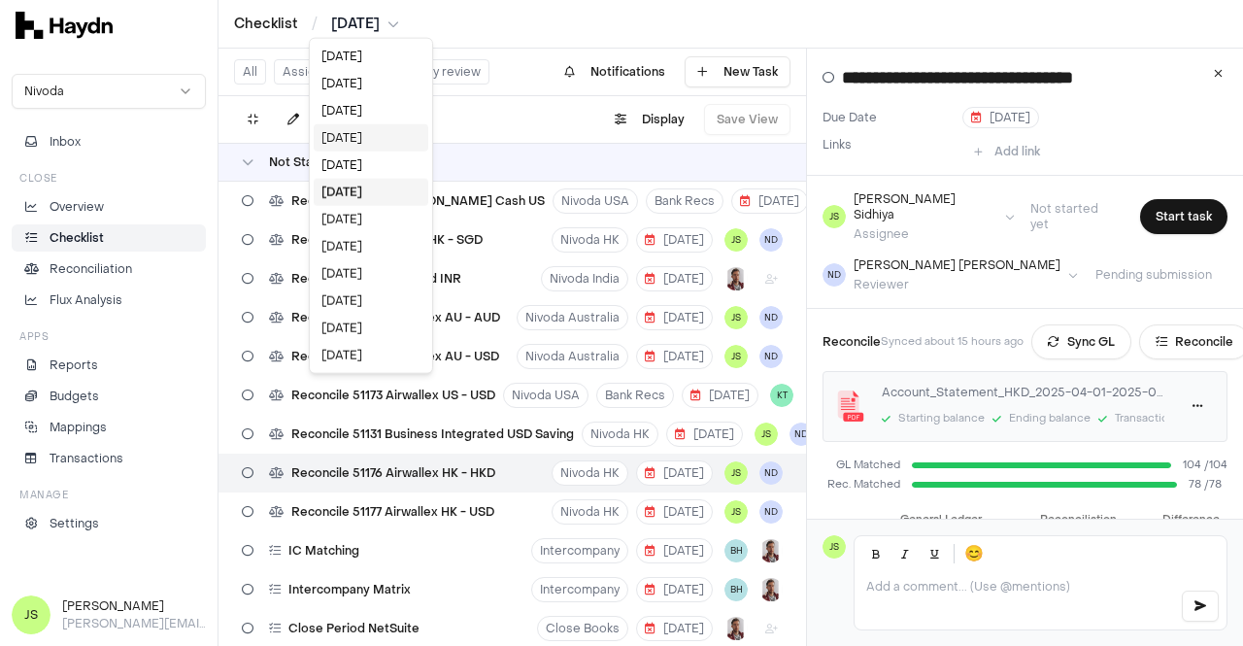
click at [360, 131] on div "[DATE]" at bounding box center [371, 137] width 115 height 27
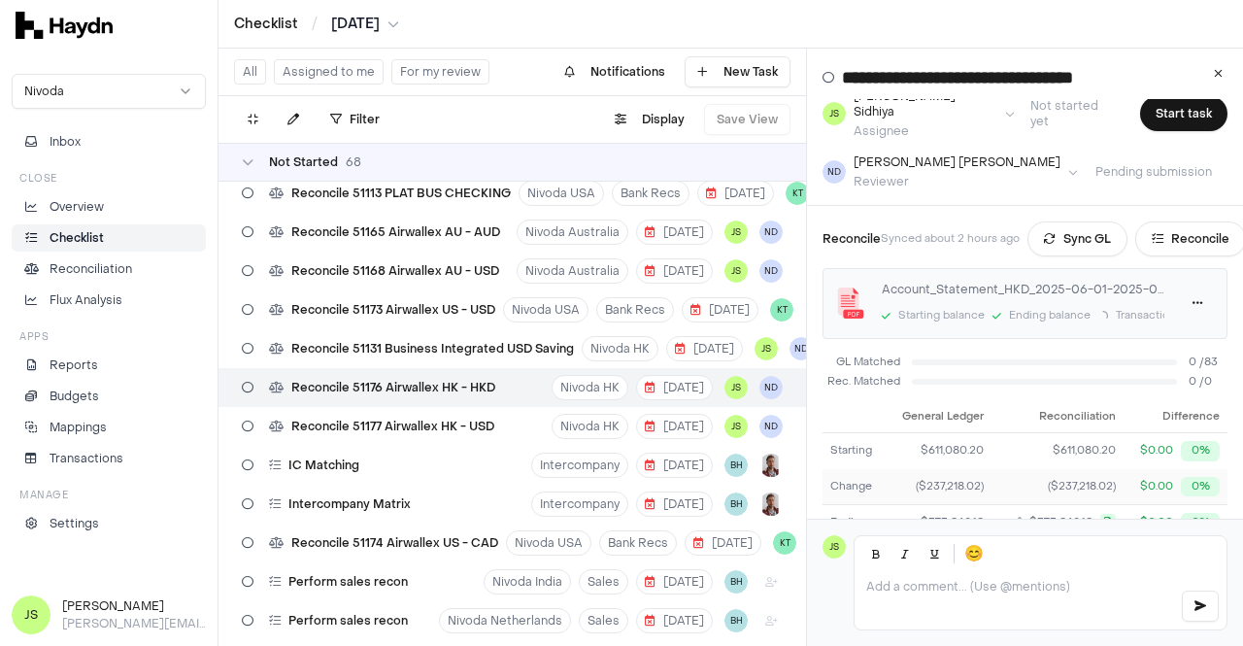
scroll to position [194, 0]
